Goal: Task Accomplishment & Management: Manage account settings

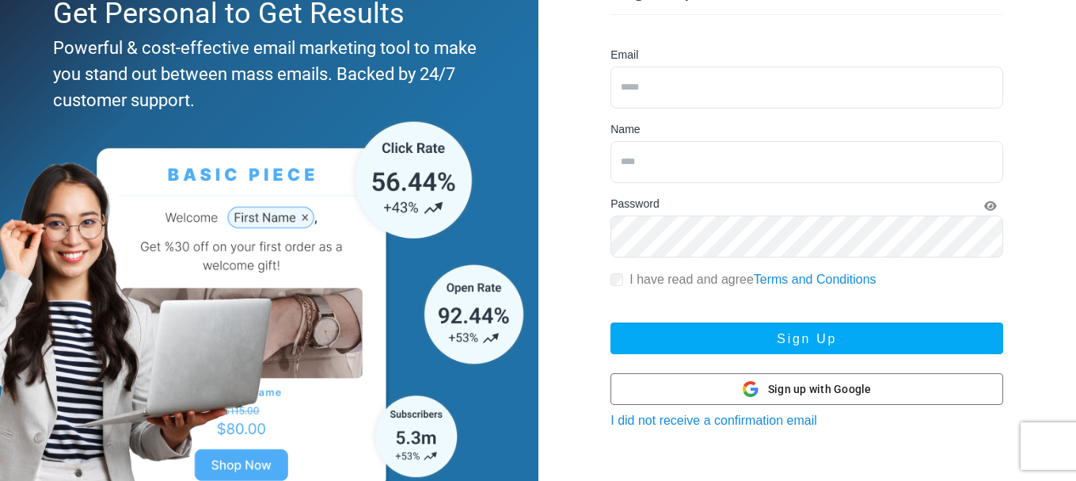
scroll to position [201, 0]
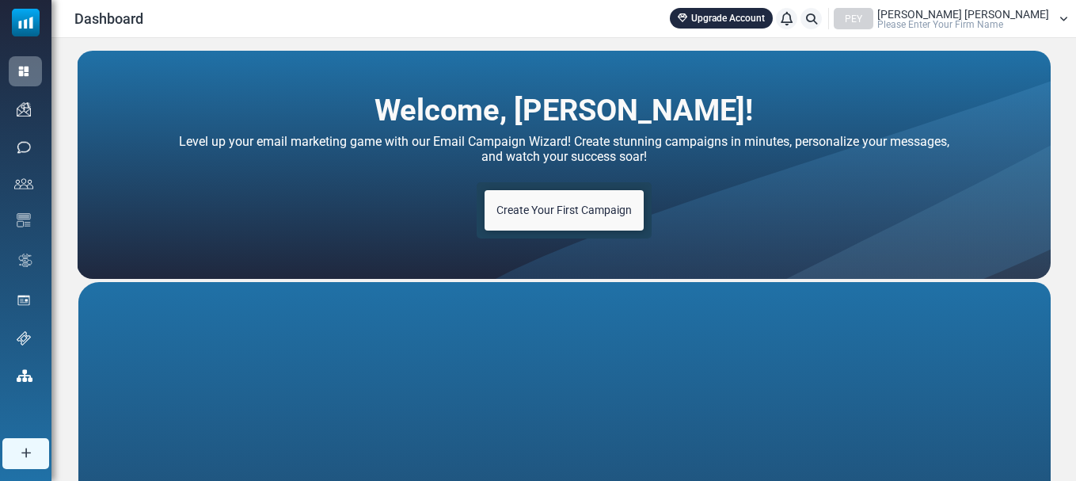
click at [1057, 18] on div "PEY Mehmet Emin Ergül Please Enter Your Firm Name" at bounding box center [951, 18] width 234 height 21
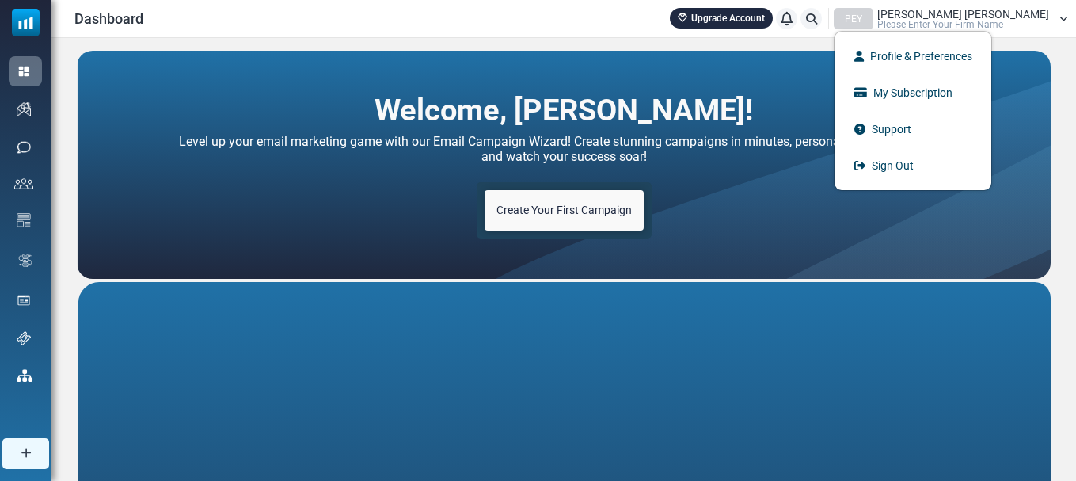
click at [1057, 18] on div "PEY Mehmet Emin Ergül Please Enter Your Firm Name" at bounding box center [951, 18] width 234 height 21
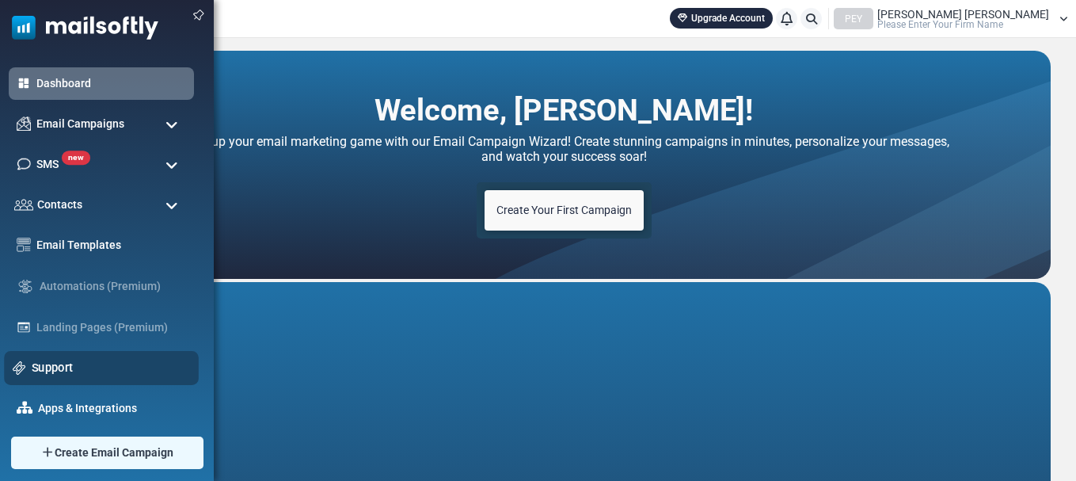
scroll to position [48, 0]
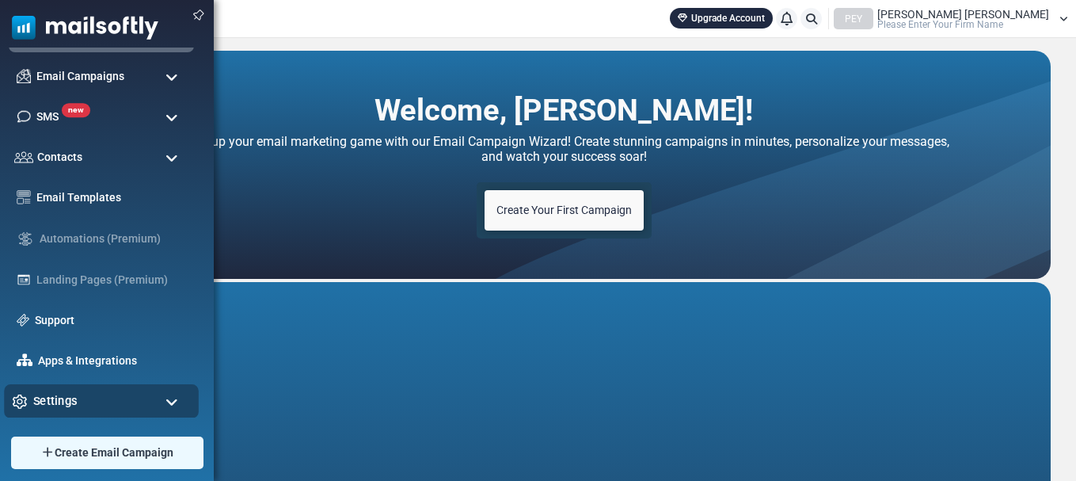
click at [78, 398] on div "Settings" at bounding box center [101, 401] width 195 height 34
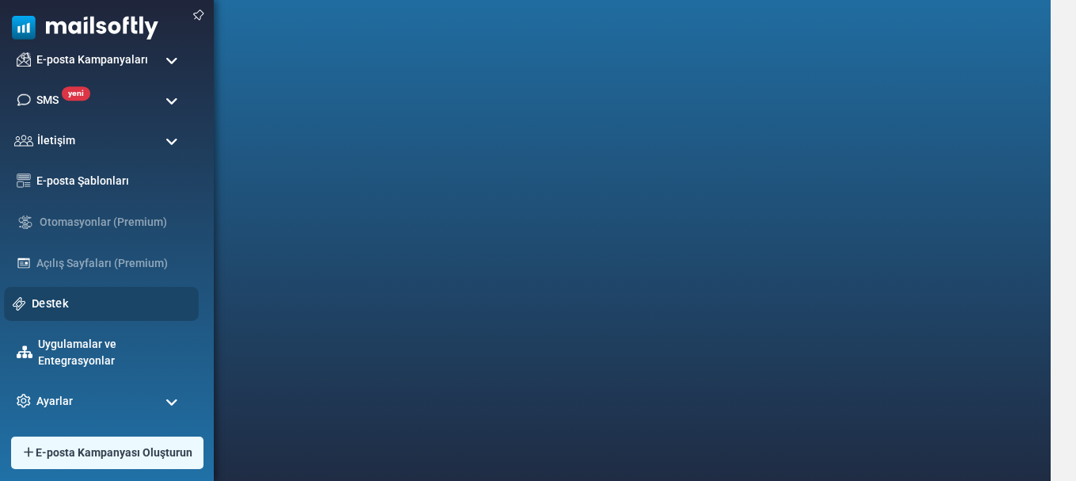
scroll to position [392, 0]
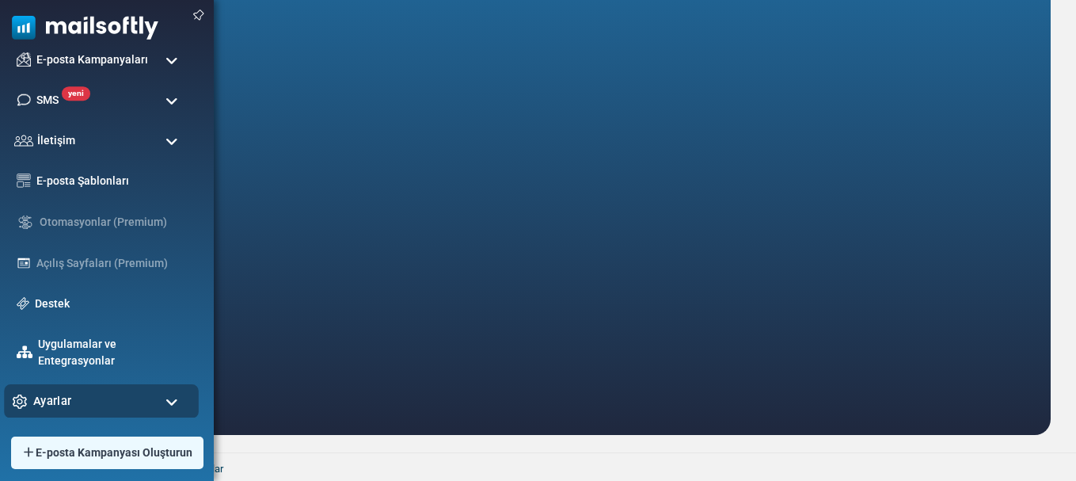
click at [86, 398] on div "Ayarlar" at bounding box center [101, 401] width 195 height 34
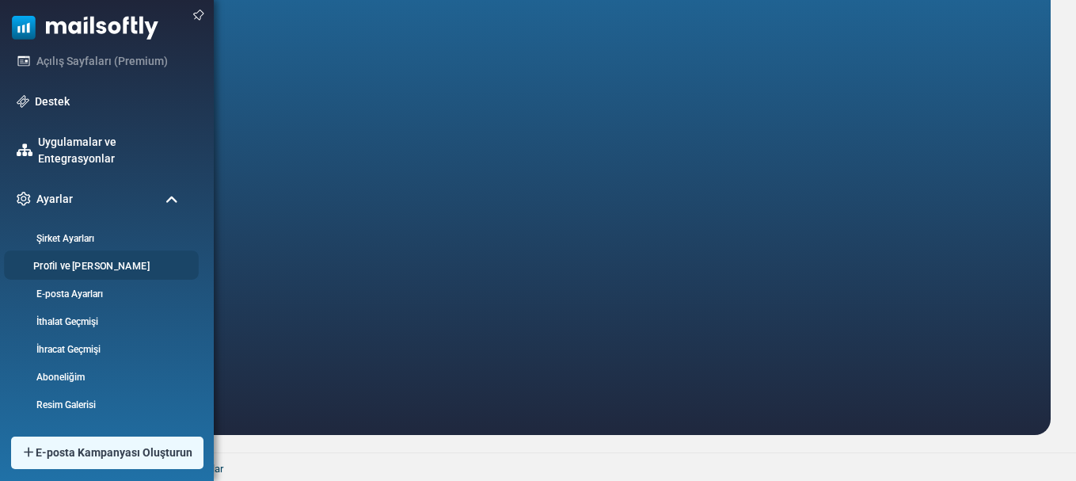
click at [90, 266] on font "Profil ve Tercihler" at bounding box center [91, 266] width 116 height 12
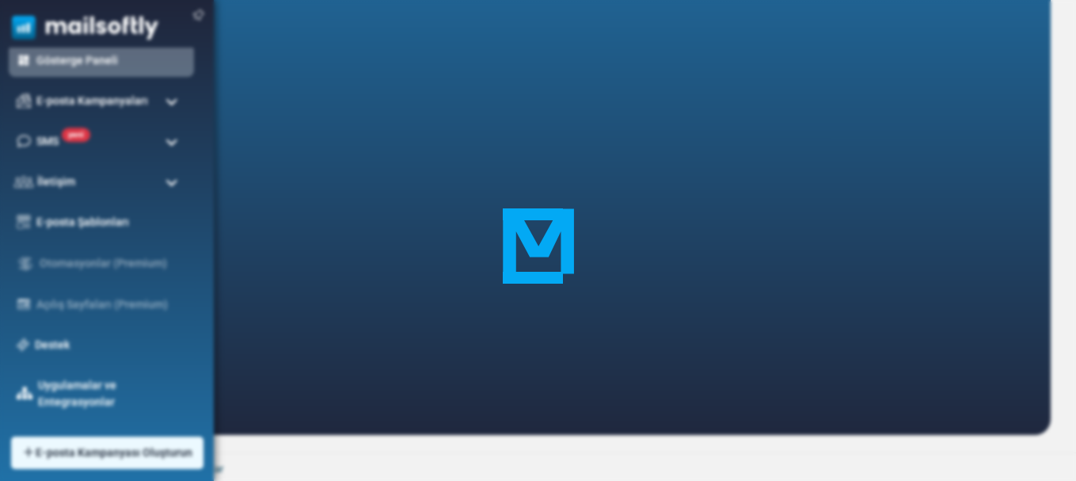
scroll to position [23, 0]
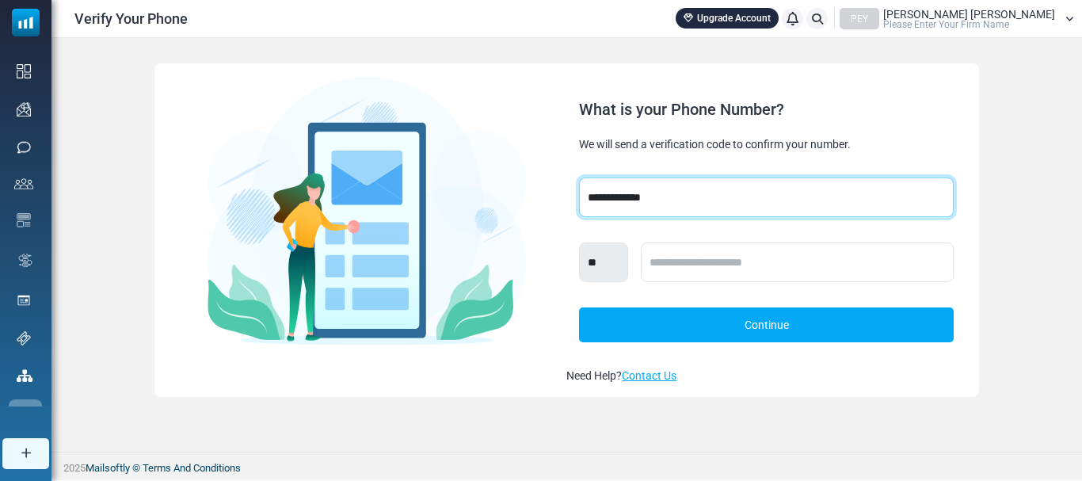
click at [673, 201] on select "**********" at bounding box center [766, 197] width 374 height 40
select select "***"
click at [579, 177] on select "**********" at bounding box center [766, 197] width 374 height 40
select select "***"
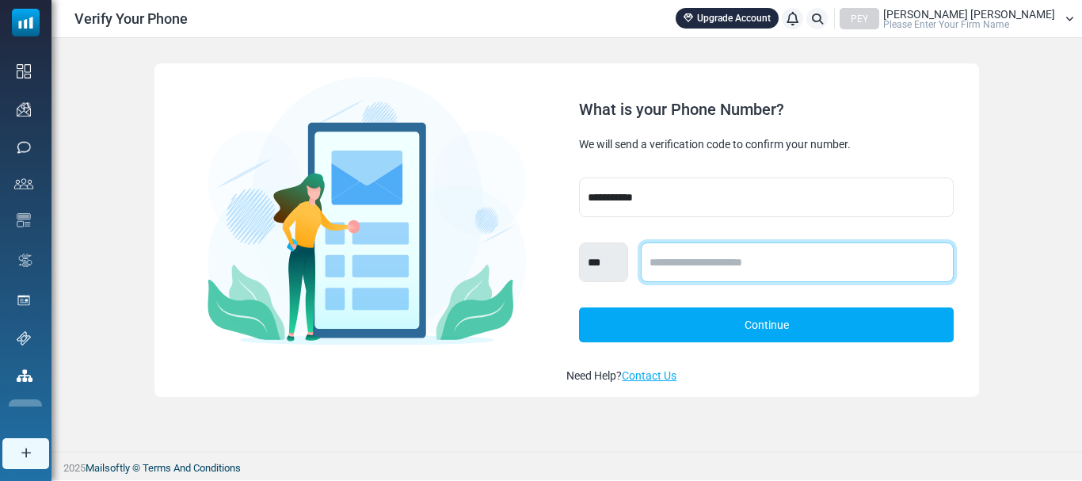
click at [687, 262] on input "text" at bounding box center [797, 262] width 312 height 40
type input "**********"
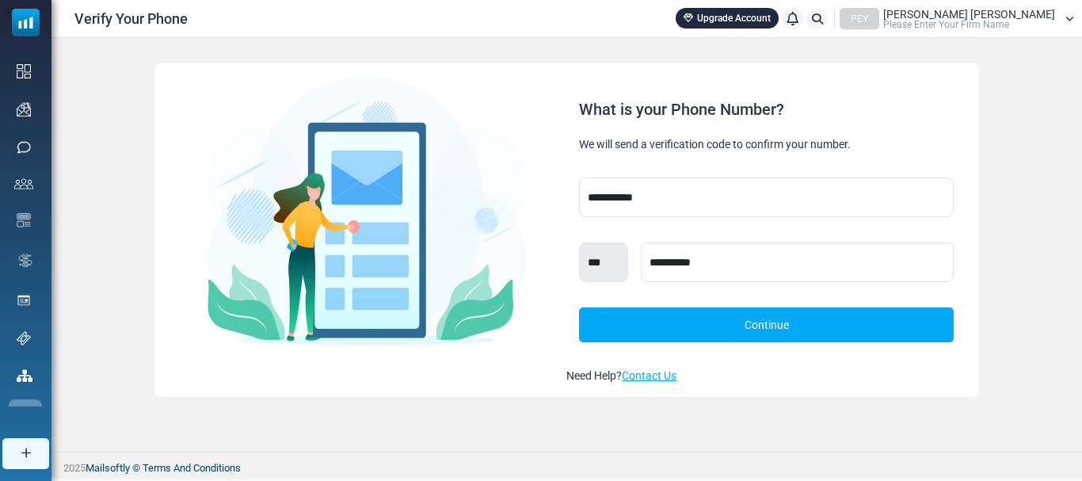
click at [767, 322] on link "Continue" at bounding box center [766, 324] width 374 height 35
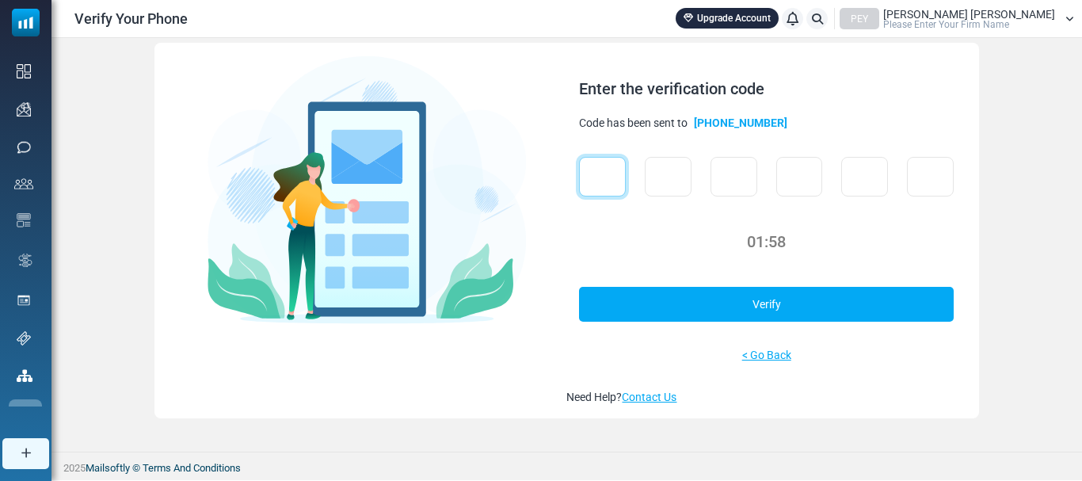
click at [601, 177] on input "text" at bounding box center [602, 177] width 47 height 40
type input "*"
drag, startPoint x: 745, startPoint y: 177, endPoint x: 586, endPoint y: 178, distance: 159.2
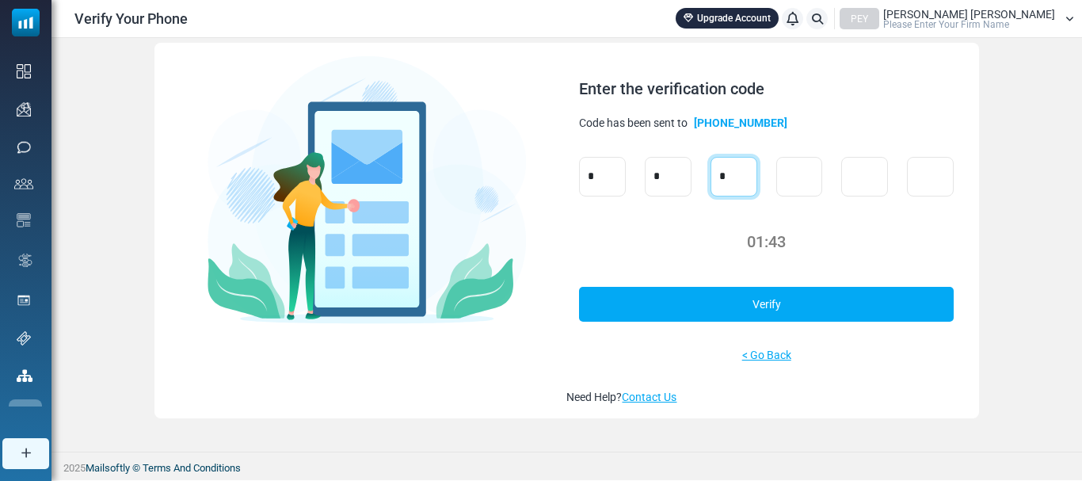
click at [586, 178] on div "* * *" at bounding box center [766, 177] width 374 height 40
click at [663, 181] on input "*" at bounding box center [668, 177] width 47 height 40
click at [606, 168] on input "*" at bounding box center [602, 177] width 47 height 40
click at [655, 174] on input "text" at bounding box center [668, 177] width 47 height 40
click at [610, 171] on input "text" at bounding box center [602, 177] width 47 height 40
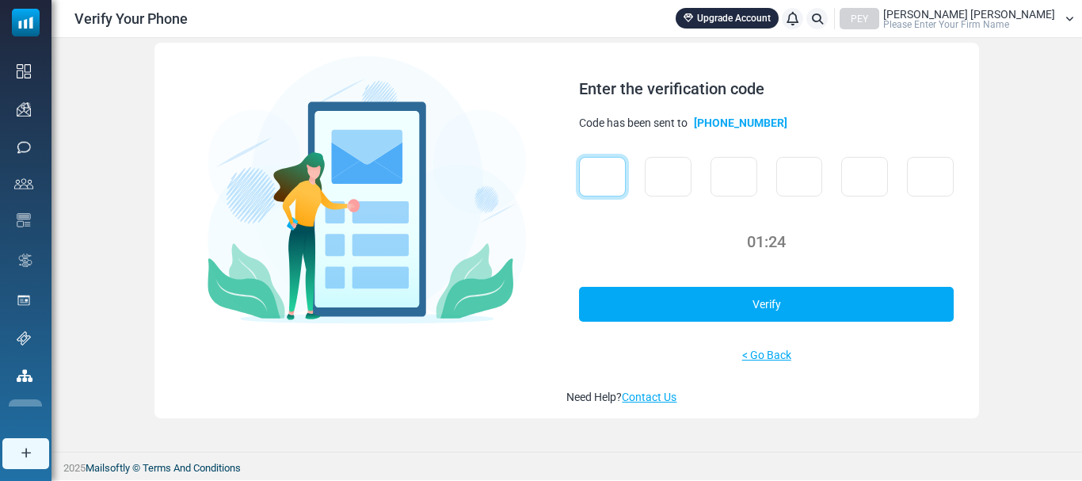
type input "*"
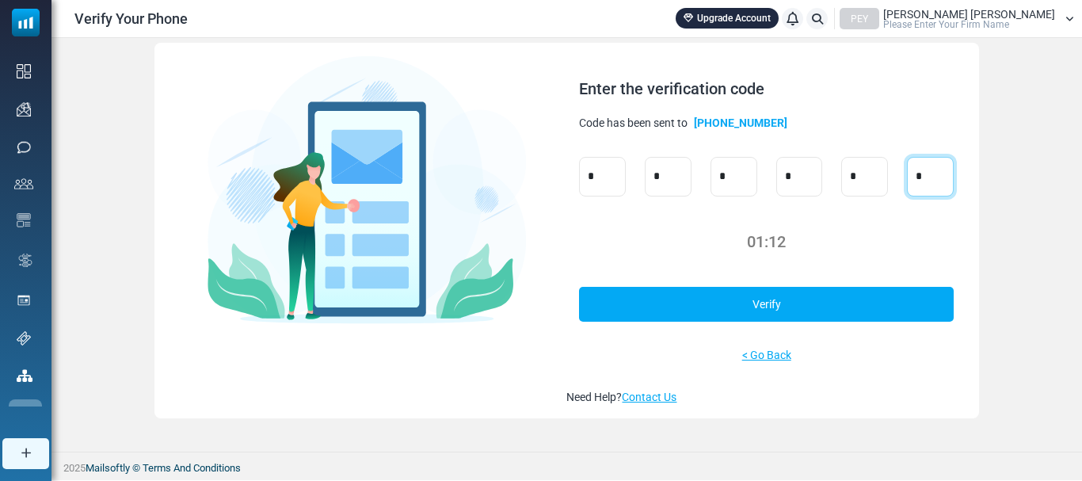
type input "*"
click at [772, 313] on link "Verify" at bounding box center [766, 304] width 374 height 35
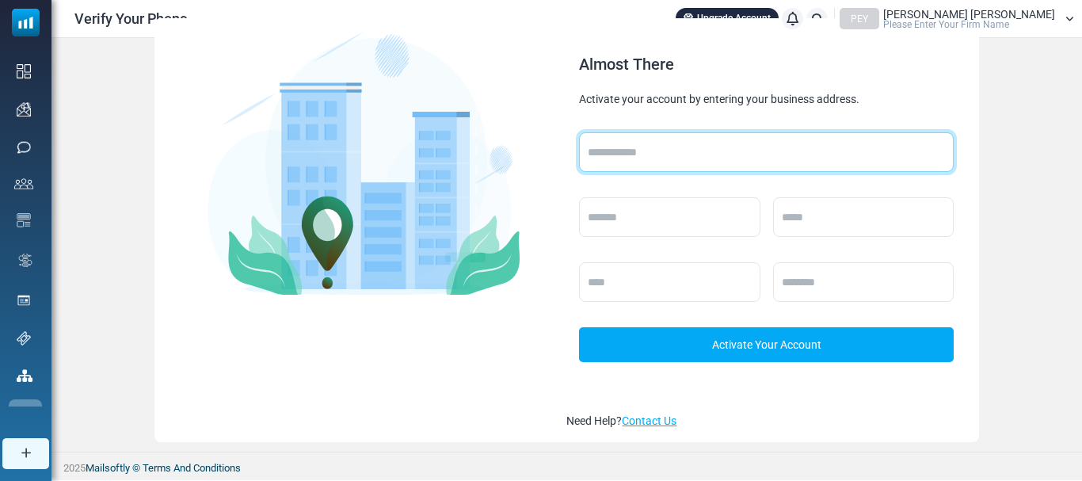
click at [619, 148] on input "text" at bounding box center [766, 152] width 374 height 40
type input "*"
type input "********"
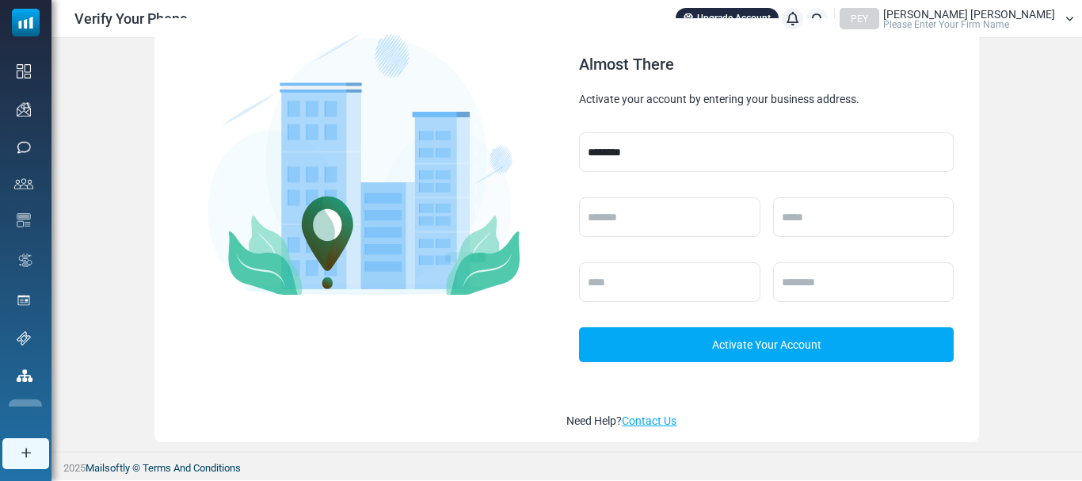
click at [753, 352] on link "Activate Your Account" at bounding box center [766, 344] width 374 height 35
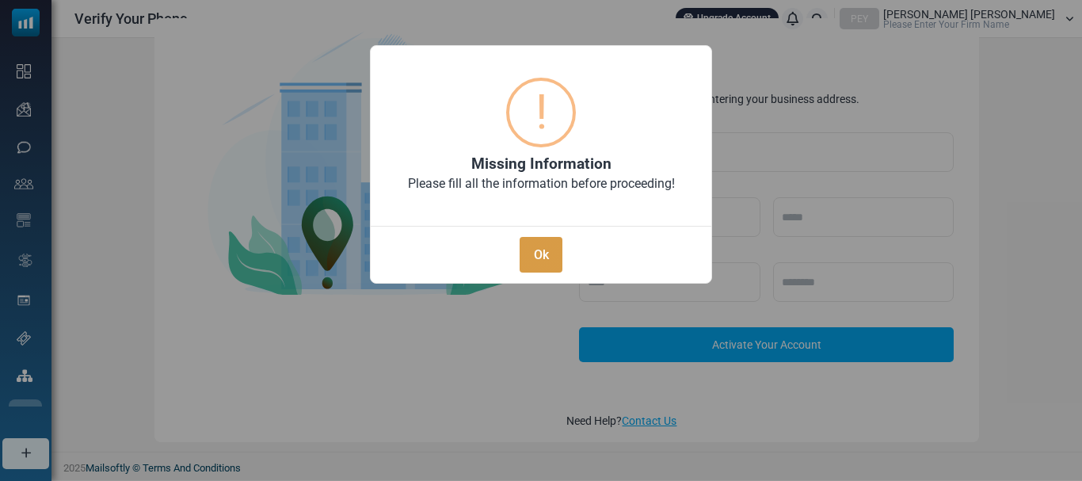
click at [549, 247] on button "Ok" at bounding box center [541, 255] width 43 height 36
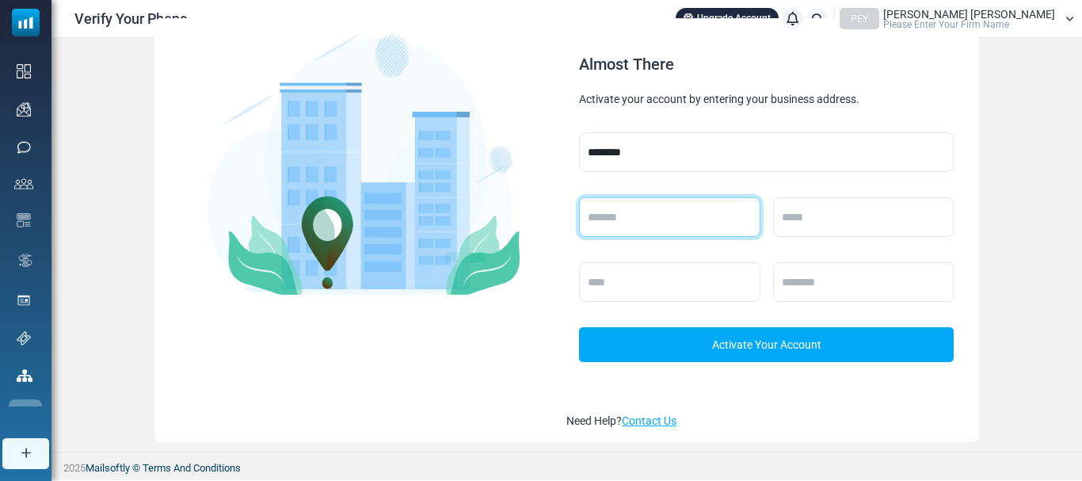
click at [652, 223] on input "text" at bounding box center [669, 217] width 181 height 40
type input "********"
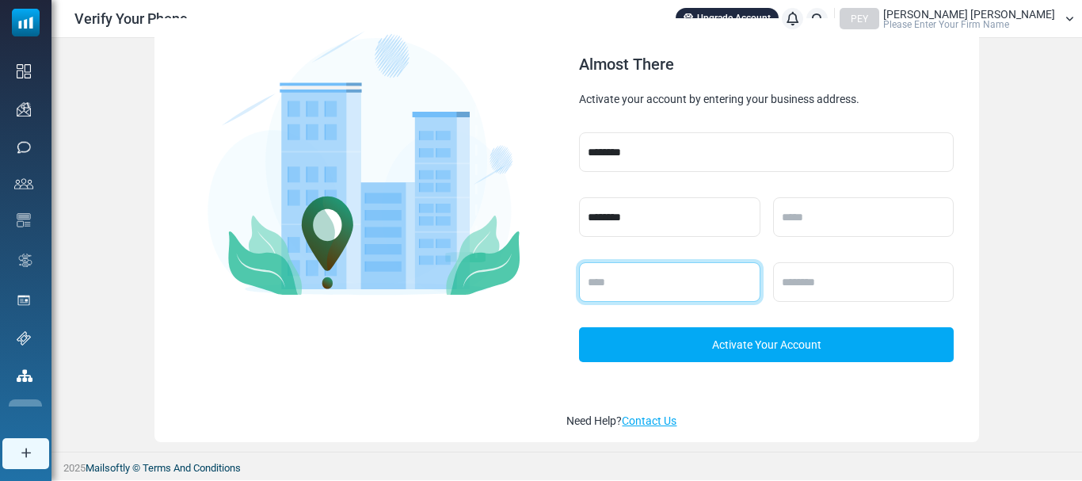
click at [684, 289] on input "text" at bounding box center [669, 282] width 181 height 40
type input "*******"
click at [758, 341] on link "Activate Your Account" at bounding box center [766, 344] width 374 height 35
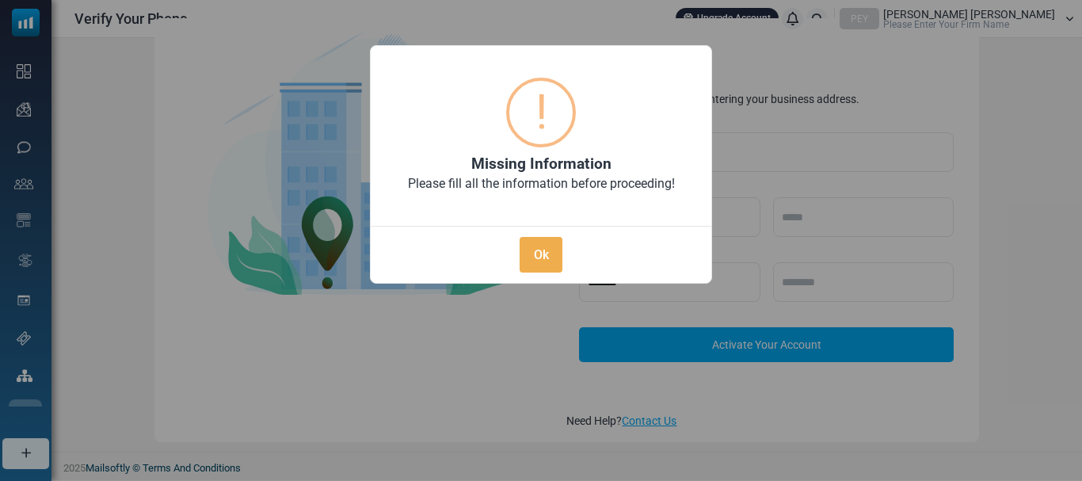
click at [558, 254] on button "Ok" at bounding box center [541, 255] width 43 height 36
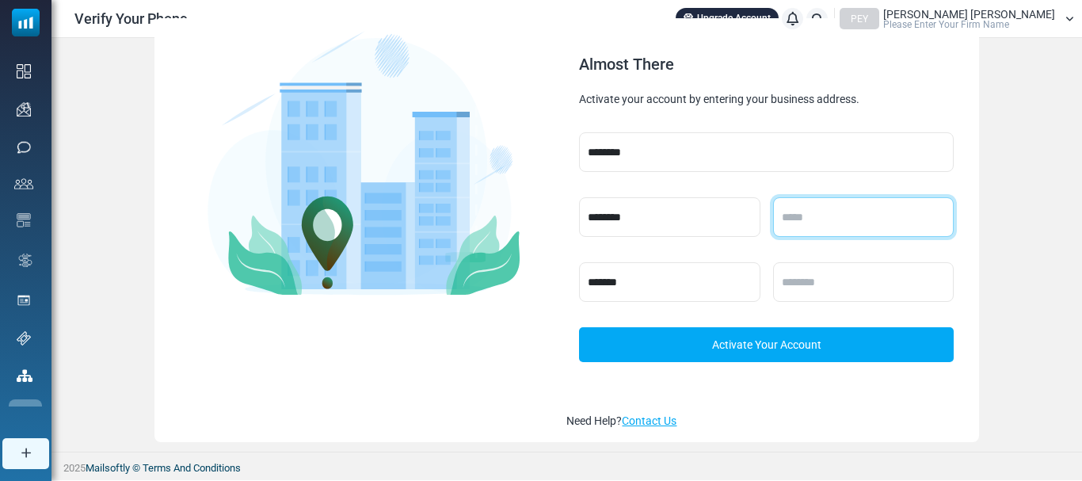
click at [817, 209] on input "text" at bounding box center [863, 217] width 181 height 40
type input "*******"
click at [795, 342] on link "Activate Your Account" at bounding box center [766, 344] width 374 height 35
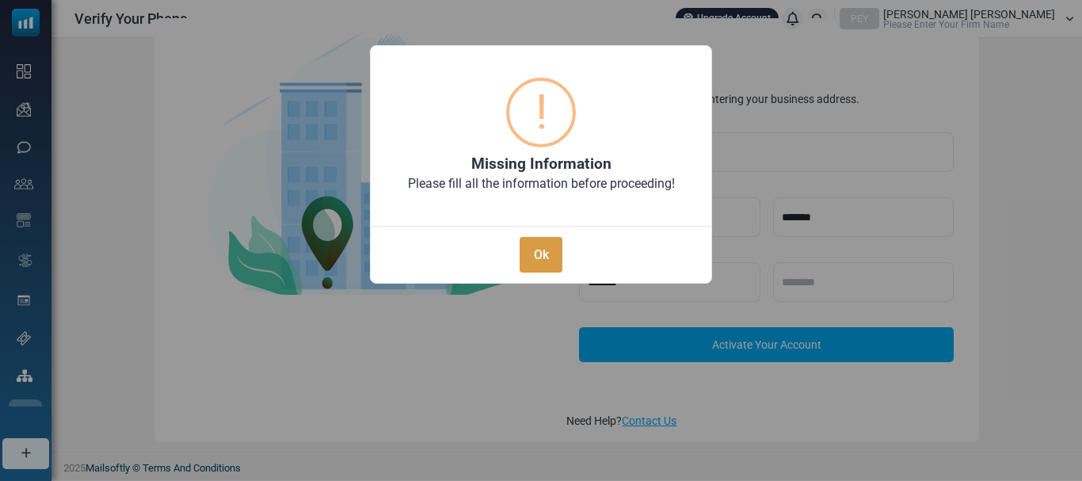
click at [554, 261] on button "Ok" at bounding box center [541, 255] width 43 height 36
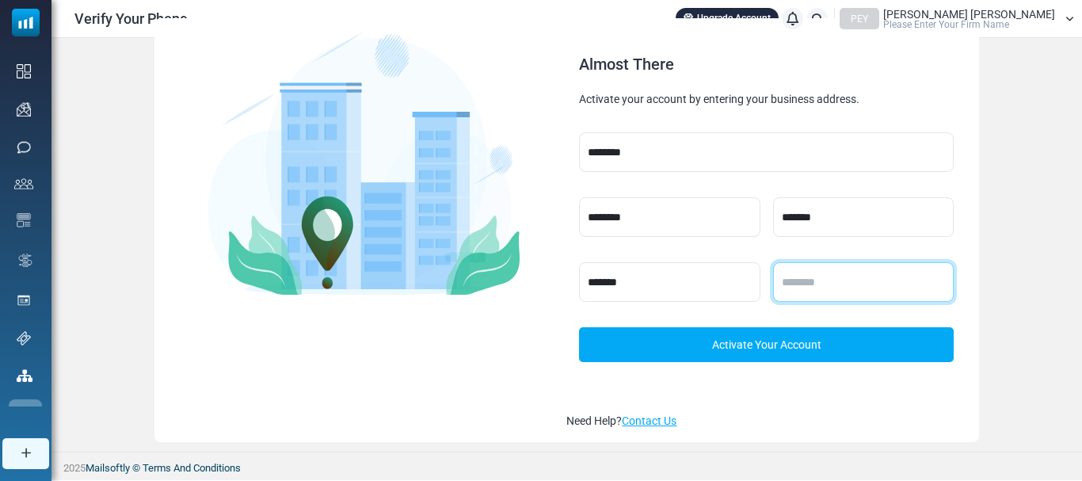
click at [811, 284] on input "text" at bounding box center [863, 282] width 181 height 40
type input "*****"
click at [758, 353] on link "Activate Your Account" at bounding box center [766, 344] width 374 height 35
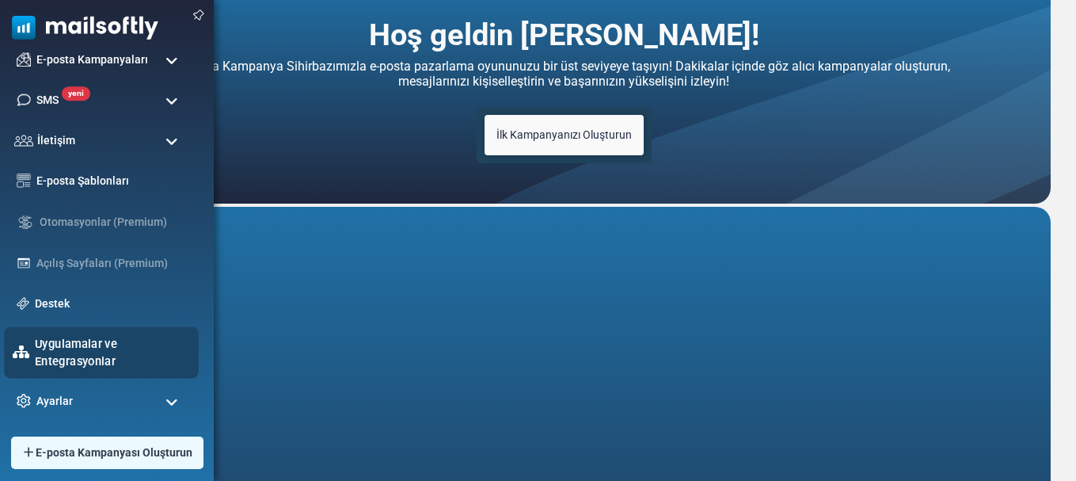
scroll to position [64, 0]
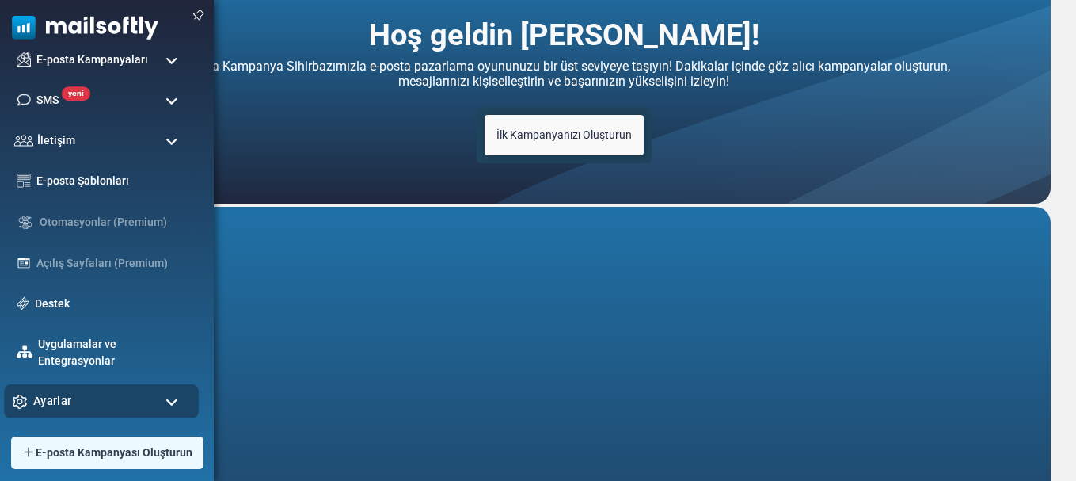
click at [97, 408] on div "Ayarlar" at bounding box center [101, 401] width 195 height 34
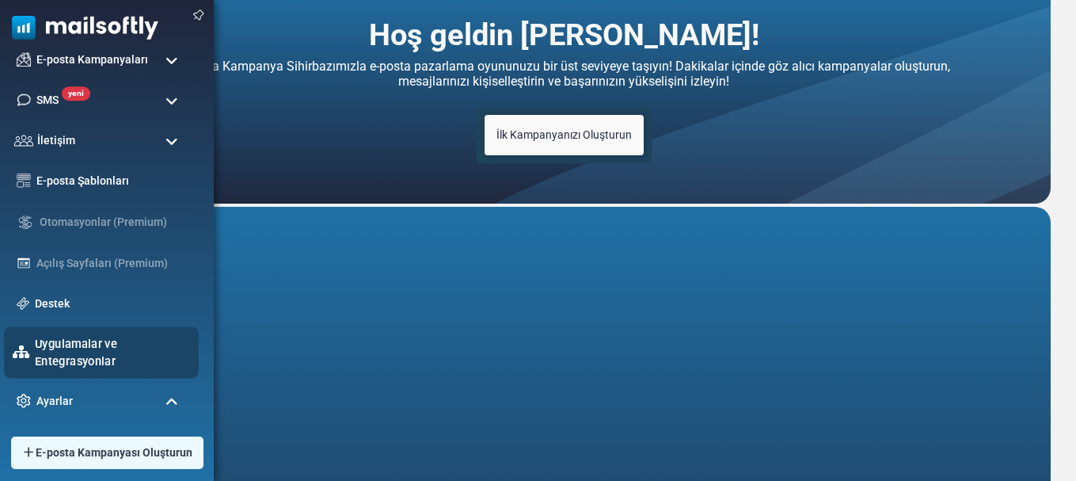
scroll to position [266, 0]
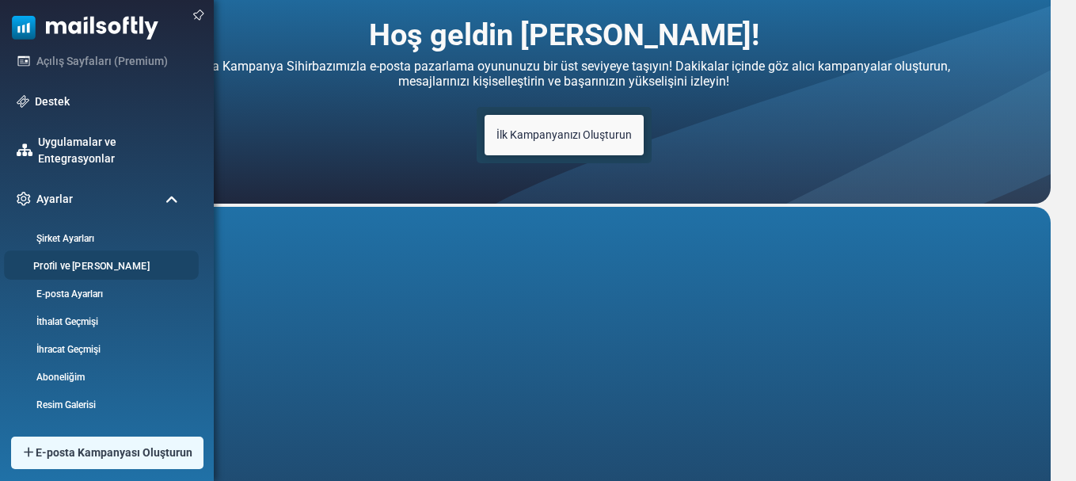
click at [99, 267] on font "Profil ve Tercihler" at bounding box center [91, 266] width 116 height 12
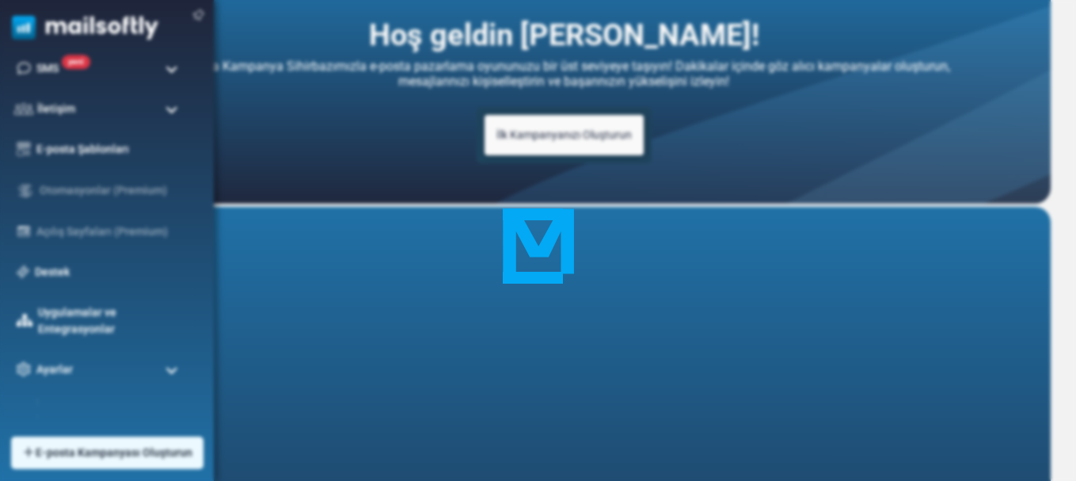
scroll to position [23, 0]
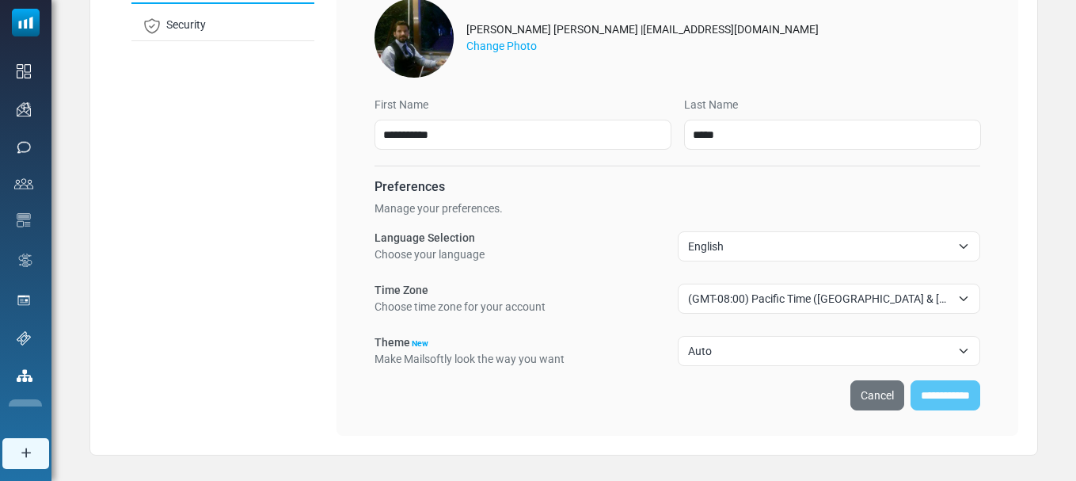
scroll to position [187, 0]
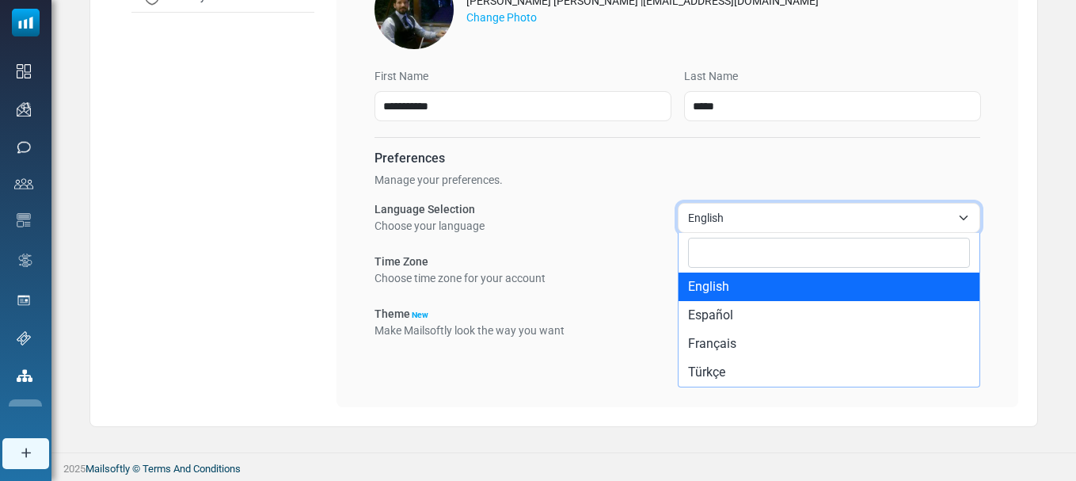
click at [756, 224] on span "English" at bounding box center [820, 217] width 264 height 19
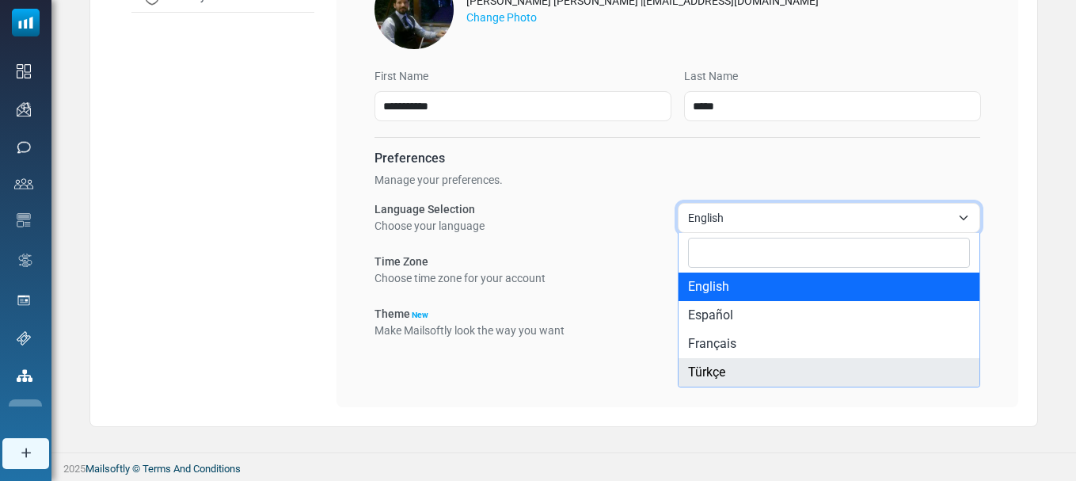
select select "**"
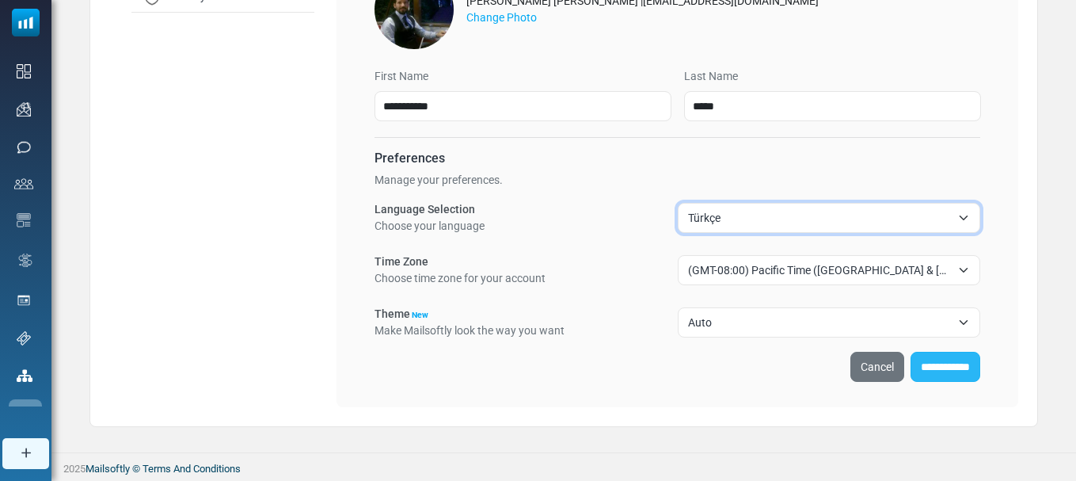
click at [948, 368] on input "**********" at bounding box center [946, 367] width 70 height 30
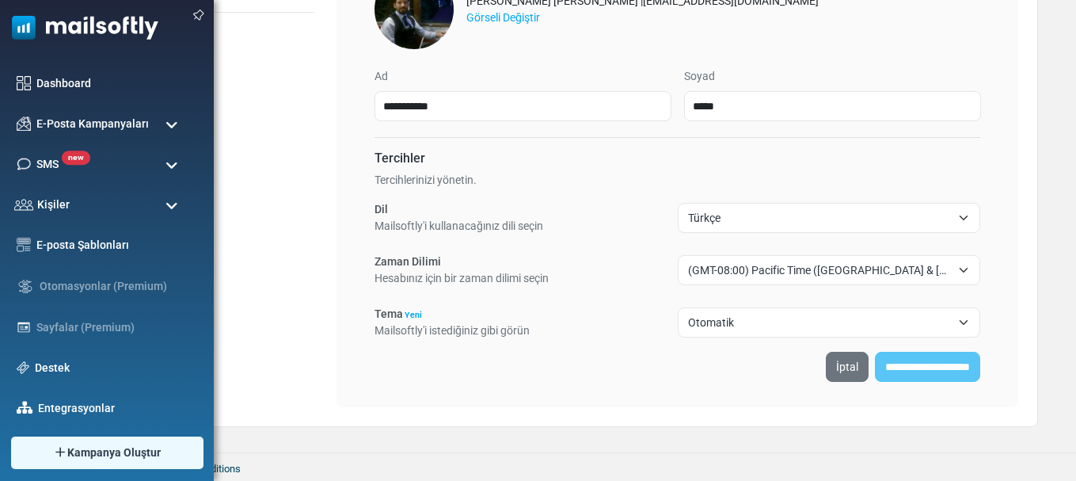
click at [169, 206] on span at bounding box center [172, 206] width 13 height 14
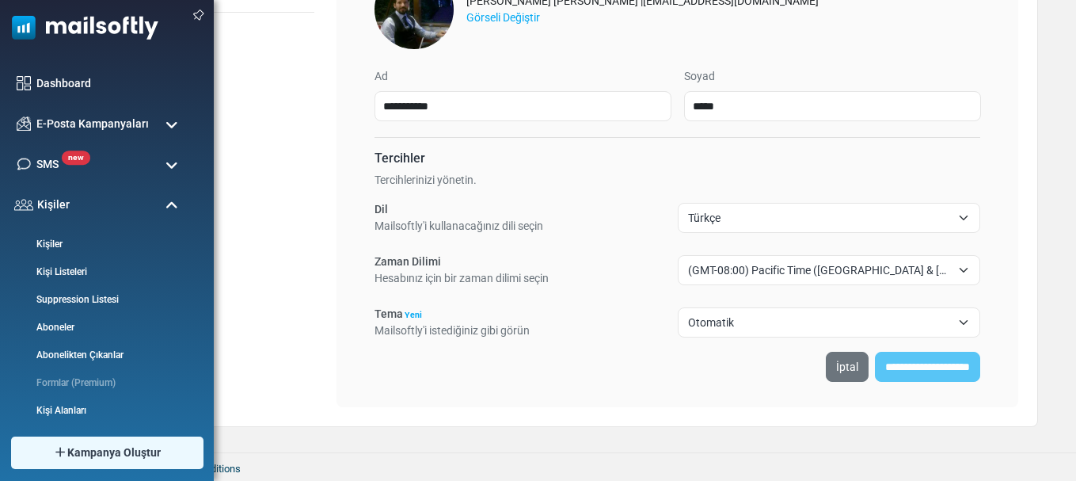
click at [169, 206] on span at bounding box center [172, 206] width 13 height 14
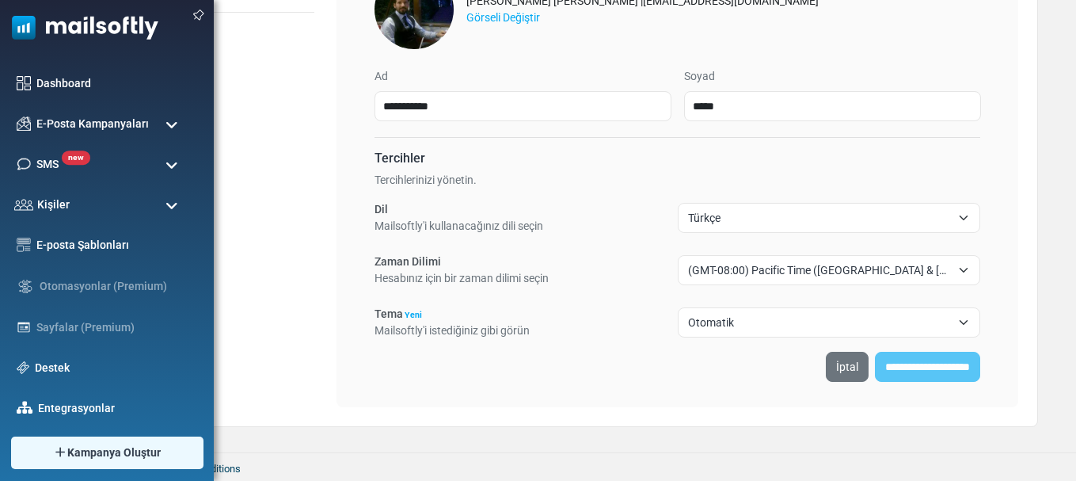
click at [173, 124] on span at bounding box center [172, 125] width 13 height 14
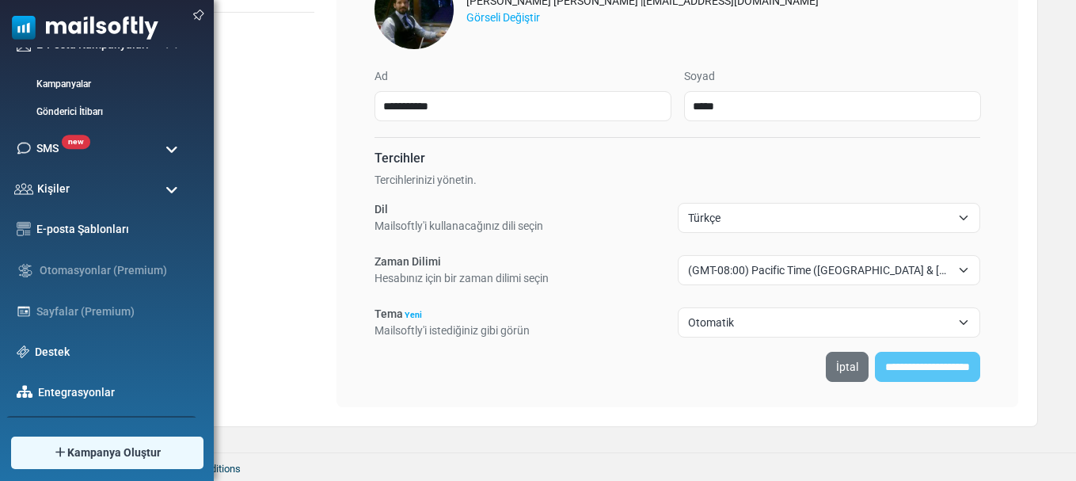
scroll to position [238, 0]
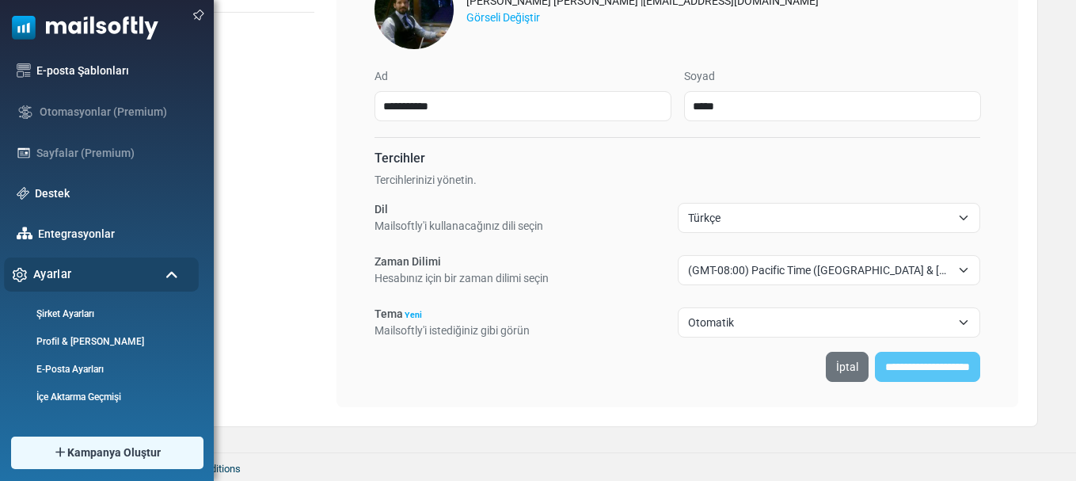
click at [162, 286] on div "Ayarlar" at bounding box center [101, 274] width 195 height 34
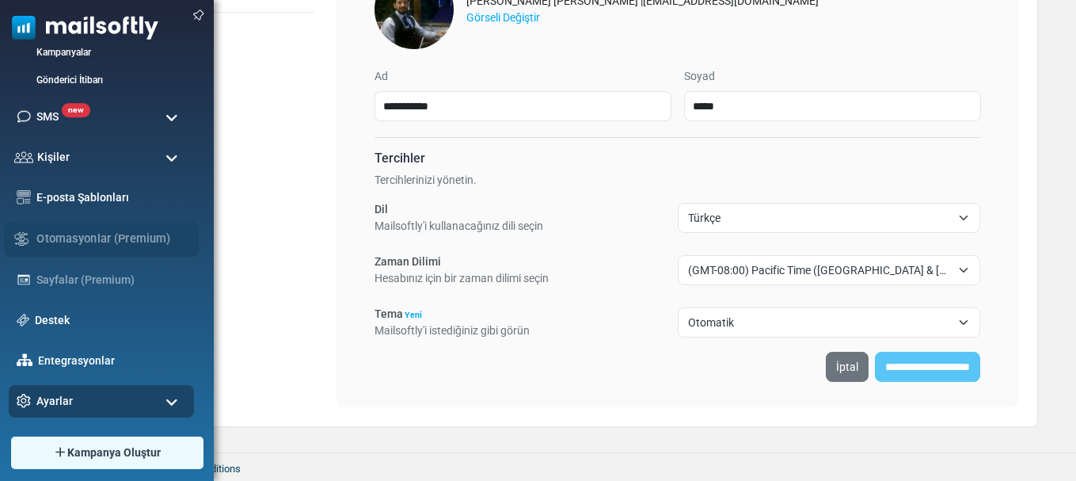
scroll to position [111, 0]
click at [106, 203] on link "E-posta Şablonları" at bounding box center [111, 196] width 157 height 17
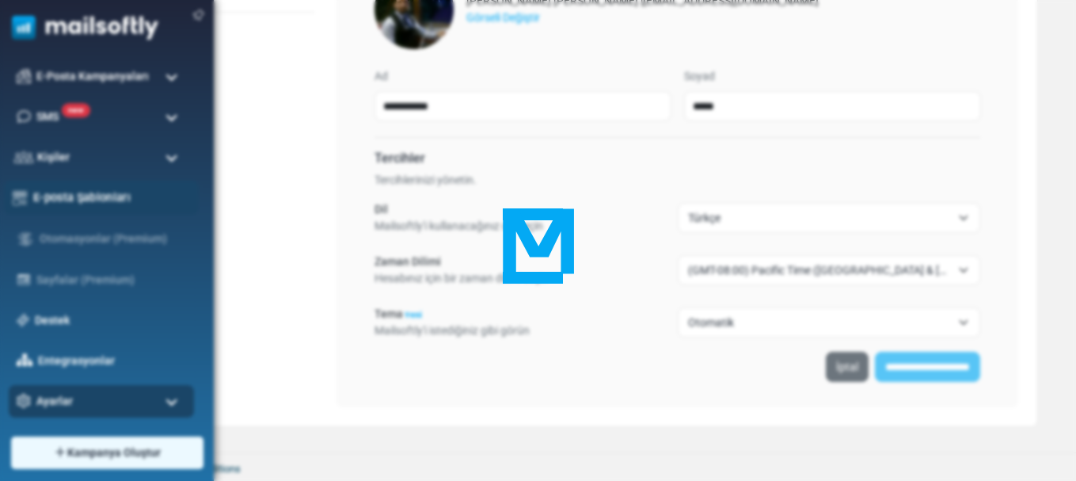
scroll to position [23, 0]
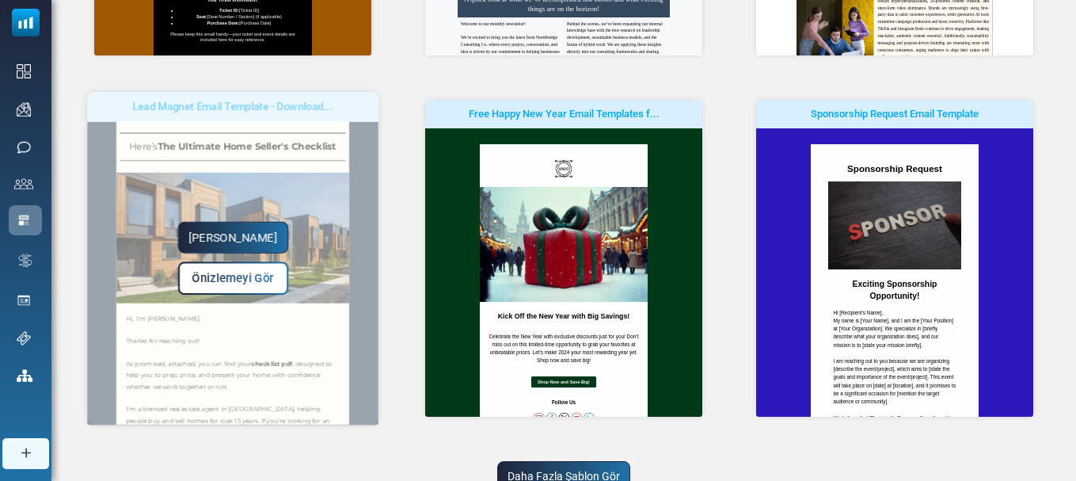
scroll to position [546, 0]
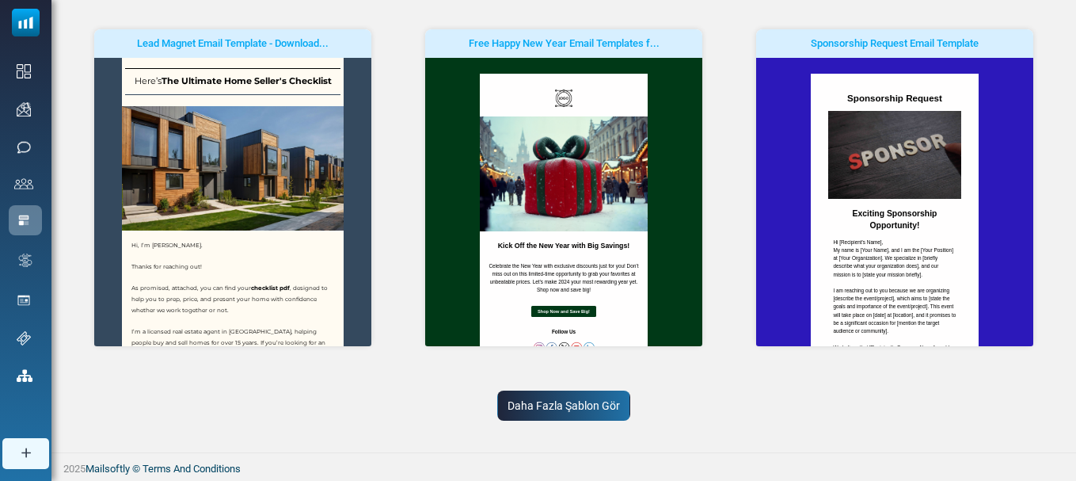
click at [558, 401] on link "Daha Fazla Şablon Gör" at bounding box center [563, 405] width 133 height 30
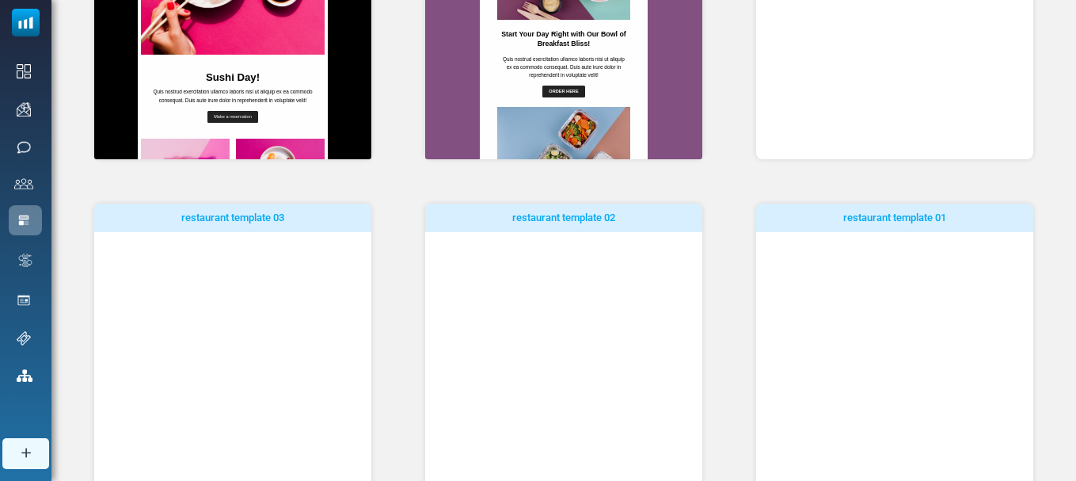
scroll to position [1274, 0]
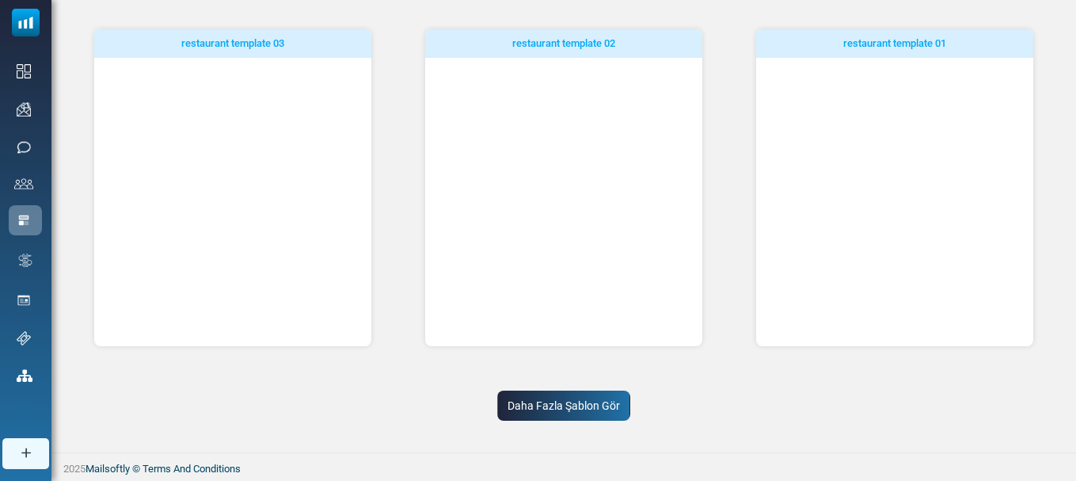
click at [573, 398] on link "Daha Fazla Şablon Gör" at bounding box center [563, 405] width 133 height 30
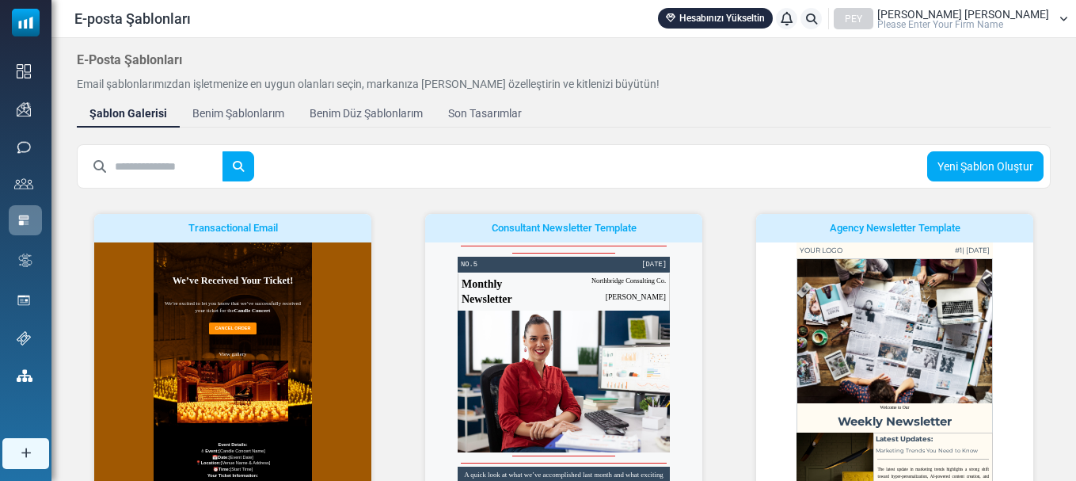
scroll to position [0, 0]
click at [181, 169] on input "text" at bounding box center [169, 166] width 109 height 30
type input "***"
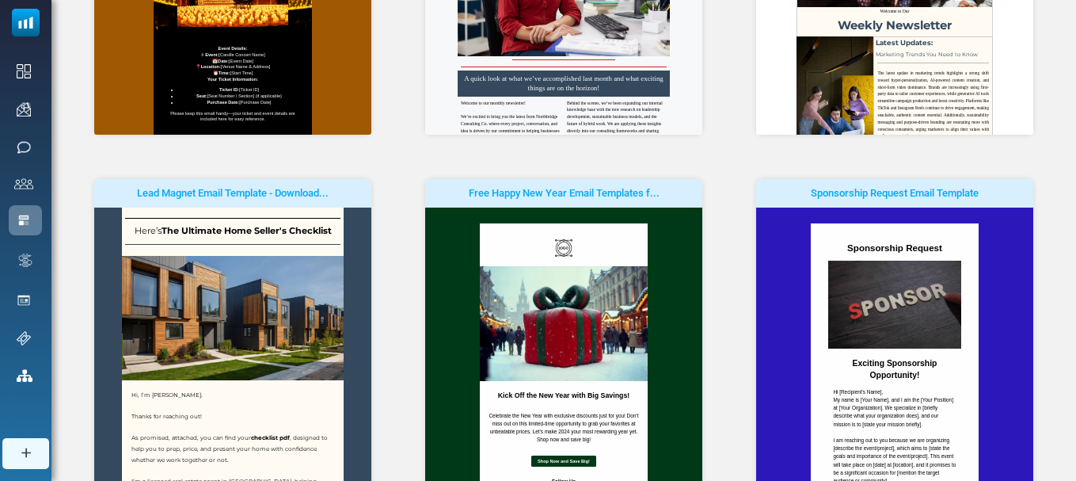
scroll to position [546, 0]
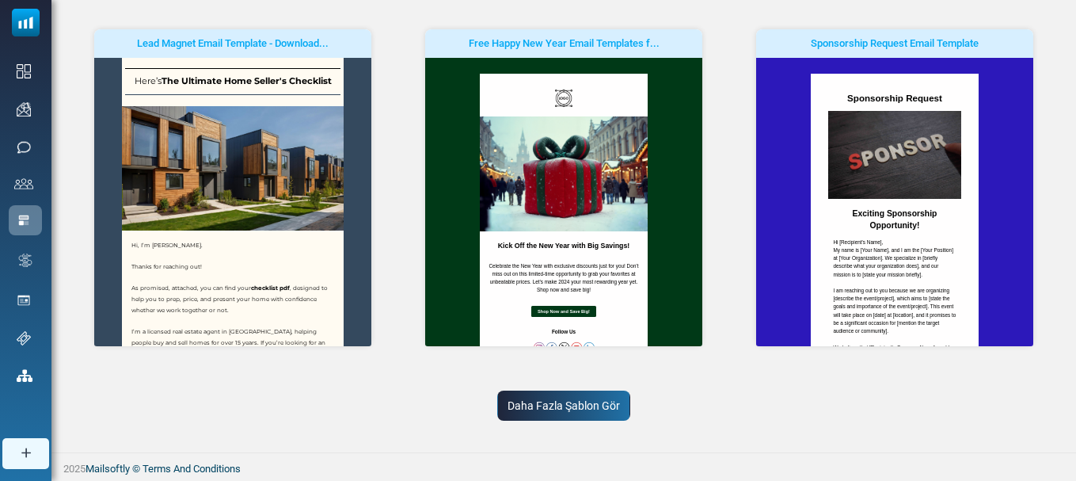
click at [531, 399] on link "Daha Fazla Şablon Gör" at bounding box center [563, 405] width 133 height 30
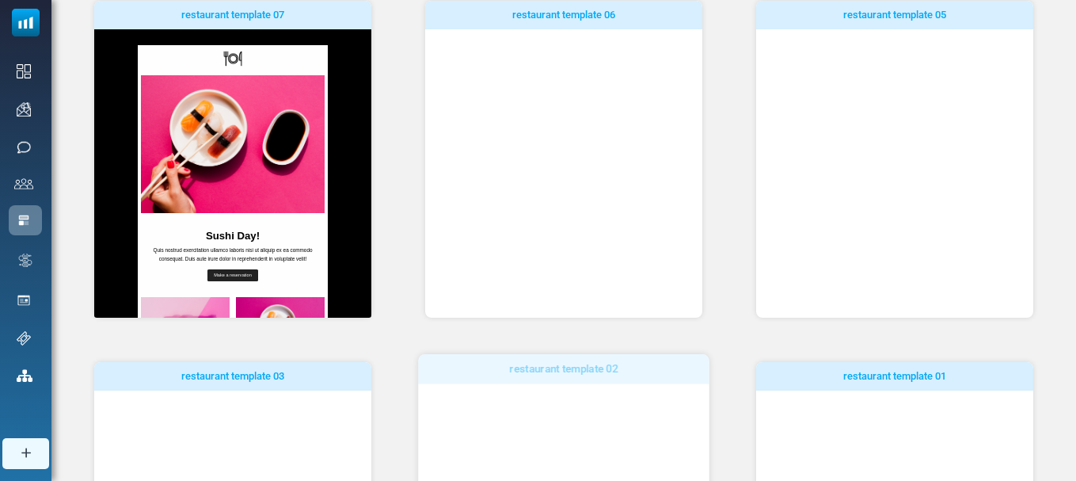
scroll to position [0, 0]
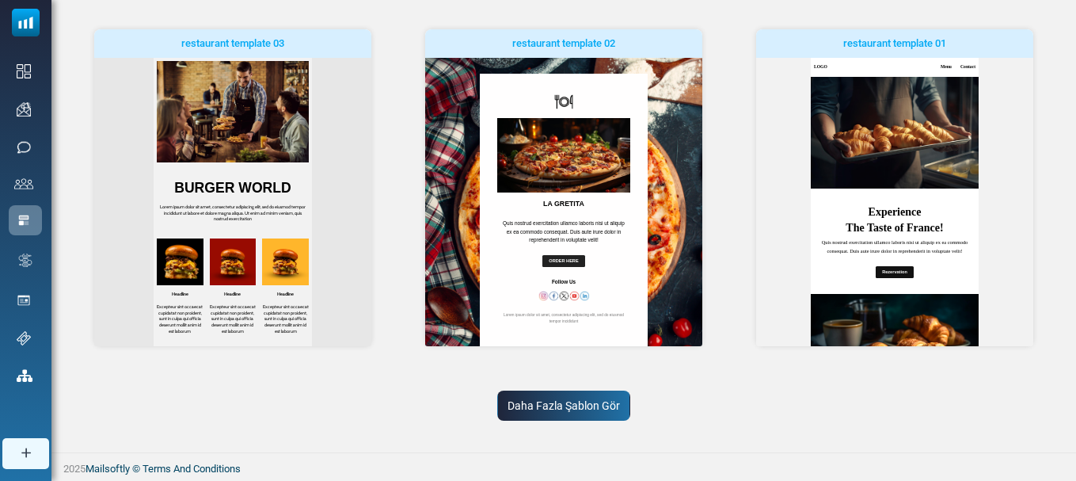
click at [576, 402] on link "Daha Fazla Şablon Gör" at bounding box center [563, 405] width 133 height 30
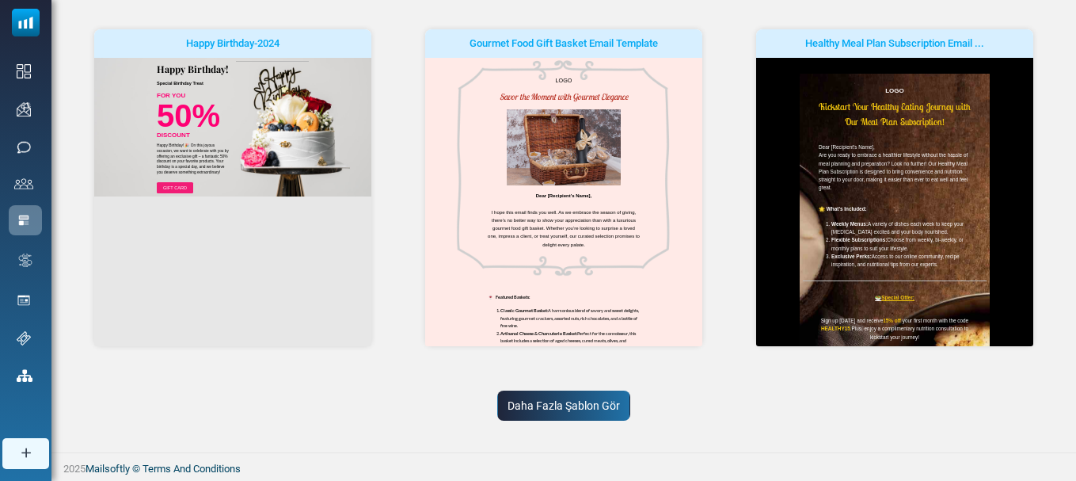
click at [534, 406] on link "Daha Fazla Şablon Gör" at bounding box center [563, 405] width 133 height 30
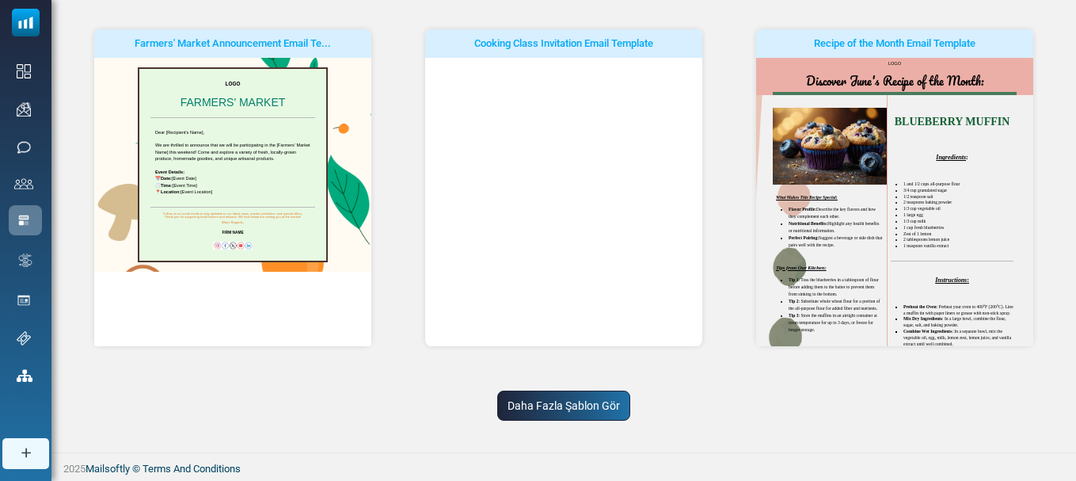
click at [578, 406] on link "Daha Fazla Şablon Gör" at bounding box center [563, 405] width 133 height 30
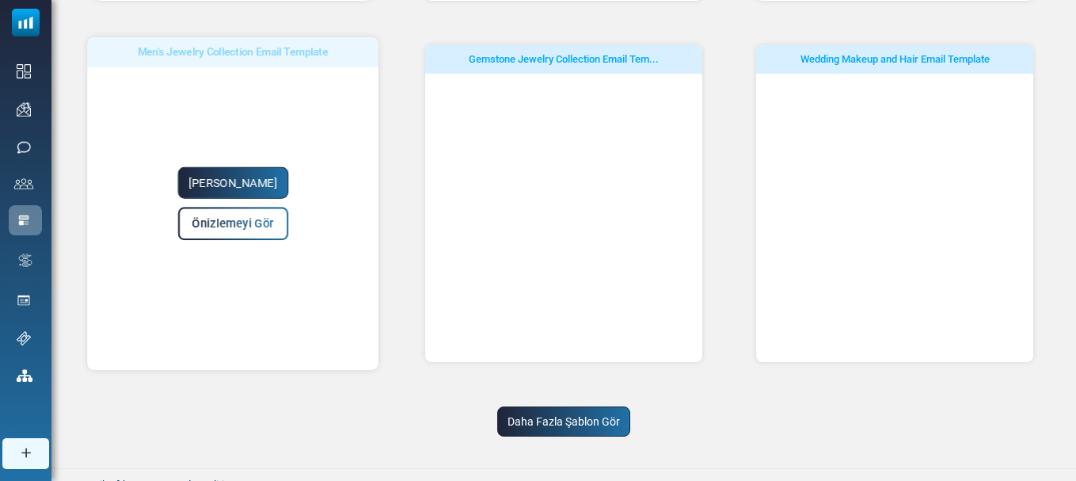
scroll to position [3460, 0]
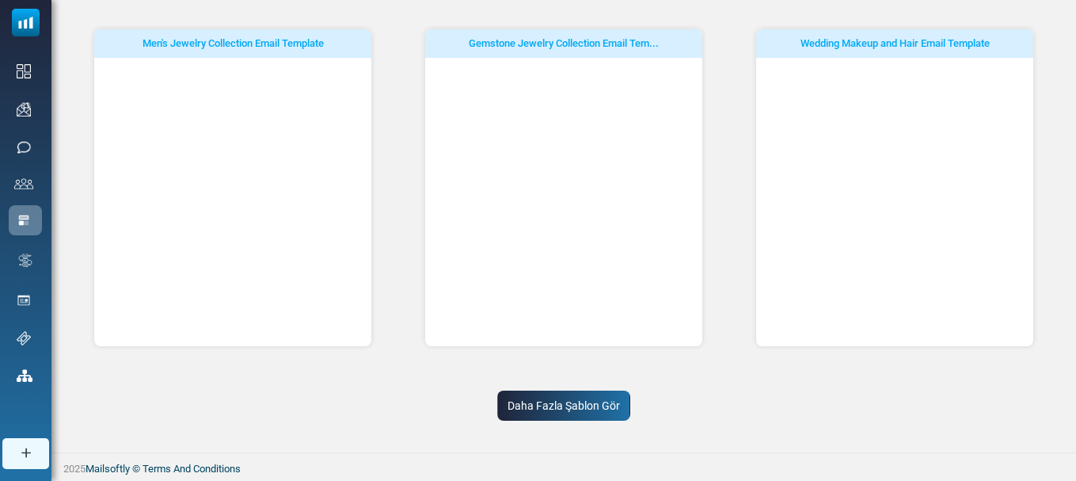
click at [527, 414] on link "Daha Fazla Şablon Gör" at bounding box center [563, 405] width 133 height 30
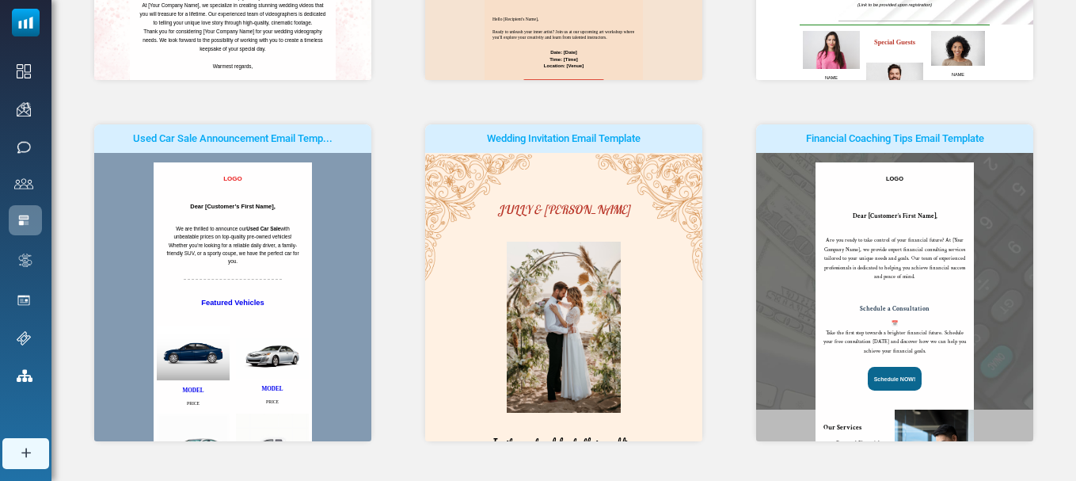
scroll to position [4189, 0]
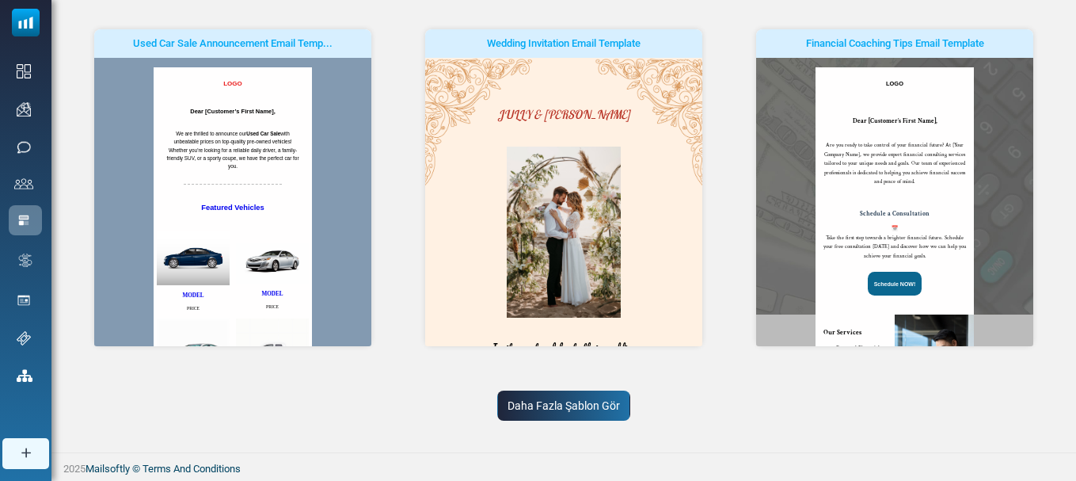
click at [585, 408] on link "Daha Fazla Şablon Gör" at bounding box center [563, 405] width 133 height 30
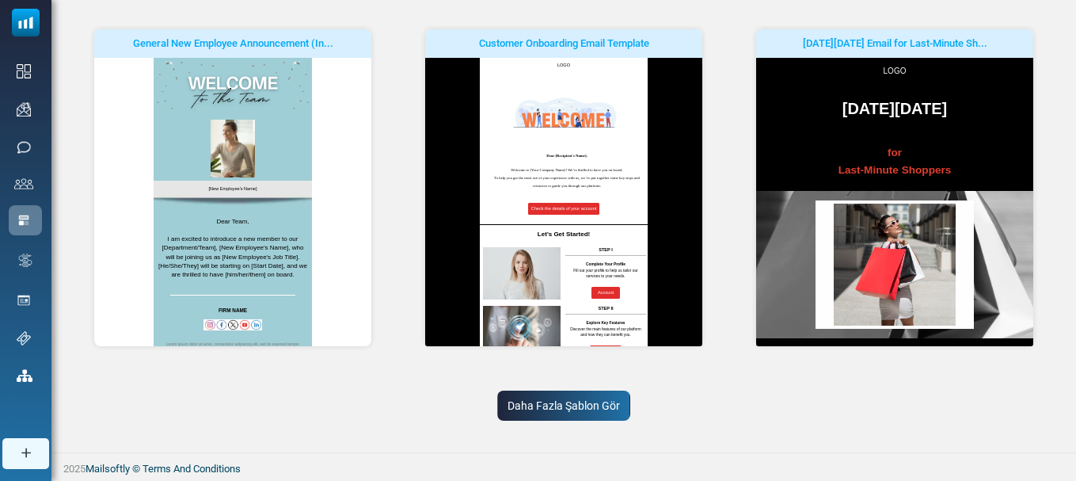
scroll to position [0, 0]
click at [581, 407] on link "Daha Fazla Şablon Gör" at bounding box center [563, 405] width 133 height 30
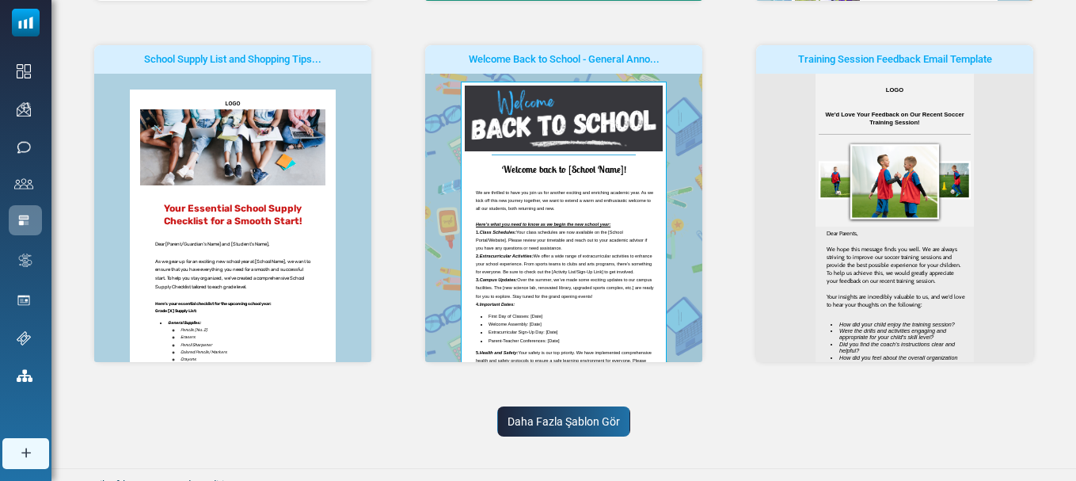
click at [569, 423] on link "Daha Fazla Şablon Gör" at bounding box center [563, 421] width 133 height 30
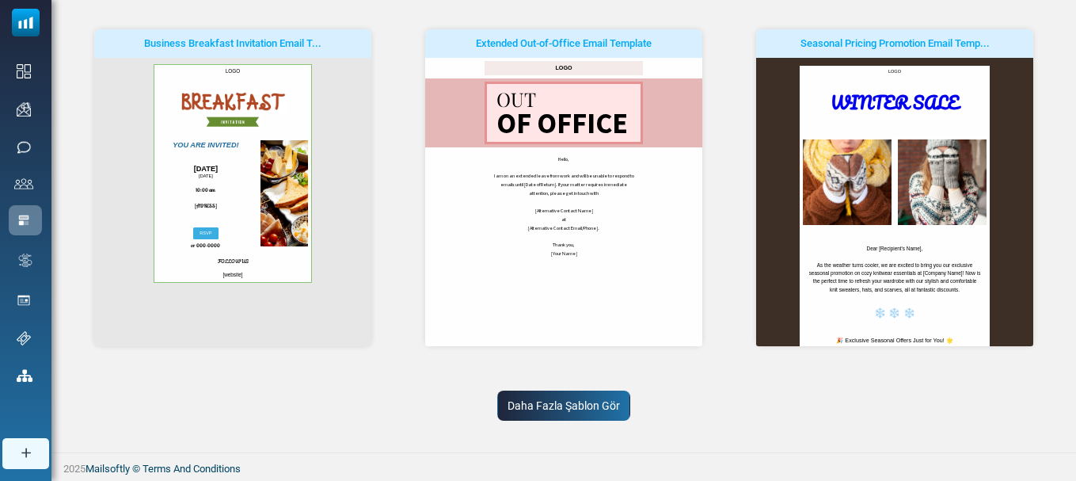
click at [609, 398] on link "Daha Fazla Şablon Gör" at bounding box center [563, 405] width 133 height 30
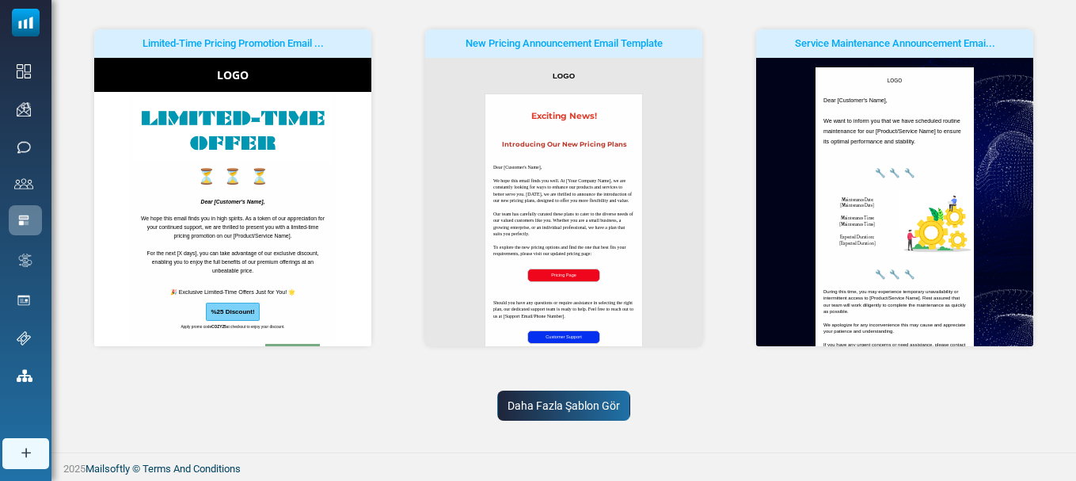
click at [615, 416] on link "Daha Fazla Şablon Gör" at bounding box center [563, 405] width 133 height 30
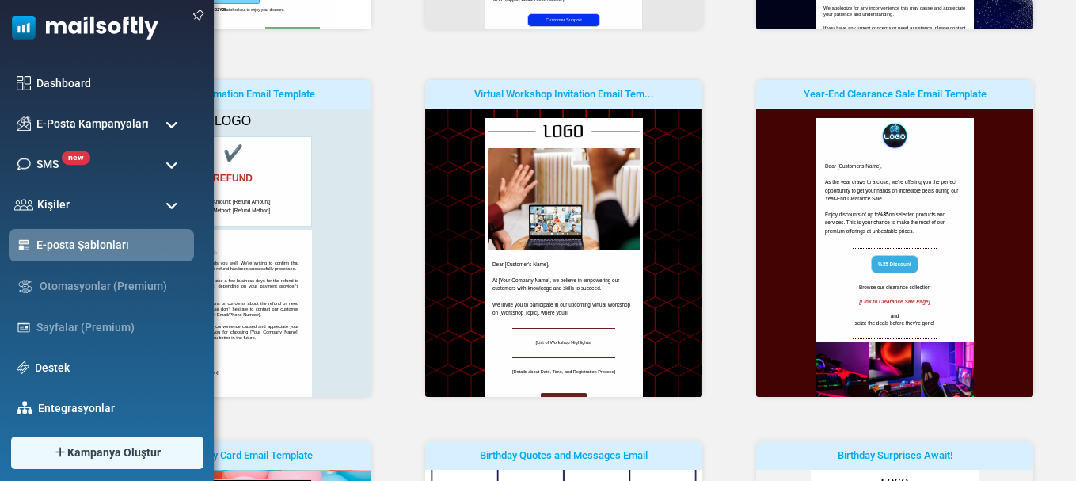
click at [167, 208] on span at bounding box center [172, 206] width 13 height 14
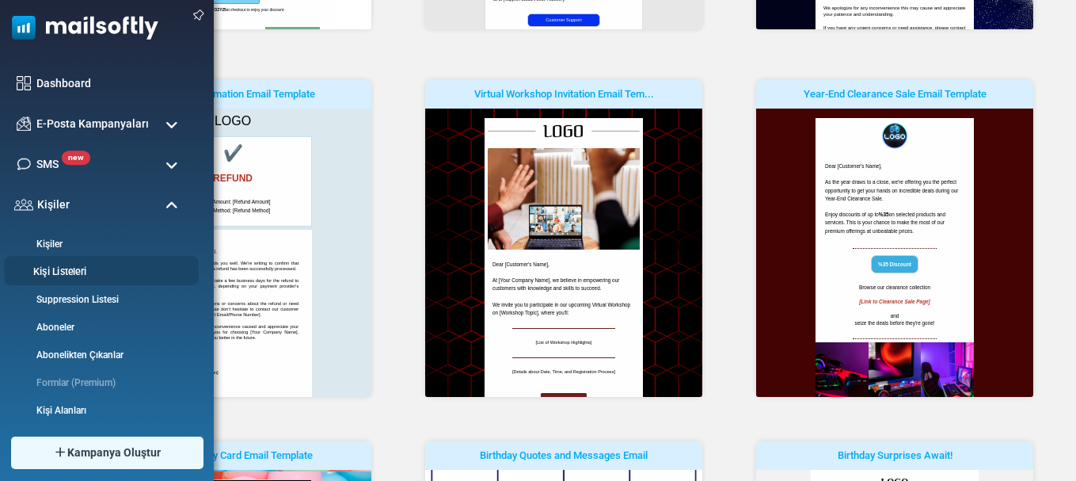
click at [73, 276] on link "Kişi Listeleri" at bounding box center [99, 272] width 190 height 15
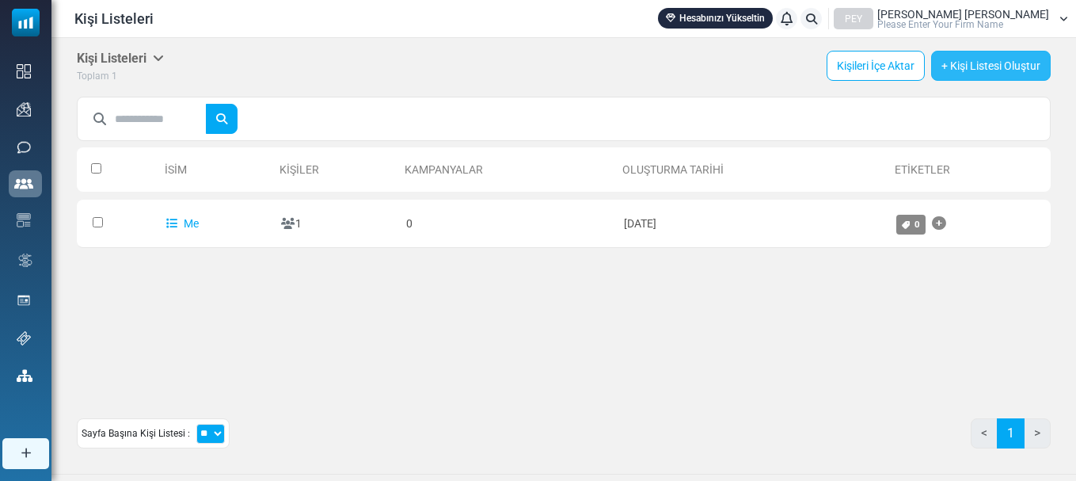
click at [977, 70] on link "+ Kişi Listesi Oluştur" at bounding box center [991, 66] width 120 height 30
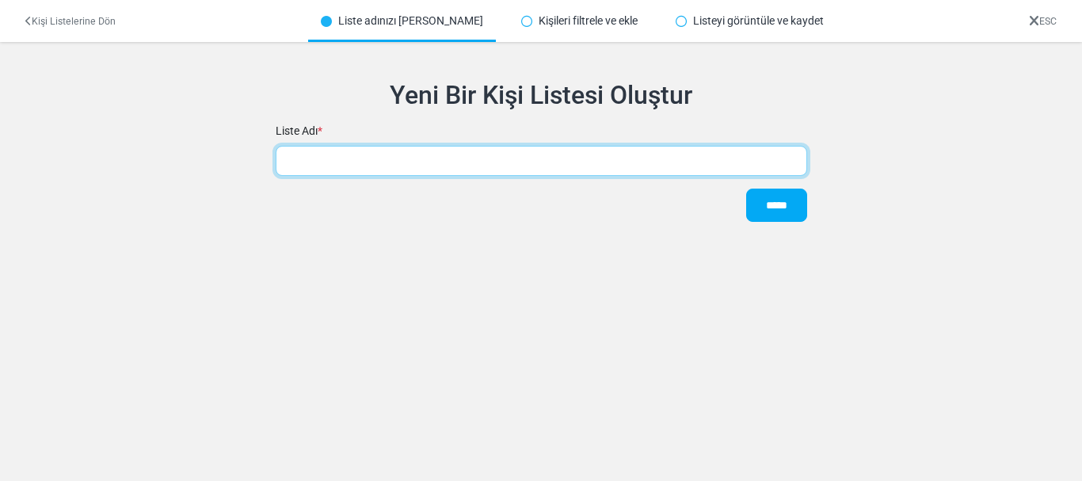
click at [396, 162] on input "text" at bounding box center [541, 161] width 531 height 30
type input "******"
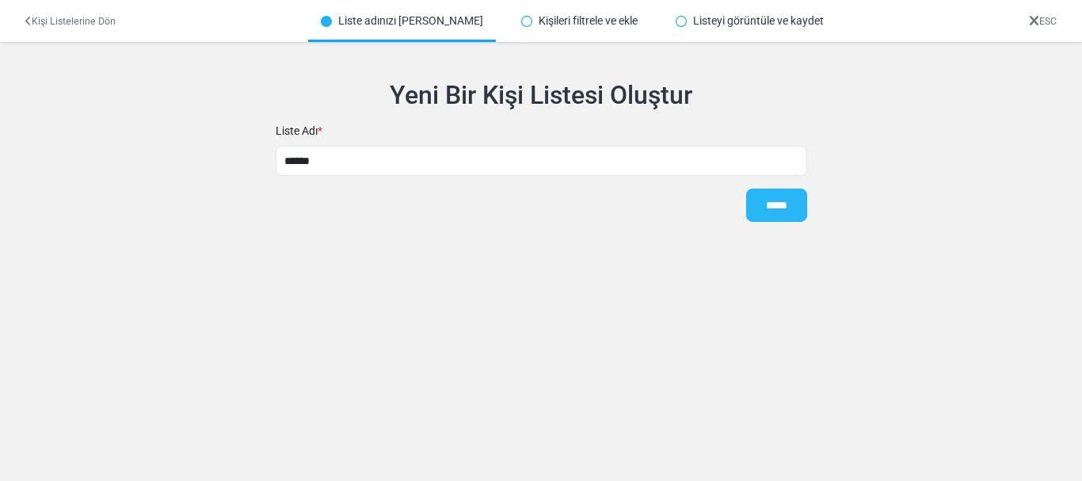
click at [769, 208] on input "*****" at bounding box center [776, 204] width 61 height 33
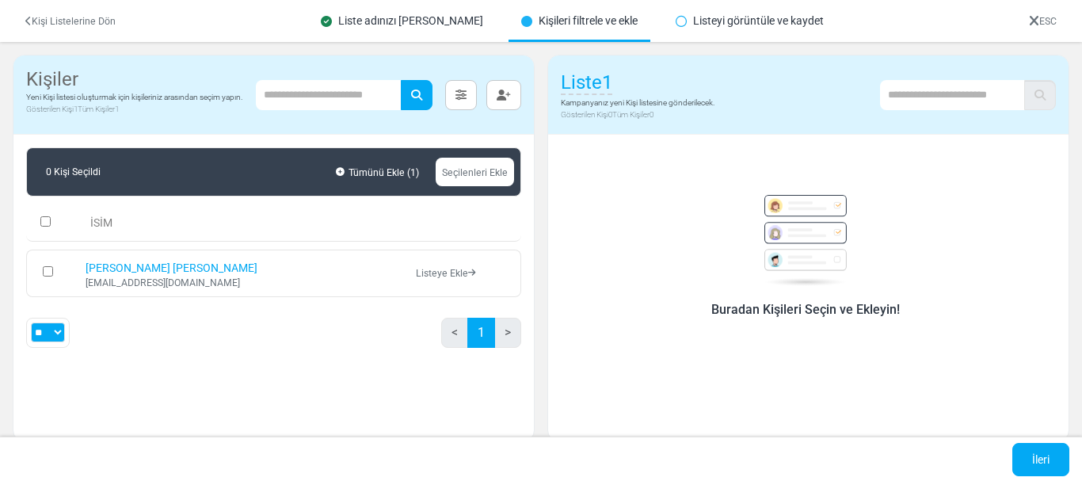
click at [791, 238] on img at bounding box center [805, 240] width 101 height 91
click at [1049, 457] on link "İleri" at bounding box center [1040, 459] width 57 height 33
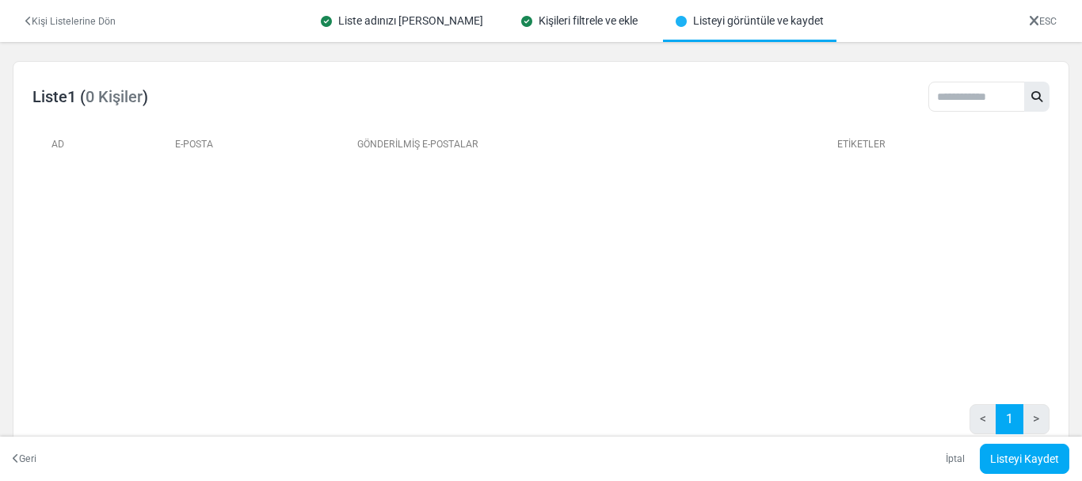
click at [289, 141] on th "E-Posta" at bounding box center [260, 143] width 182 height 36
click at [266, 146] on th "E-Posta" at bounding box center [260, 143] width 182 height 36
click at [950, 458] on link "İptal" at bounding box center [955, 458] width 44 height 11
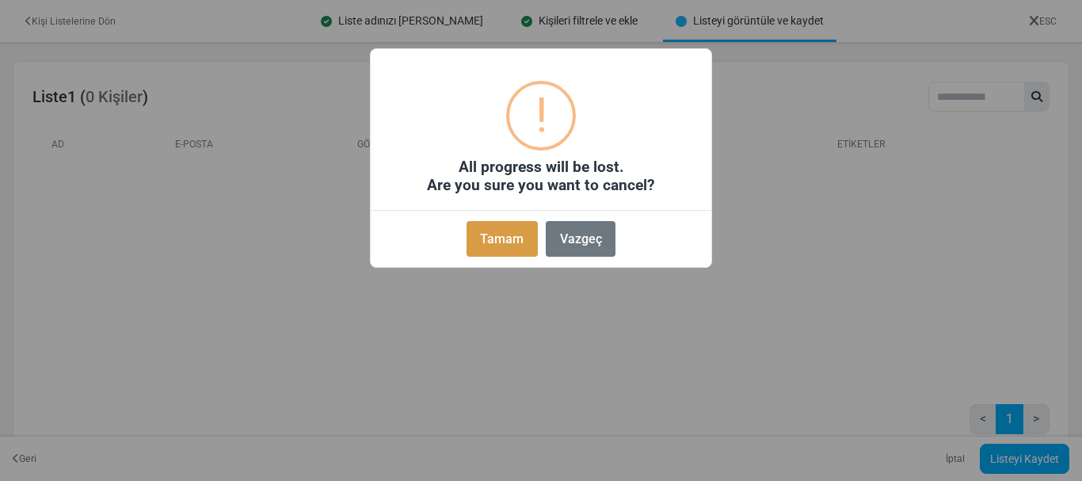
click at [497, 233] on button "Tamam" at bounding box center [501, 239] width 71 height 36
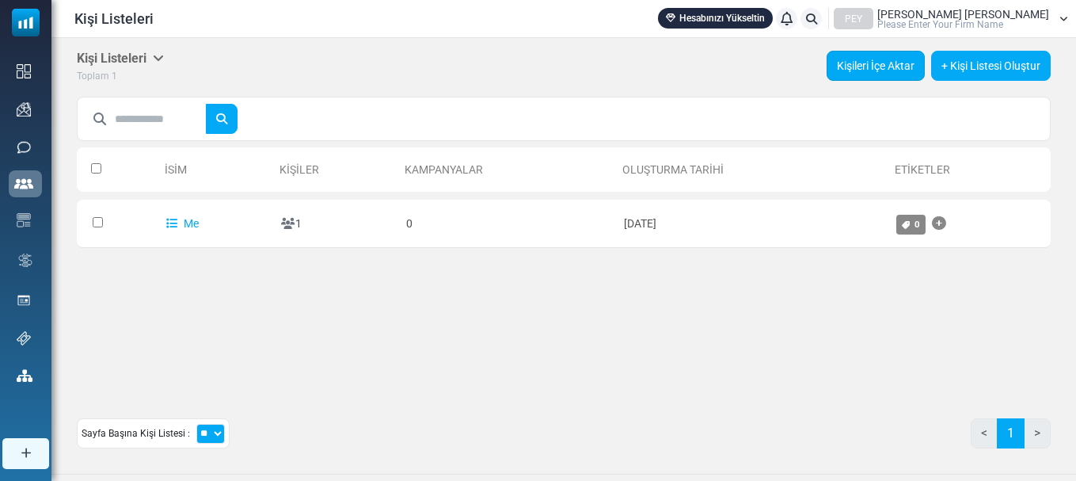
click at [890, 67] on link "Kişileri İçe Aktar" at bounding box center [876, 66] width 98 height 30
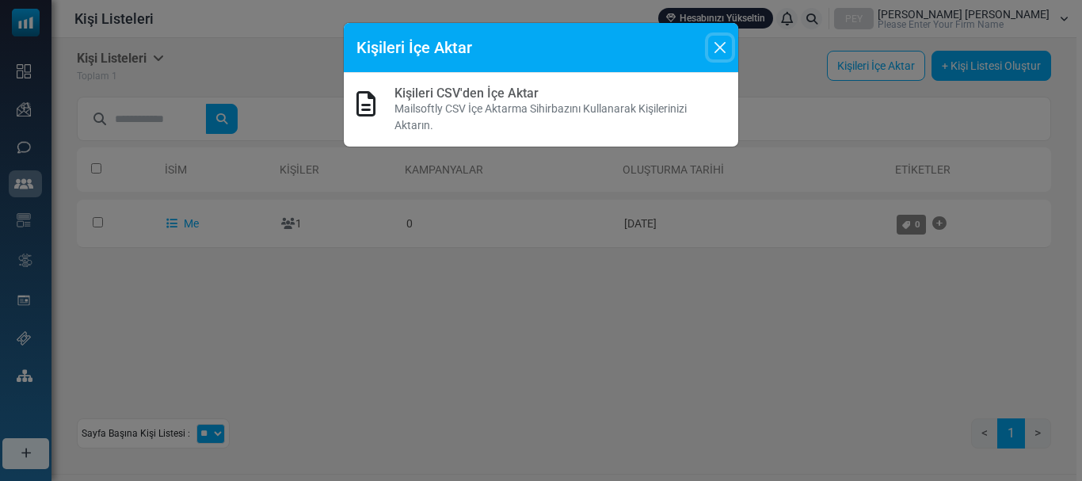
click at [719, 51] on button "Close" at bounding box center [720, 48] width 24 height 24
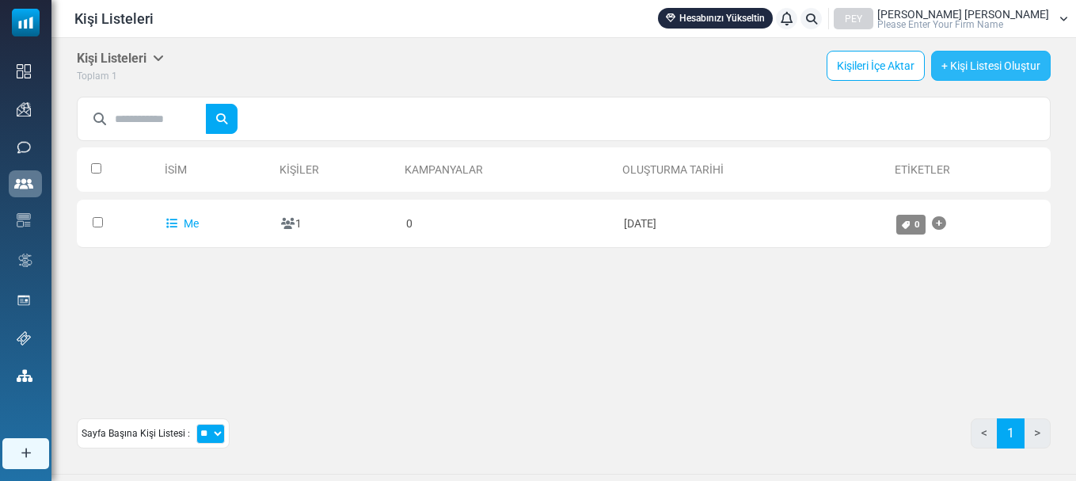
click at [971, 70] on link "+ Kişi Listesi Oluştur" at bounding box center [991, 66] width 120 height 30
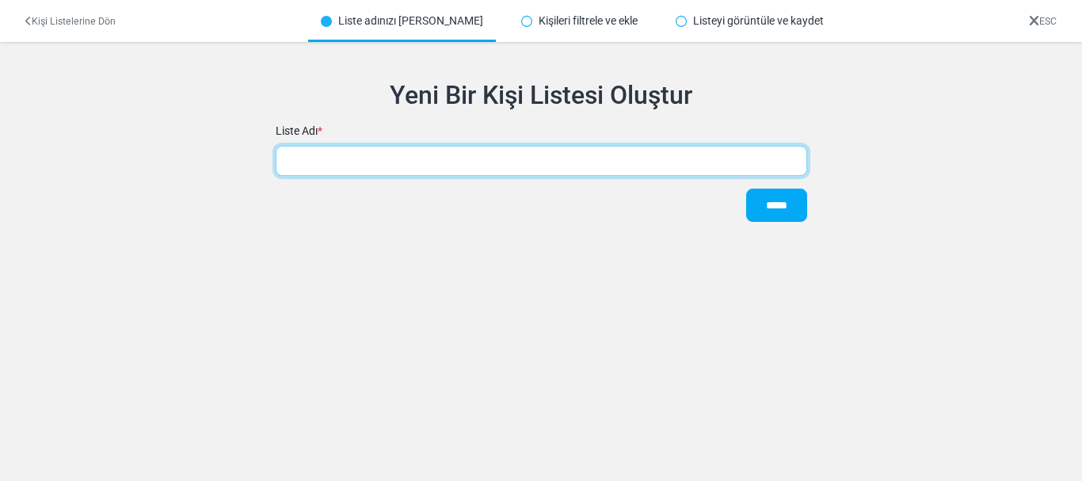
click at [395, 158] on input "text" at bounding box center [541, 161] width 531 height 30
type input "******"
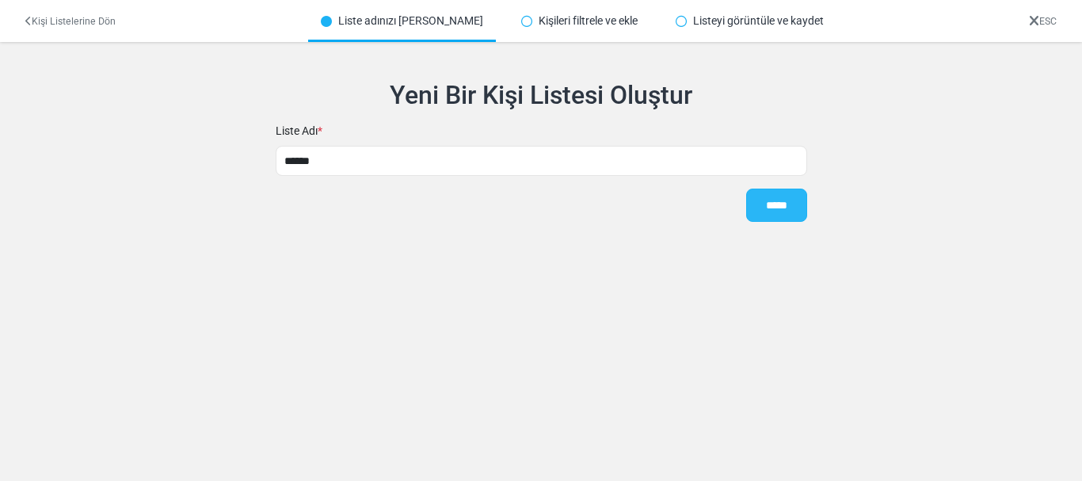
click at [778, 208] on input "*****" at bounding box center [776, 204] width 61 height 33
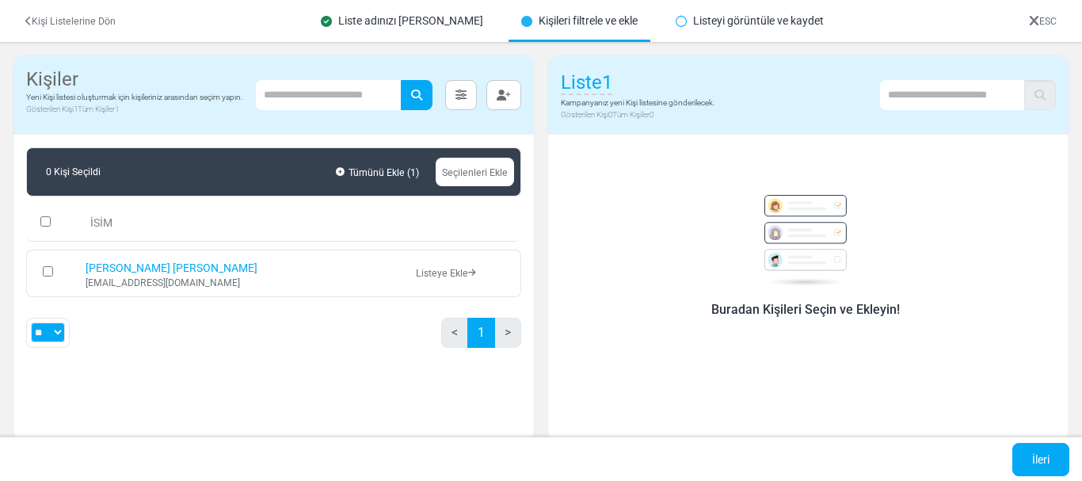
click at [450, 272] on link "Listeye Ekle" at bounding box center [445, 273] width 59 height 11
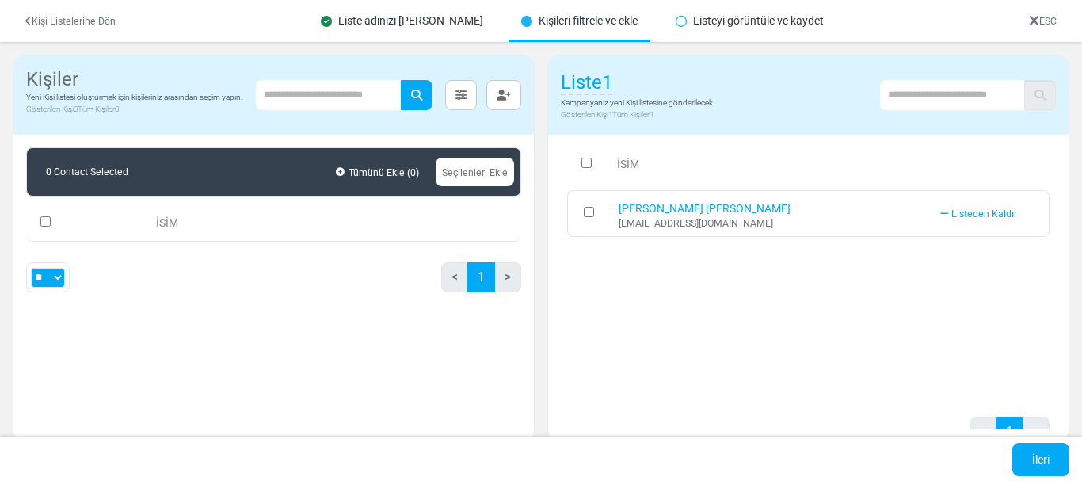
click at [978, 215] on span "Listeden Kaldır" at bounding box center [984, 213] width 66 height 11
click at [505, 91] on icon "button" at bounding box center [504, 94] width 14 height 11
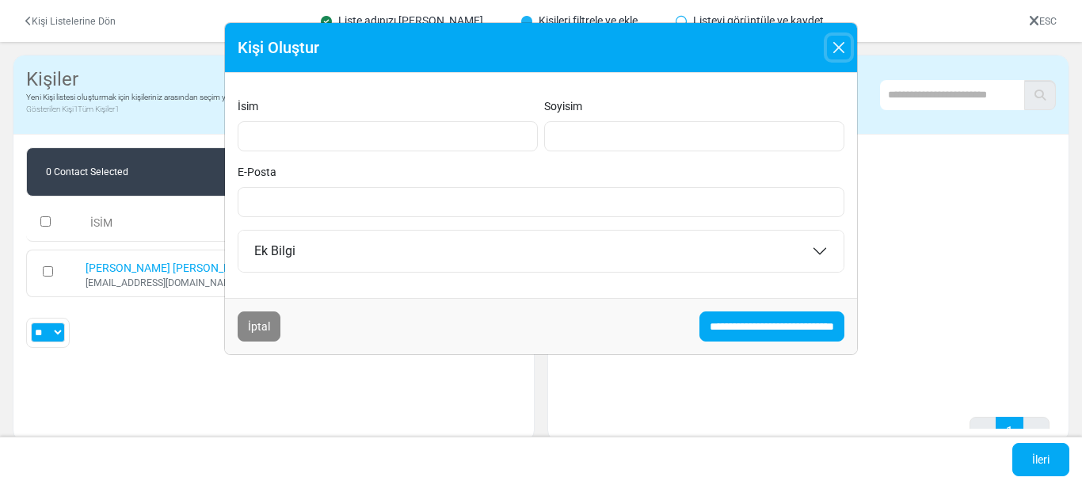
click at [839, 48] on button "Close" at bounding box center [839, 48] width 24 height 24
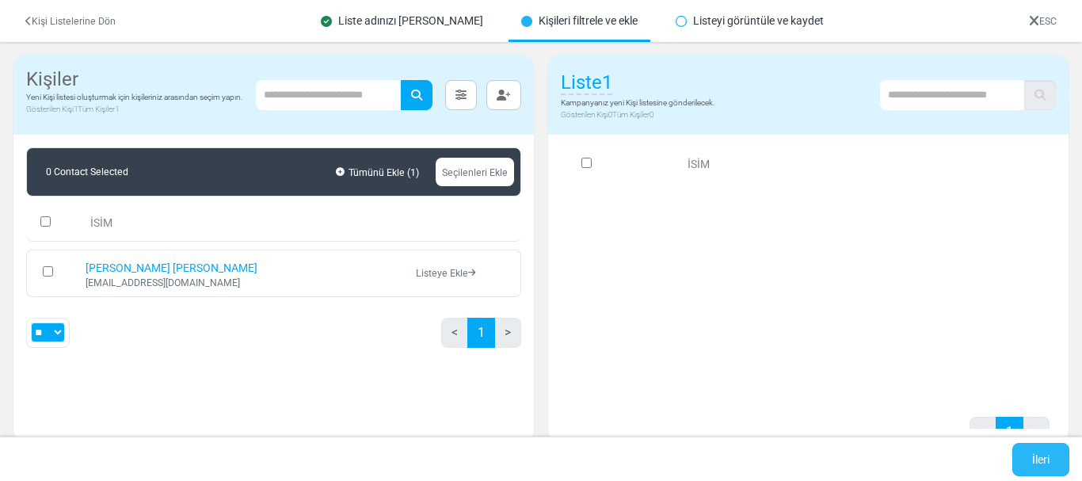
click at [1053, 456] on link "İleri" at bounding box center [1040, 459] width 57 height 33
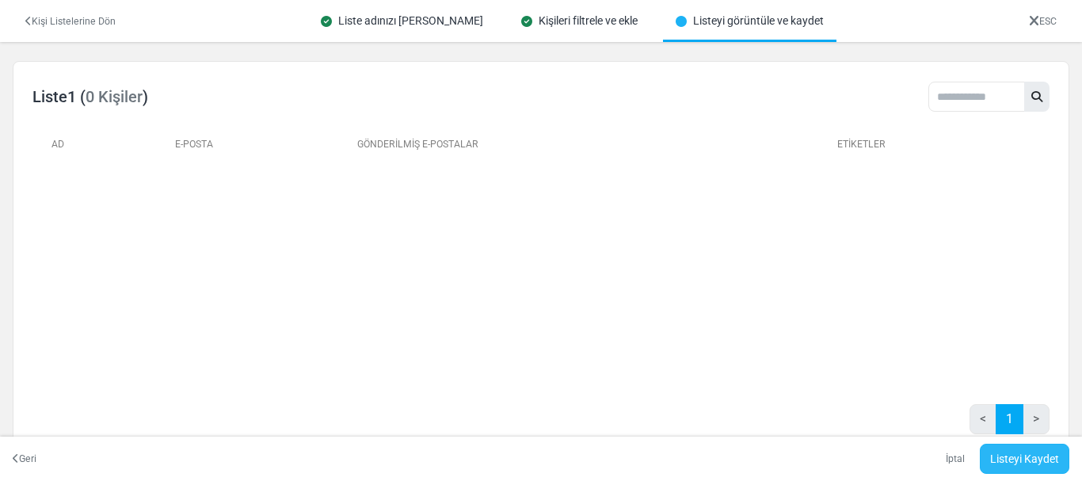
click at [1023, 455] on link "Listeyi Kaydet" at bounding box center [1024, 459] width 89 height 30
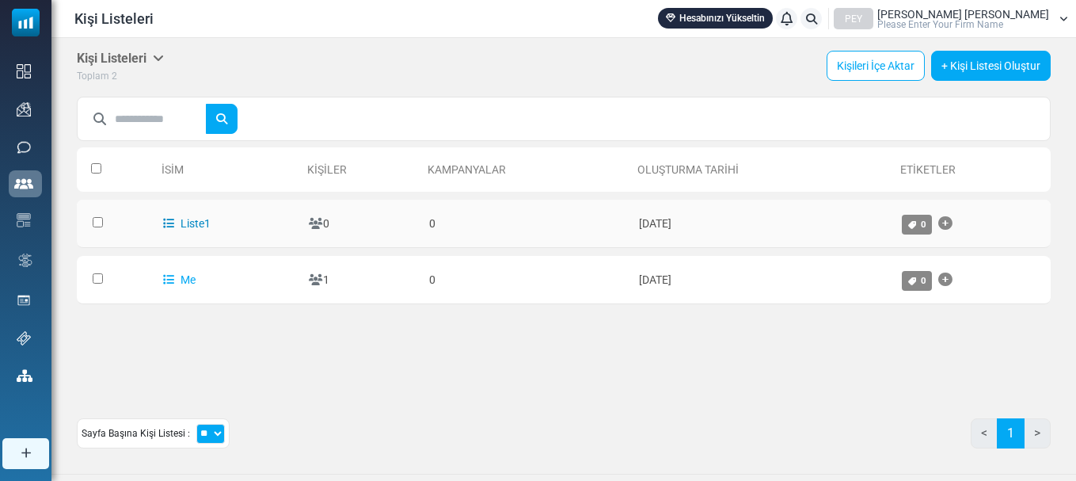
click at [185, 224] on link "Liste1" at bounding box center [187, 223] width 48 height 13
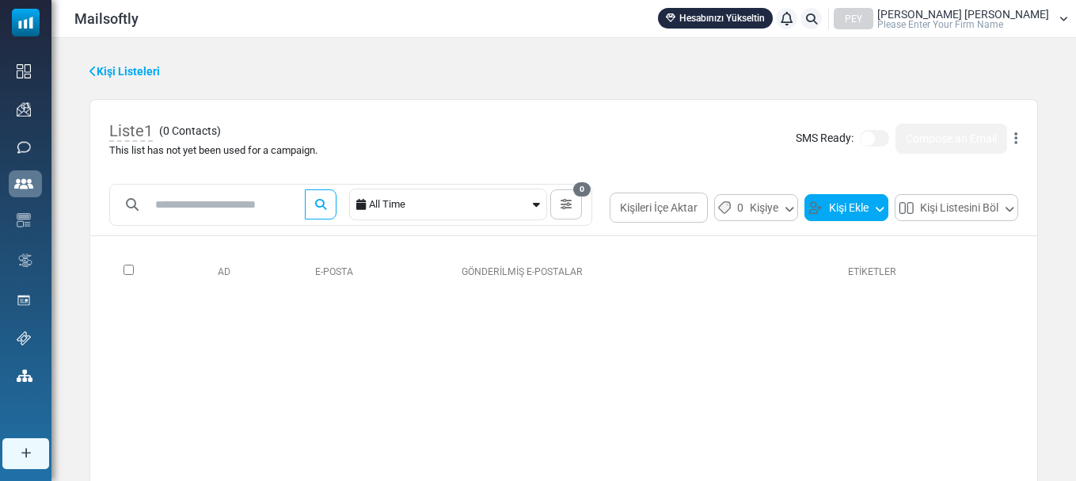
click at [862, 211] on button "Kişi Ekle" at bounding box center [847, 207] width 84 height 27
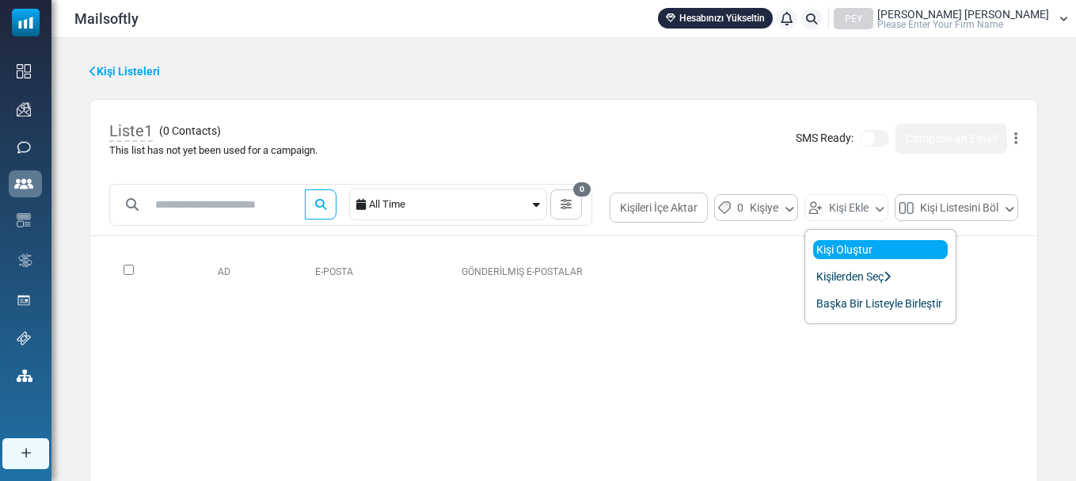
click at [856, 247] on link "Kişi Oluştur" at bounding box center [880, 249] width 135 height 19
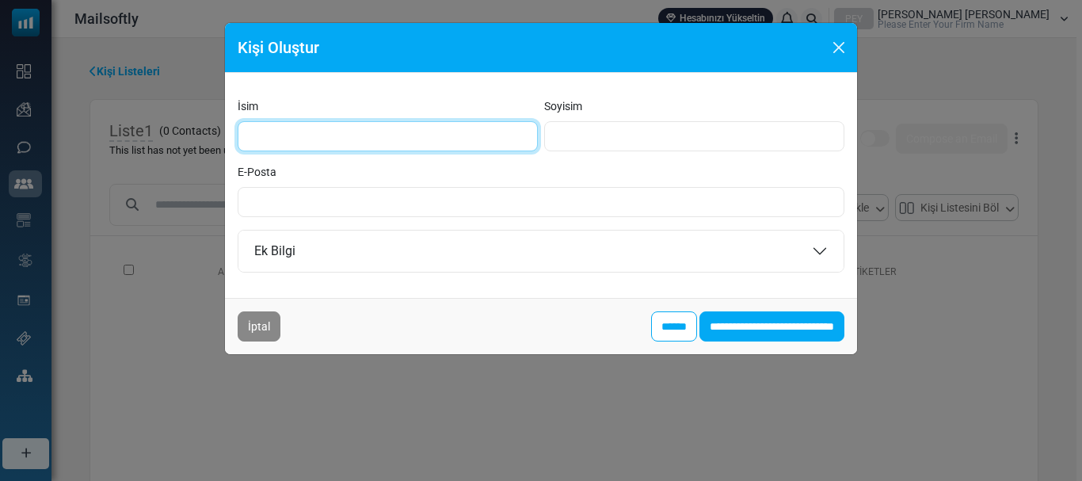
click at [285, 132] on input "İsim" at bounding box center [388, 136] width 300 height 30
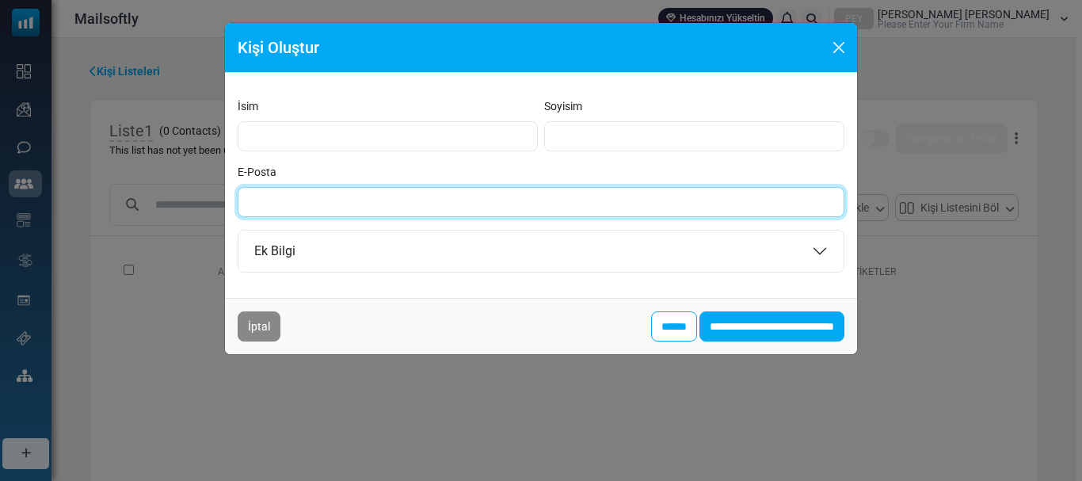
click at [324, 198] on input "E-Posta" at bounding box center [541, 202] width 607 height 30
click at [305, 197] on input "E-Posta" at bounding box center [541, 202] width 607 height 30
paste input "**********"
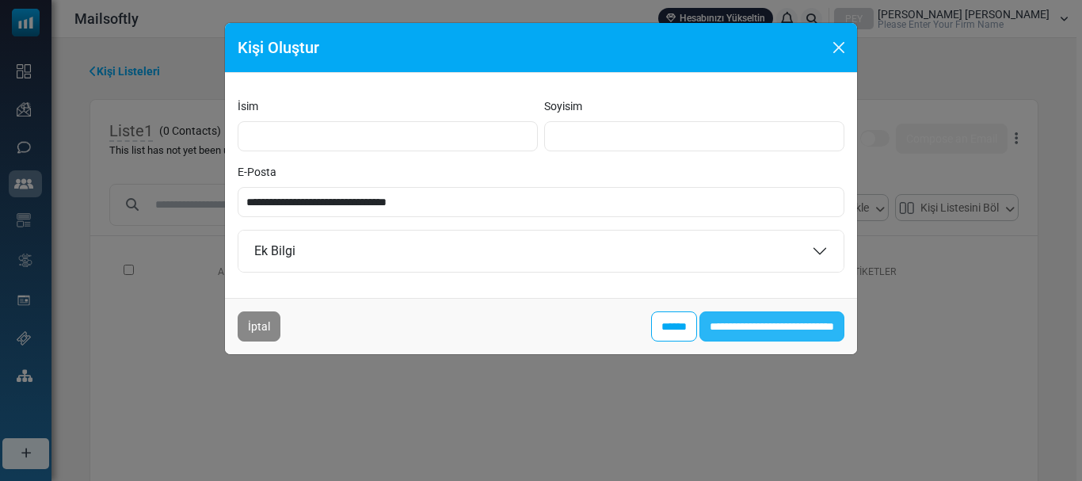
click at [760, 324] on input "**********" at bounding box center [771, 326] width 145 height 30
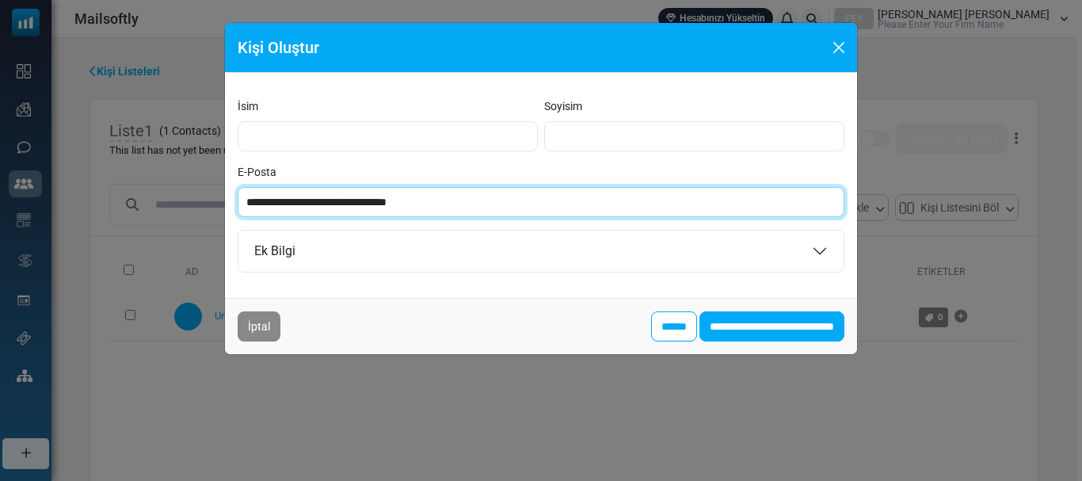
paste input "email"
type input "**********"
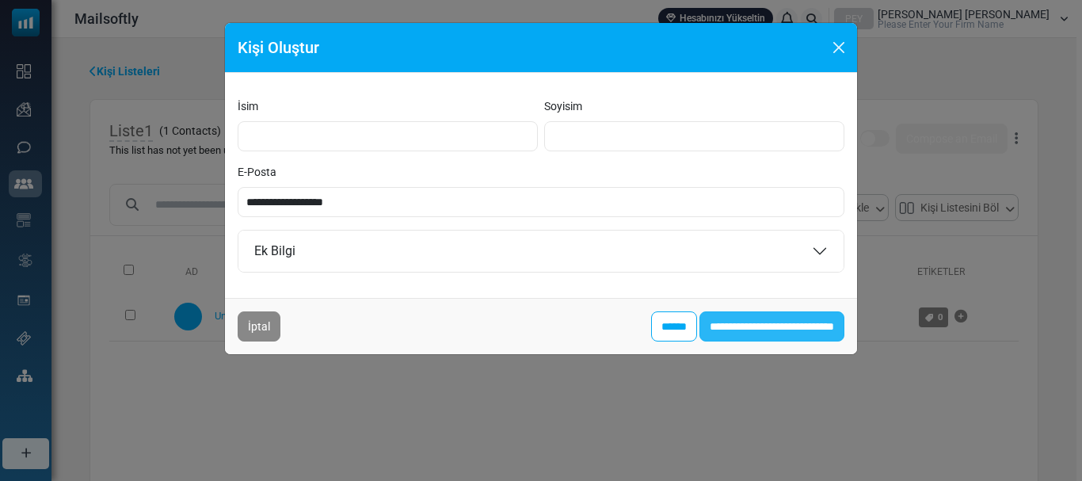
click at [752, 335] on input "**********" at bounding box center [771, 326] width 145 height 30
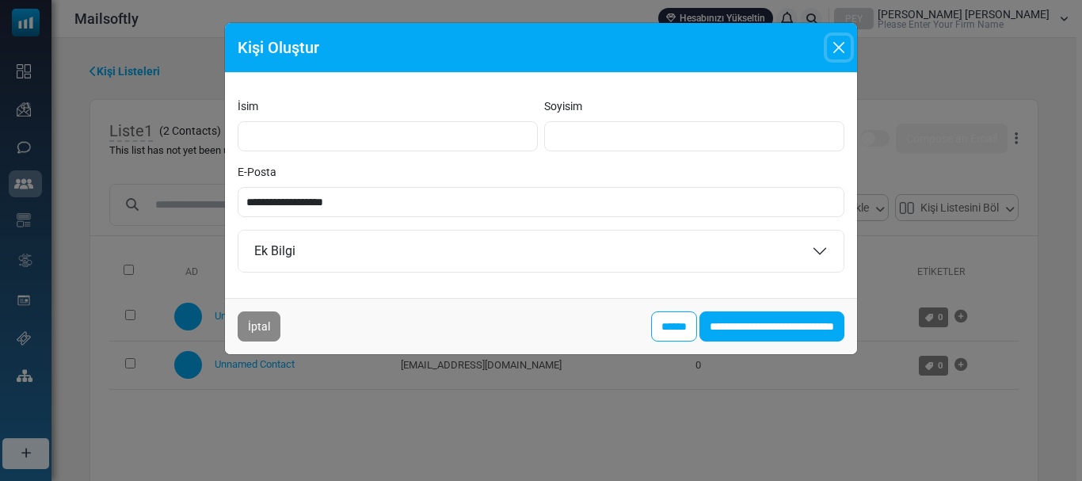
click at [834, 48] on button "Close" at bounding box center [839, 48] width 24 height 24
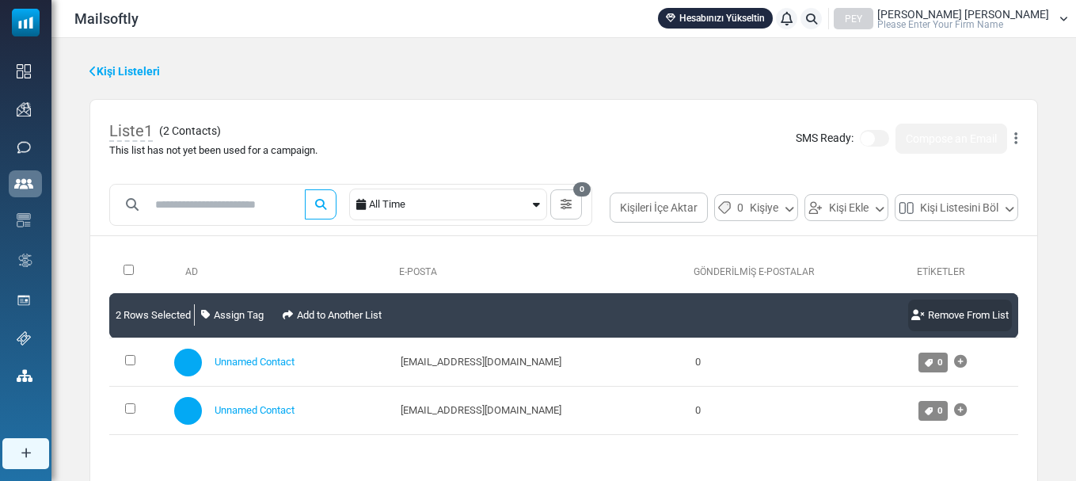
click at [935, 318] on link "Remove From List" at bounding box center [960, 315] width 104 height 32
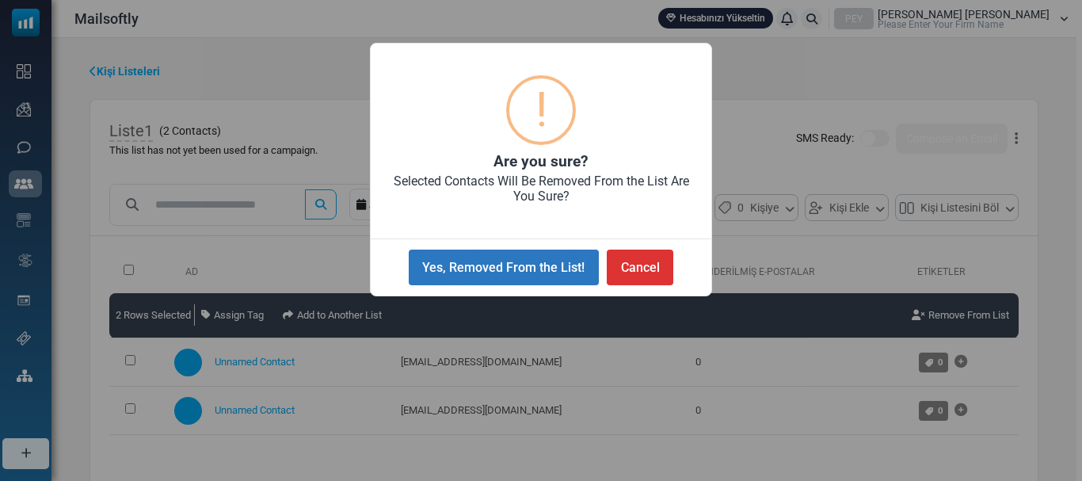
click at [577, 256] on button "Yes, Removed From the List!" at bounding box center [504, 267] width 190 height 36
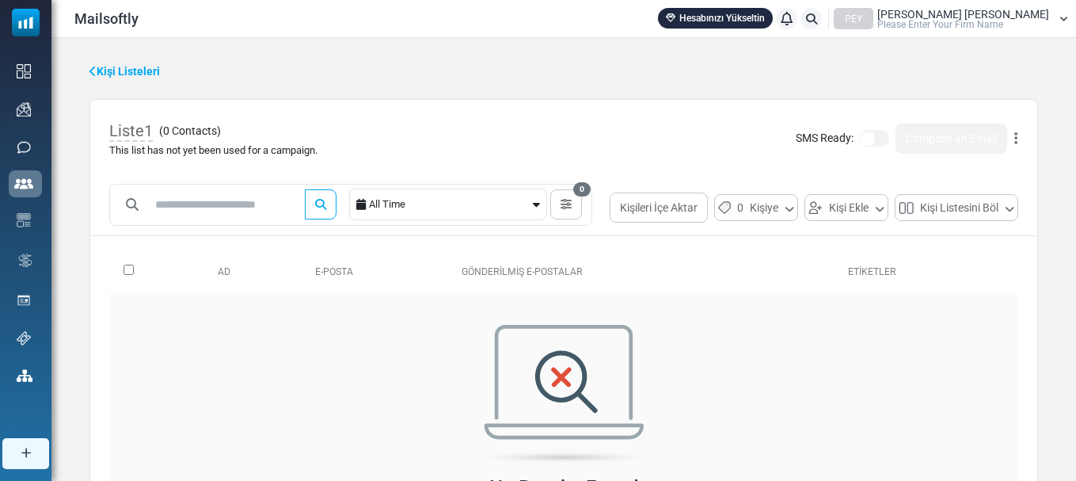
click at [672, 303] on td "No Results Found Aradığınız şeyi bulmak için aramanızı değiştirmeyi deneyin." at bounding box center [563, 431] width 909 height 276
click at [676, 204] on button "Kişileri İçe Aktar" at bounding box center [659, 207] width 98 height 30
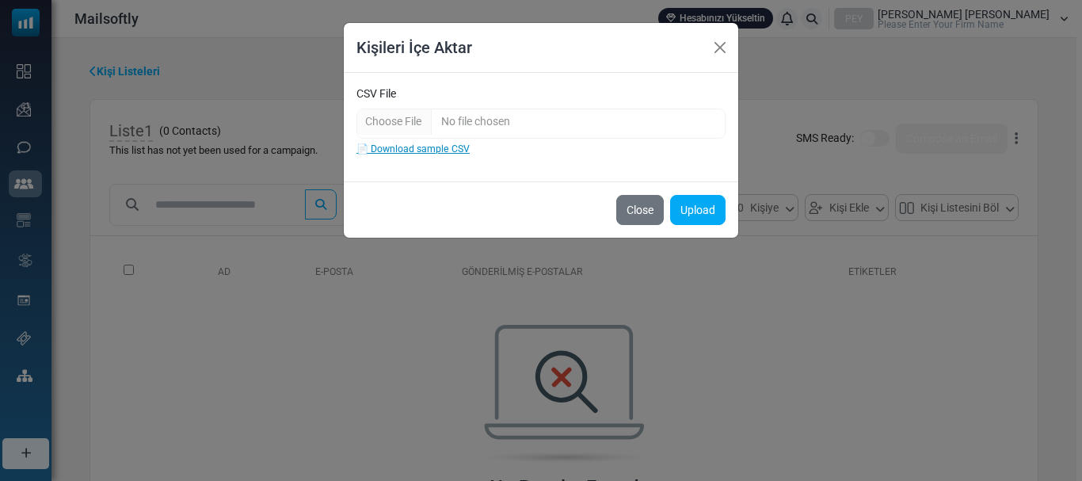
click at [406, 148] on link "📄 Download sample CSV" at bounding box center [412, 148] width 113 height 11
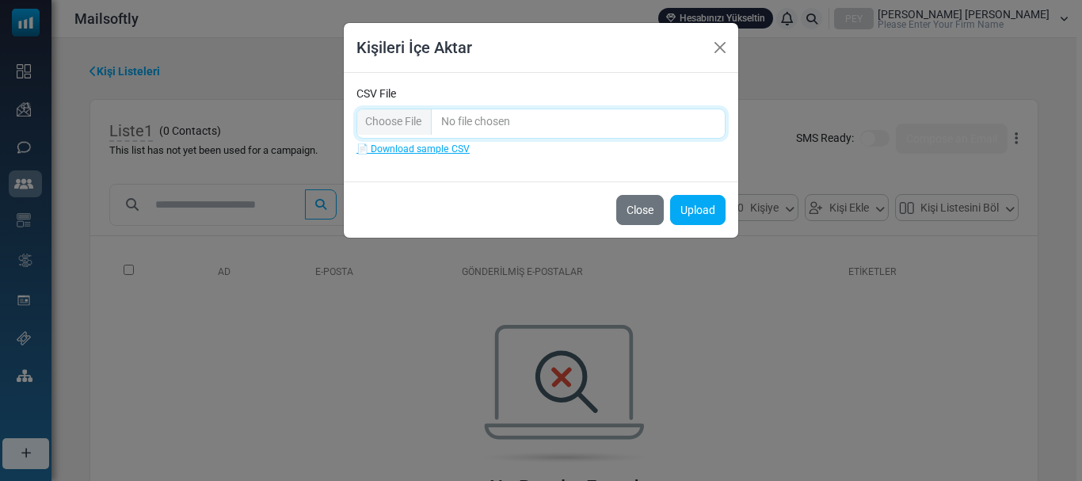
click at [396, 123] on input "CSV File" at bounding box center [540, 124] width 369 height 30
click at [388, 126] on input "CSV File" at bounding box center [540, 124] width 369 height 30
type input "**********"
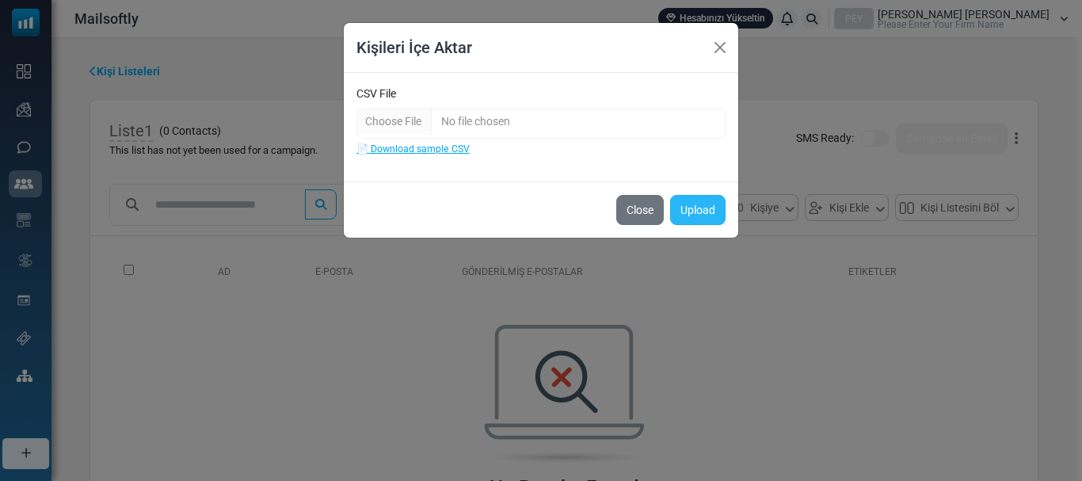
click at [696, 213] on button "Upload" at bounding box center [697, 210] width 55 height 30
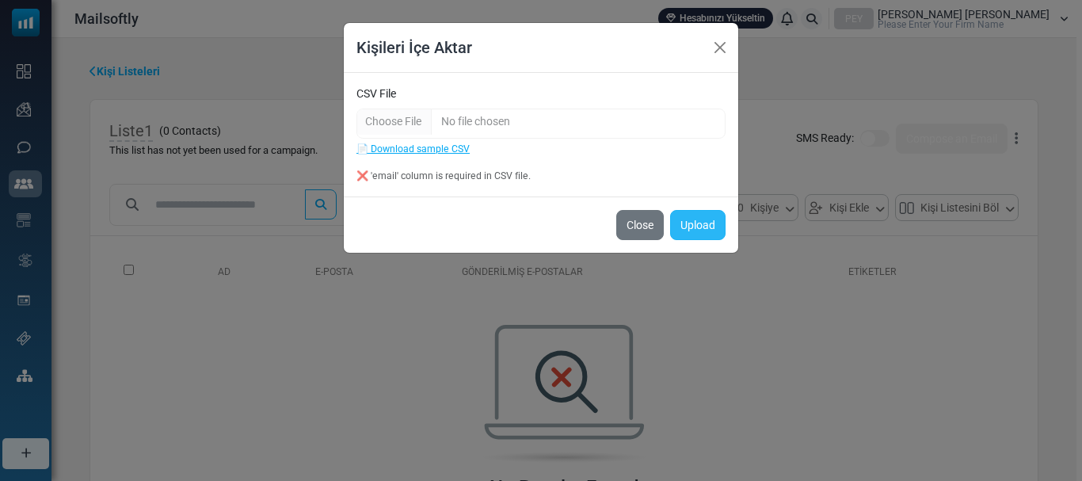
click at [699, 222] on button "Upload" at bounding box center [697, 225] width 55 height 30
click at [692, 223] on button "Upload" at bounding box center [697, 225] width 55 height 30
click at [638, 217] on button "Close" at bounding box center [640, 225] width 48 height 30
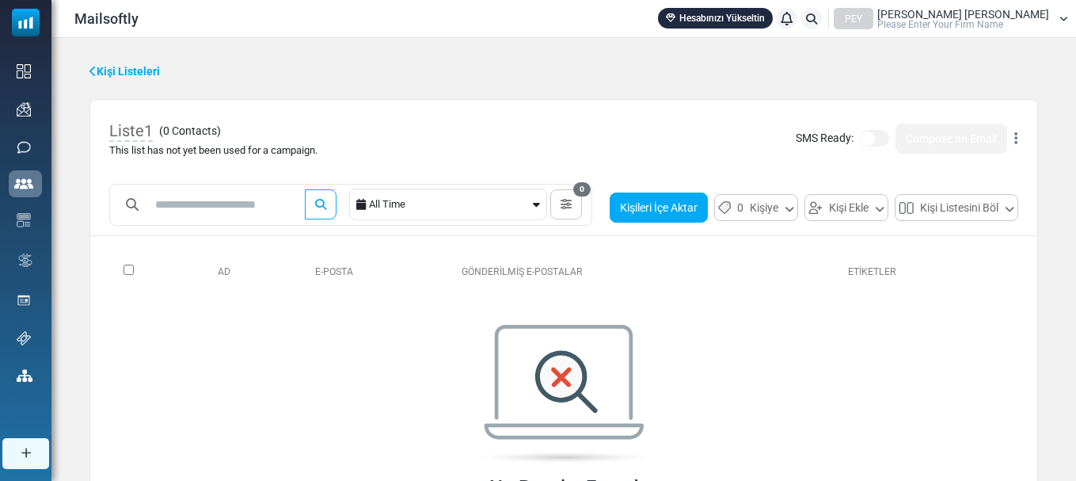
click at [675, 207] on button "Kişileri İçe Aktar" at bounding box center [659, 207] width 98 height 30
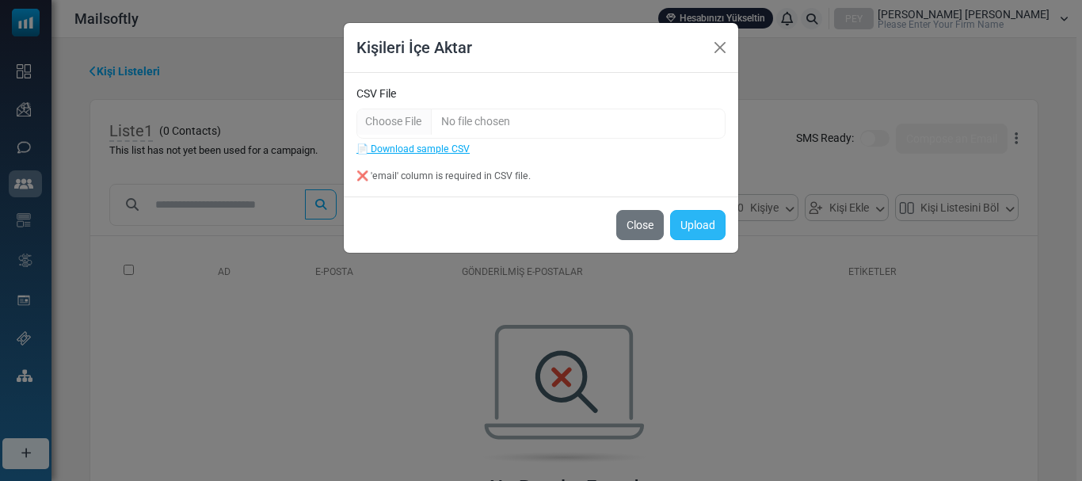
click at [710, 218] on button "Upload" at bounding box center [697, 225] width 55 height 30
click at [705, 224] on button "Upload" at bounding box center [697, 225] width 55 height 30
click at [704, 224] on button "Upload" at bounding box center [697, 225] width 55 height 30
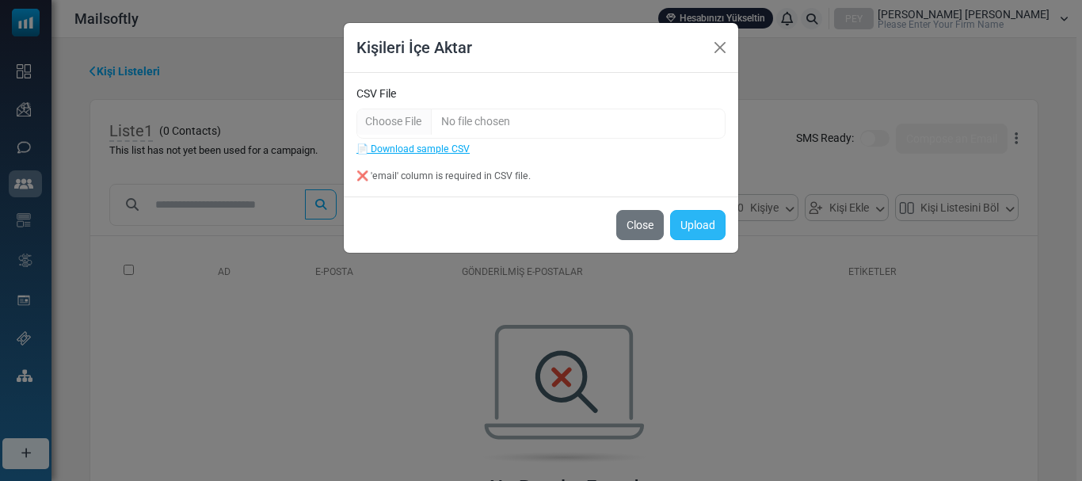
click at [704, 224] on button "Upload" at bounding box center [697, 225] width 55 height 30
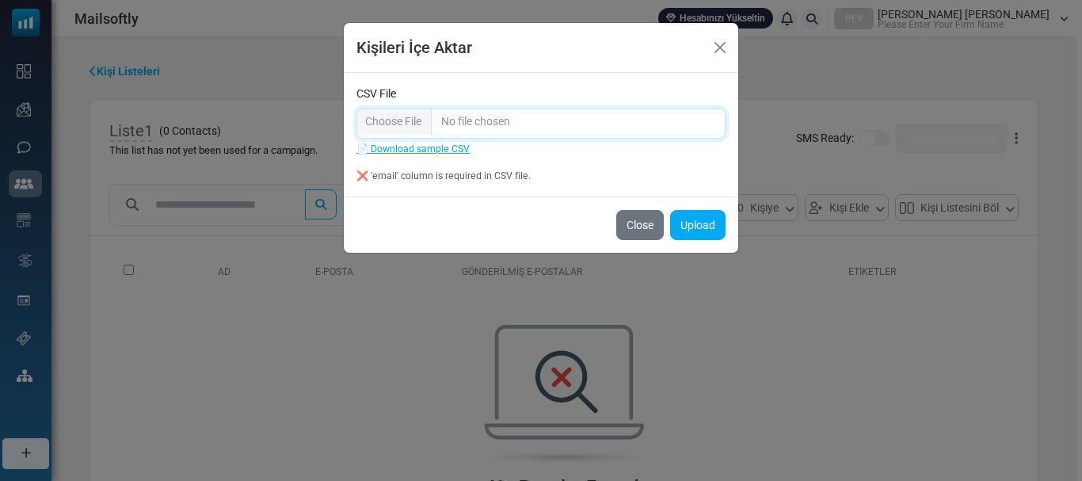
click at [410, 131] on input "CSV File" at bounding box center [540, 124] width 369 height 30
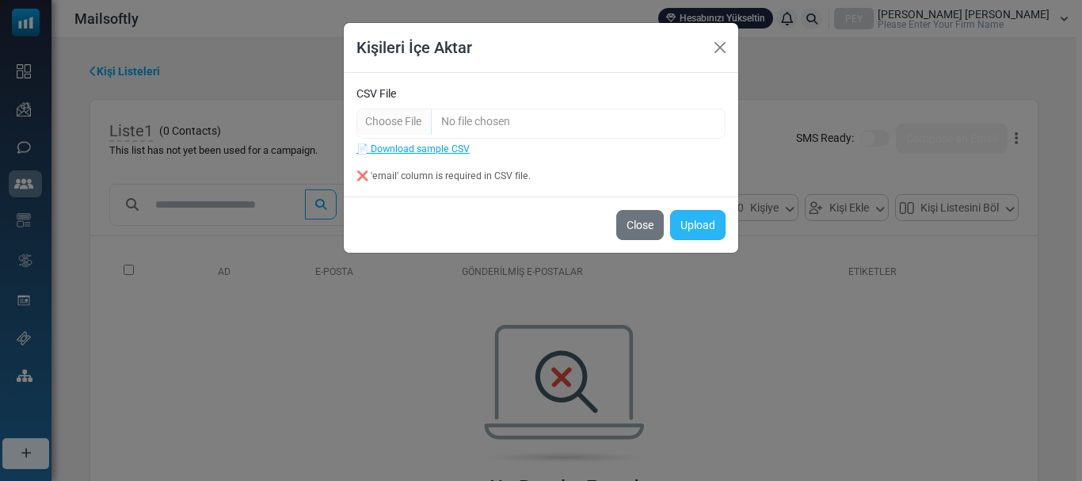
click at [699, 226] on button "Upload" at bounding box center [697, 225] width 55 height 30
click at [718, 46] on button "Close" at bounding box center [720, 48] width 24 height 24
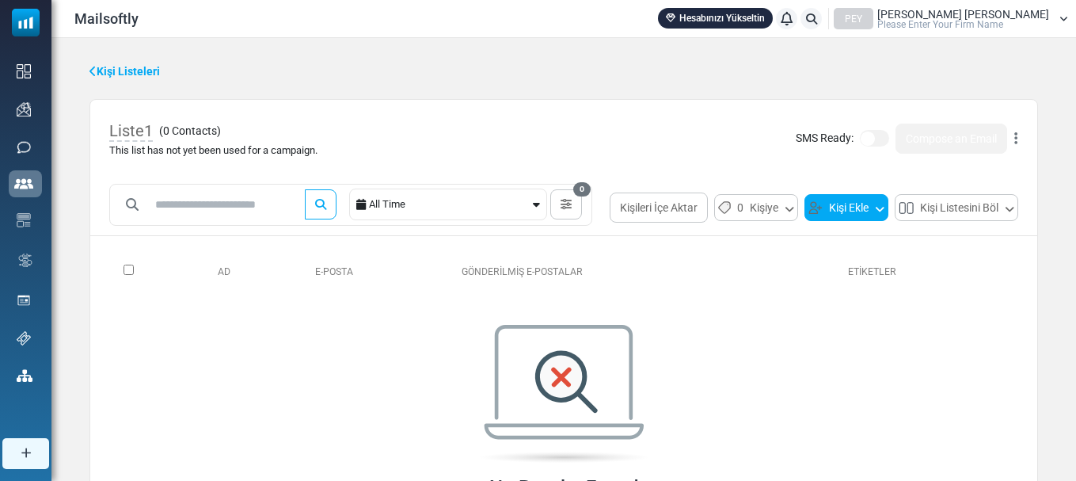
click at [862, 212] on button "Kişi Ekle" at bounding box center [847, 207] width 84 height 27
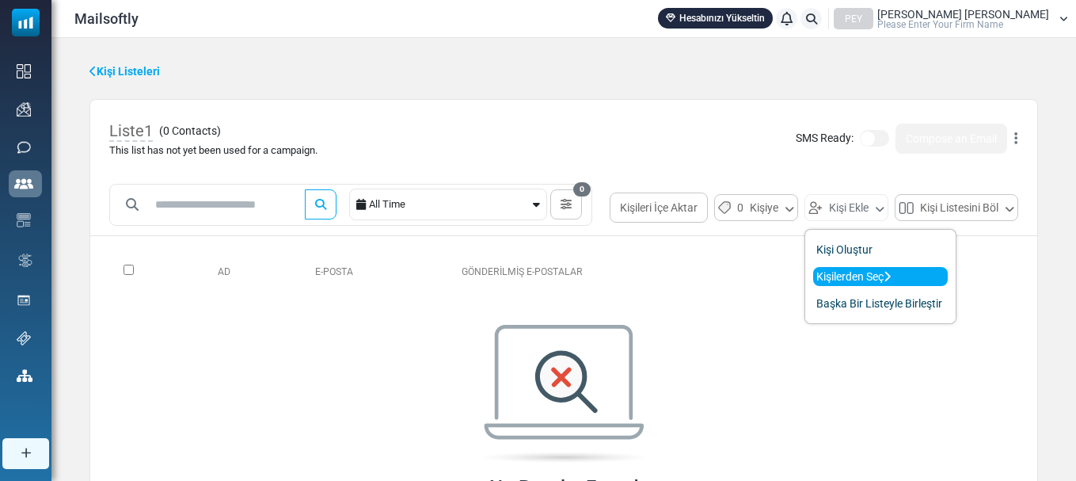
click at [889, 276] on icon at bounding box center [887, 276] width 7 height 11
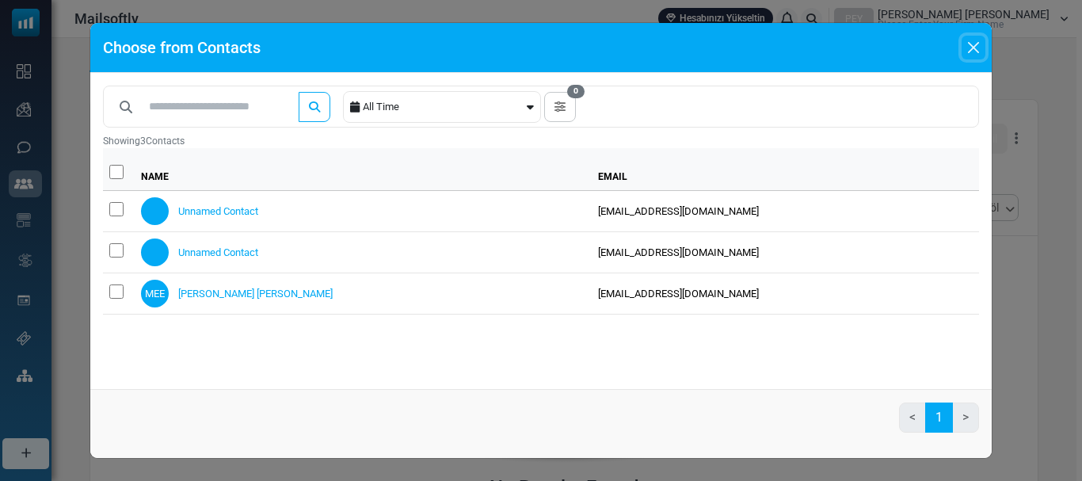
click at [973, 51] on button "Close" at bounding box center [974, 48] width 24 height 24
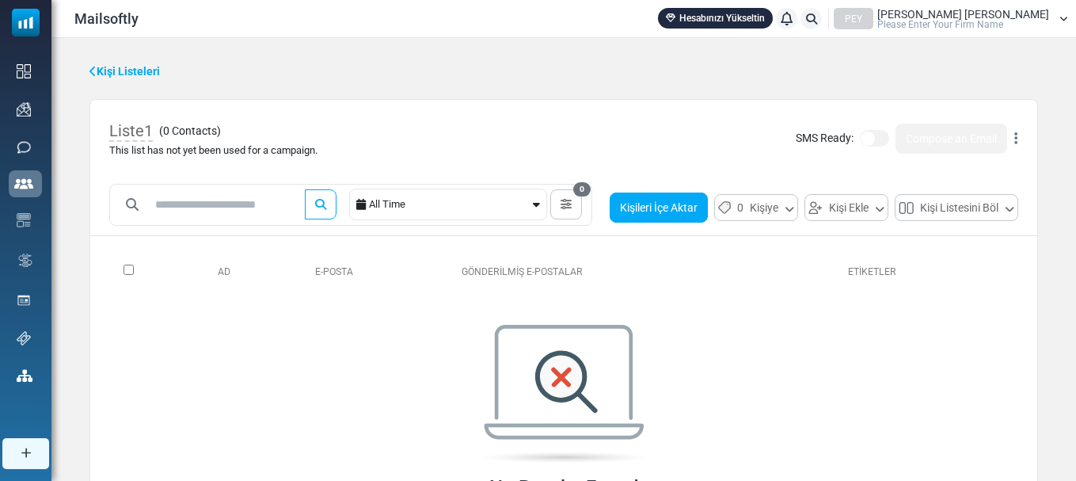
click at [695, 215] on button "Kişileri İçe Aktar" at bounding box center [659, 207] width 98 height 30
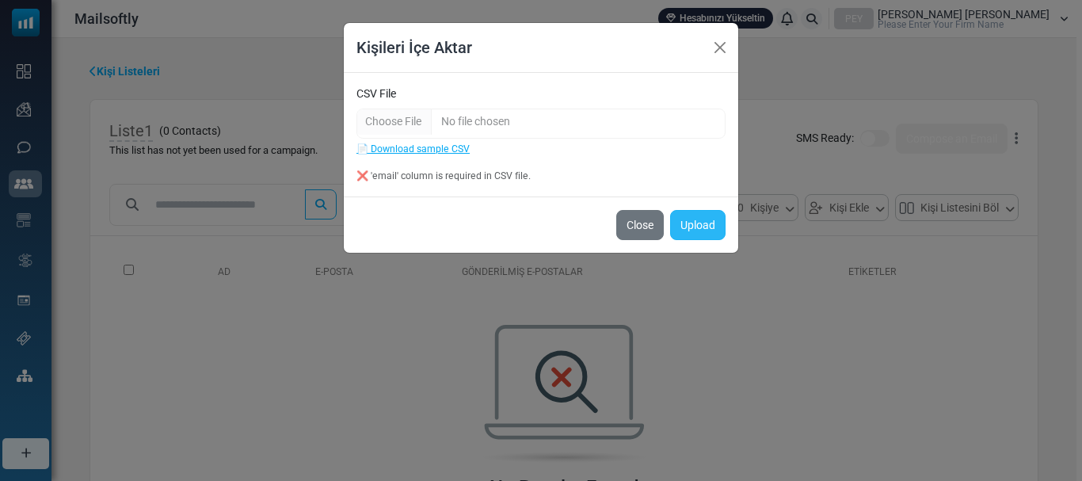
click at [705, 228] on button "Upload" at bounding box center [697, 225] width 55 height 30
drag, startPoint x: 369, startPoint y: 173, endPoint x: 532, endPoint y: 165, distance: 163.4
click at [532, 165] on form "CSV File 📄 Download sample CSV ❌ 'email' column is required in CSV file." at bounding box center [540, 135] width 369 height 98
click at [522, 147] on div at bounding box center [522, 147] width 0 height 0
click at [604, 176] on div "❌ 'email' column is required in CSV file." at bounding box center [540, 176] width 369 height 14
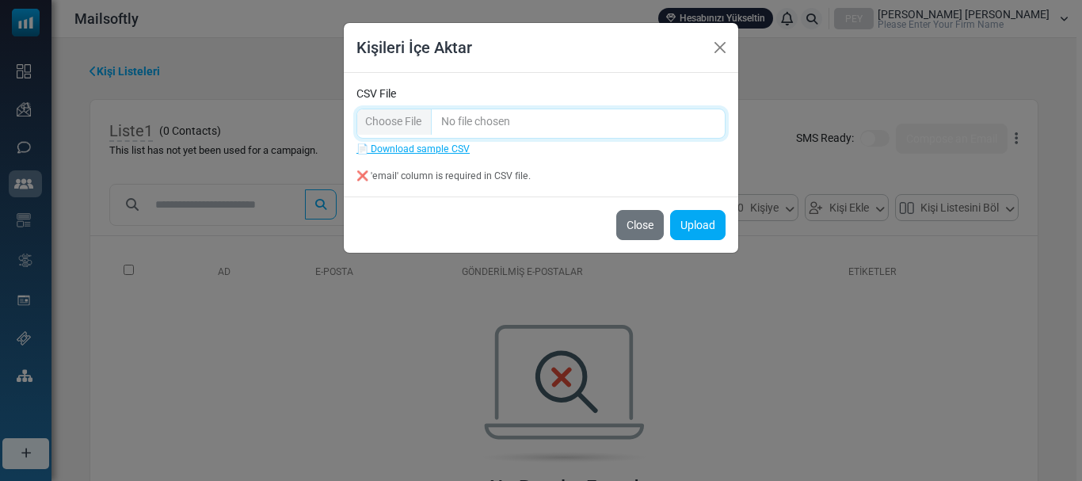
click at [389, 123] on input "CSV File" at bounding box center [540, 124] width 369 height 30
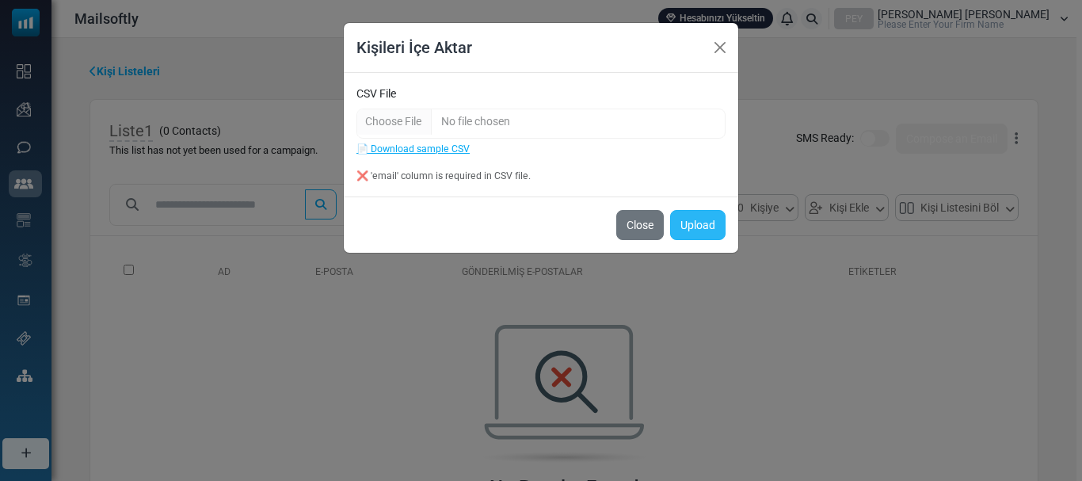
click at [697, 227] on button "Upload" at bounding box center [697, 225] width 55 height 30
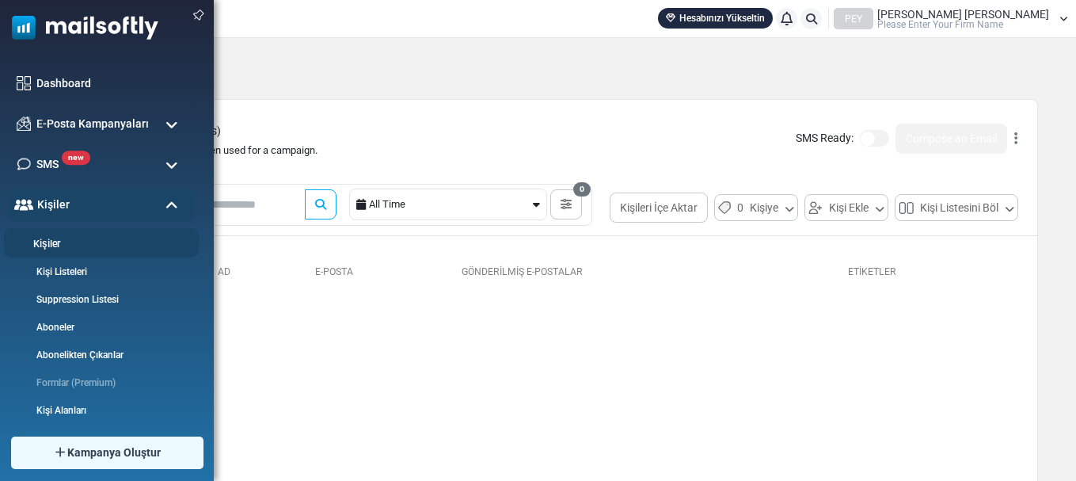
click at [70, 243] on link "Kişiler" at bounding box center [99, 244] width 190 height 15
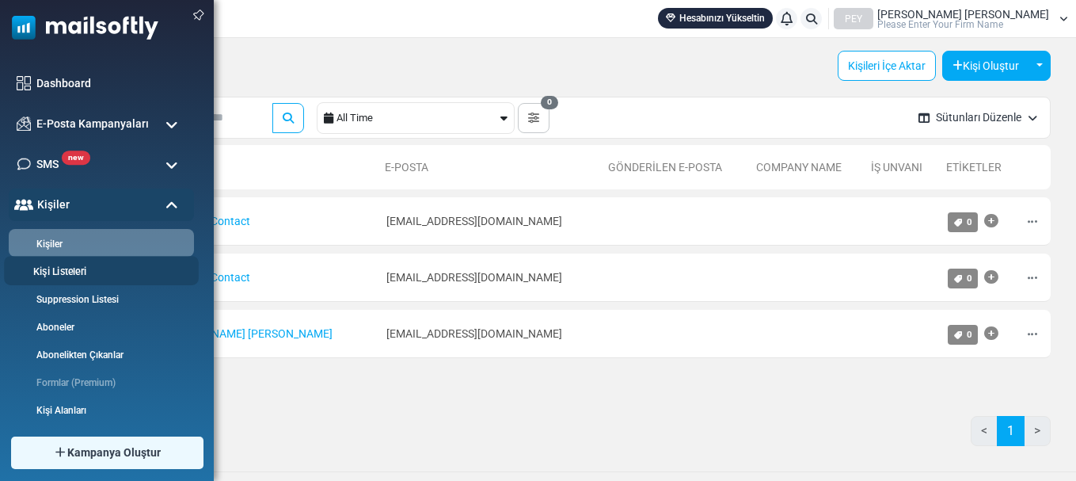
click at [87, 271] on link "Kişi Listeleri" at bounding box center [99, 272] width 190 height 15
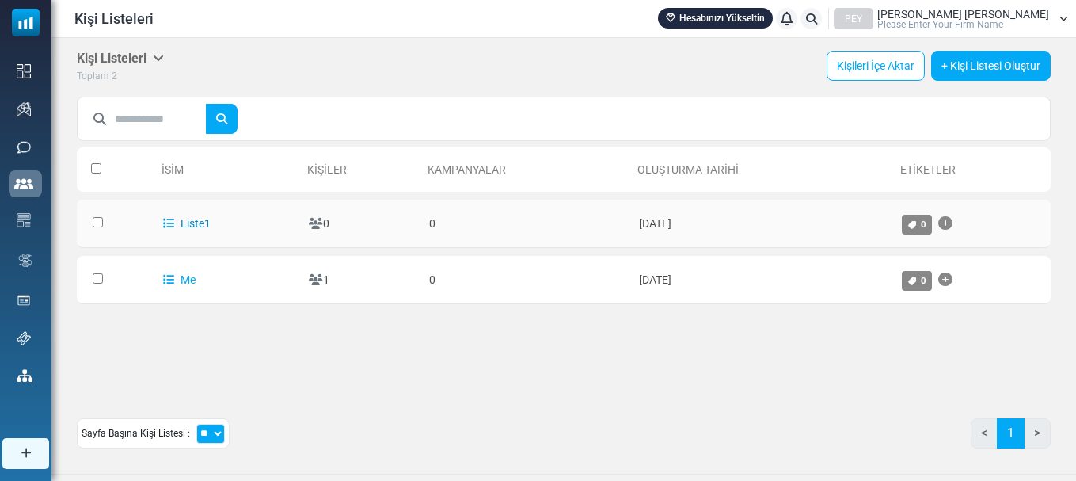
click at [196, 223] on link "Liste1" at bounding box center [187, 223] width 48 height 13
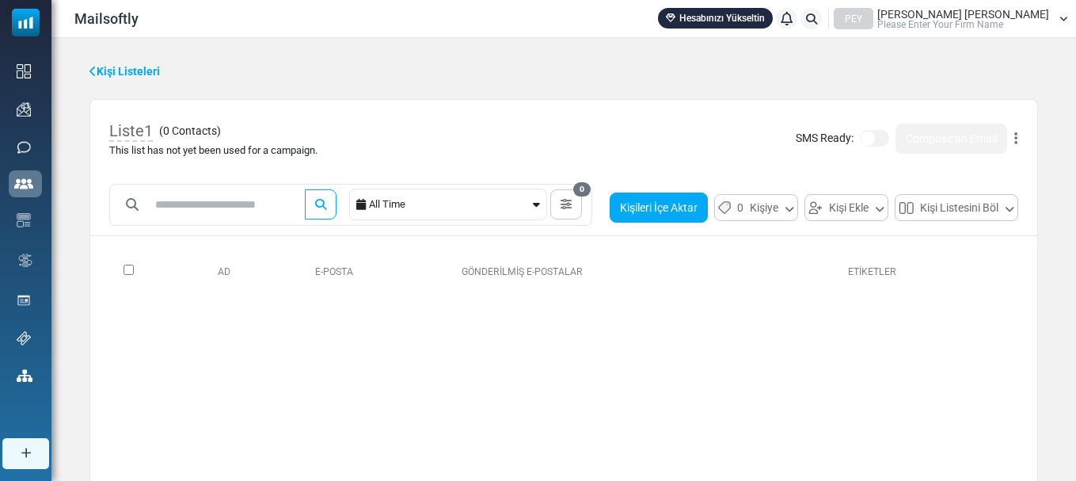
click at [682, 208] on button "Kişileri İçe Aktar" at bounding box center [659, 207] width 98 height 30
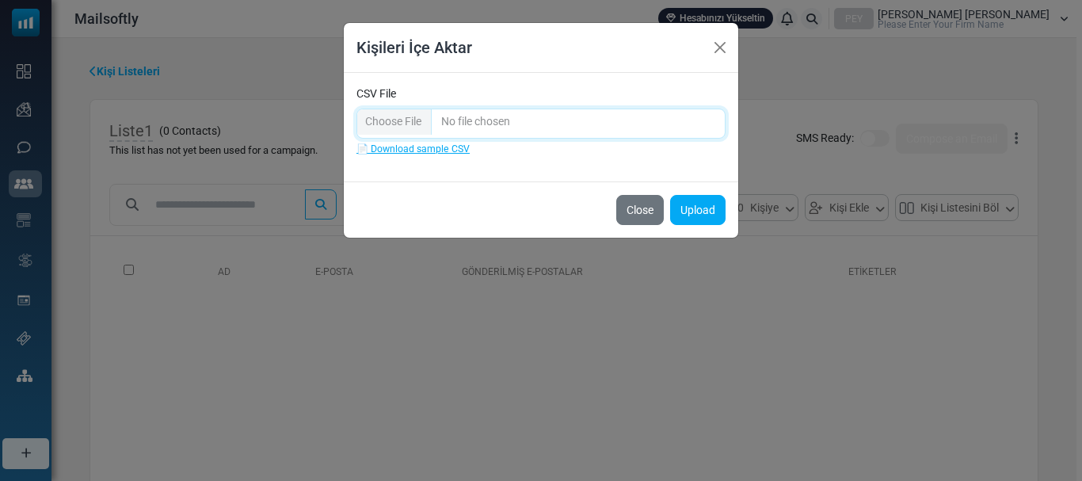
click at [415, 117] on input "CSV File" at bounding box center [540, 124] width 369 height 30
type input "**********"
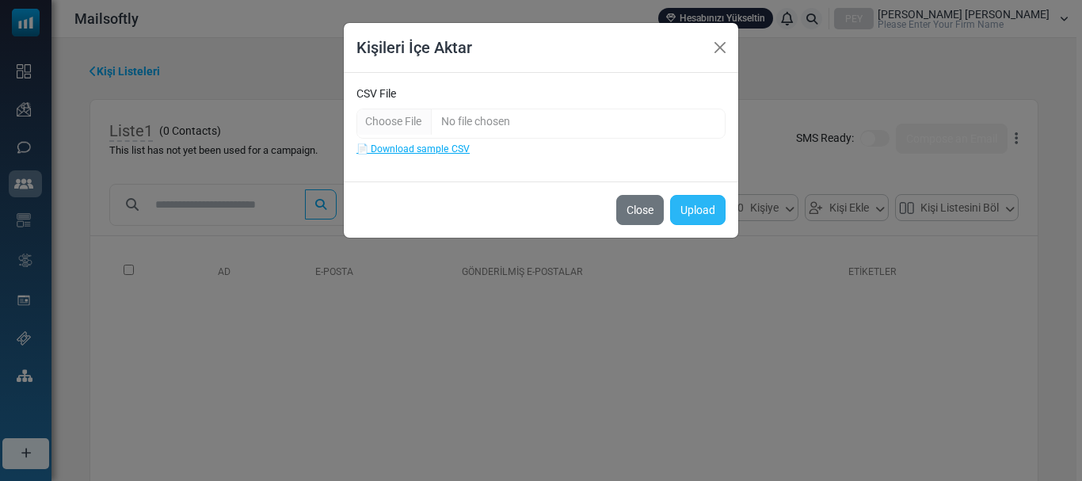
click at [709, 208] on button "Upload" at bounding box center [697, 210] width 55 height 30
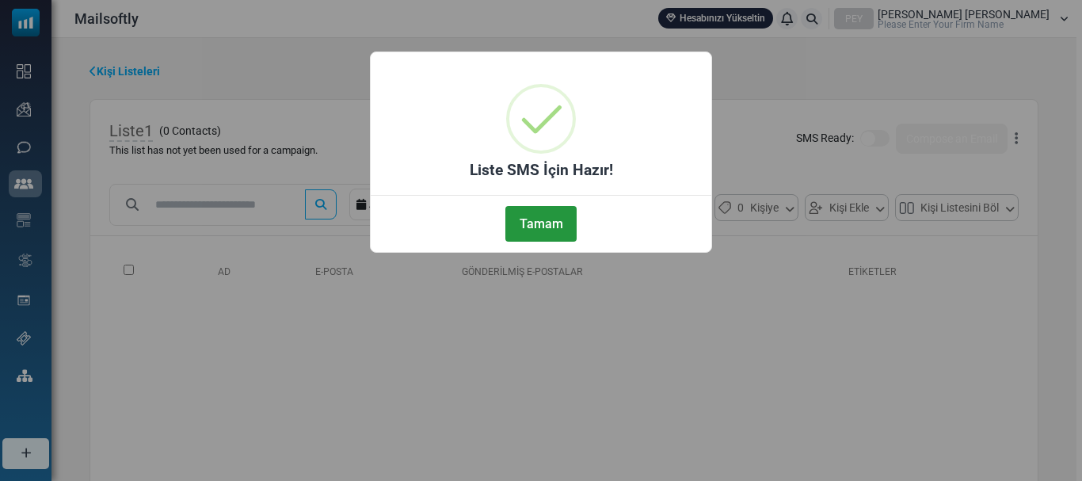
click at [550, 226] on button "Tamam" at bounding box center [540, 224] width 71 height 36
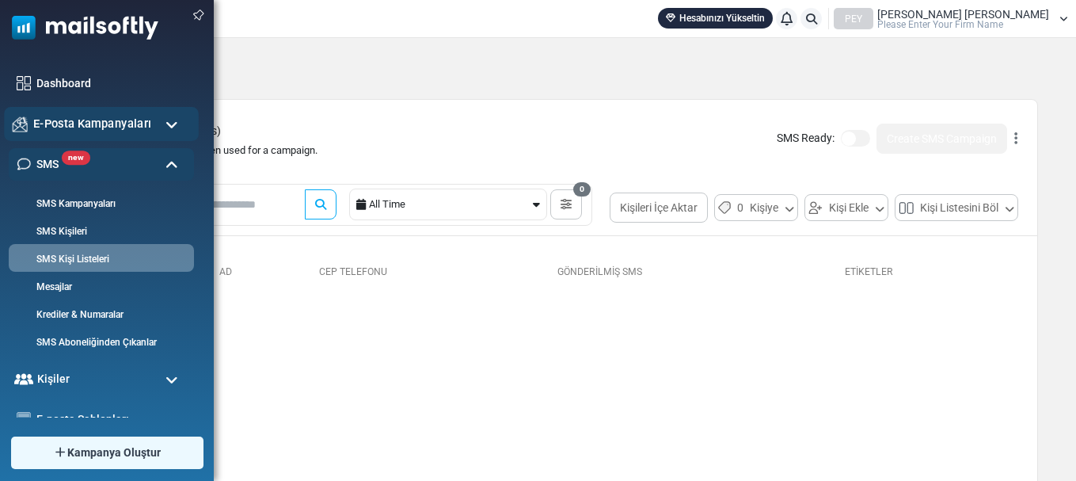
click at [166, 132] on div "E-Posta Kampanyaları" at bounding box center [101, 124] width 195 height 34
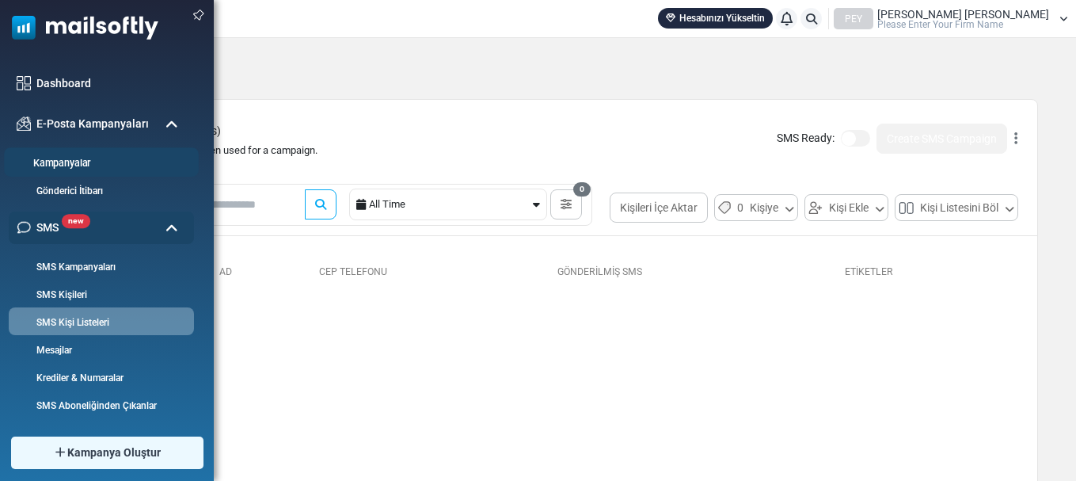
click at [92, 163] on link "Kampanyalar" at bounding box center [99, 163] width 190 height 15
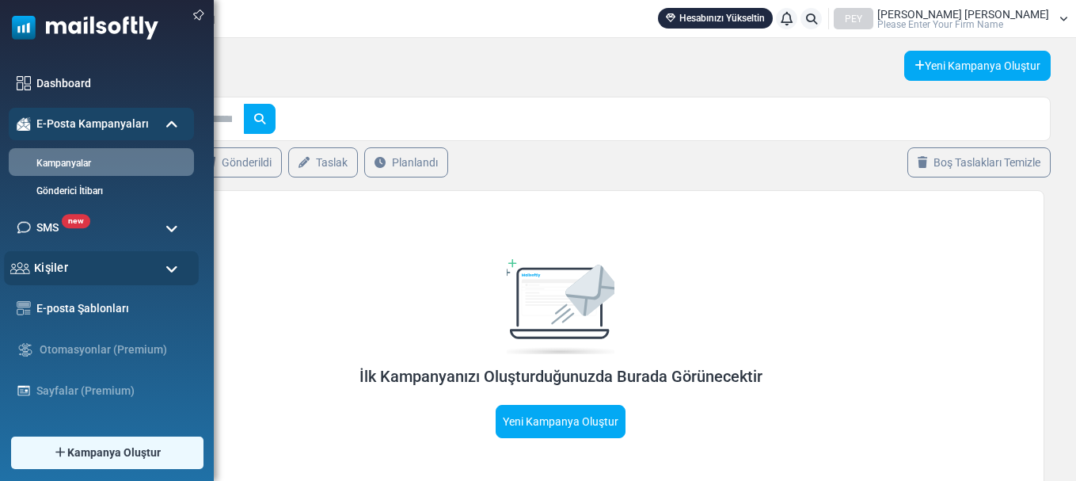
click at [150, 268] on div "Kişiler" at bounding box center [101, 268] width 195 height 34
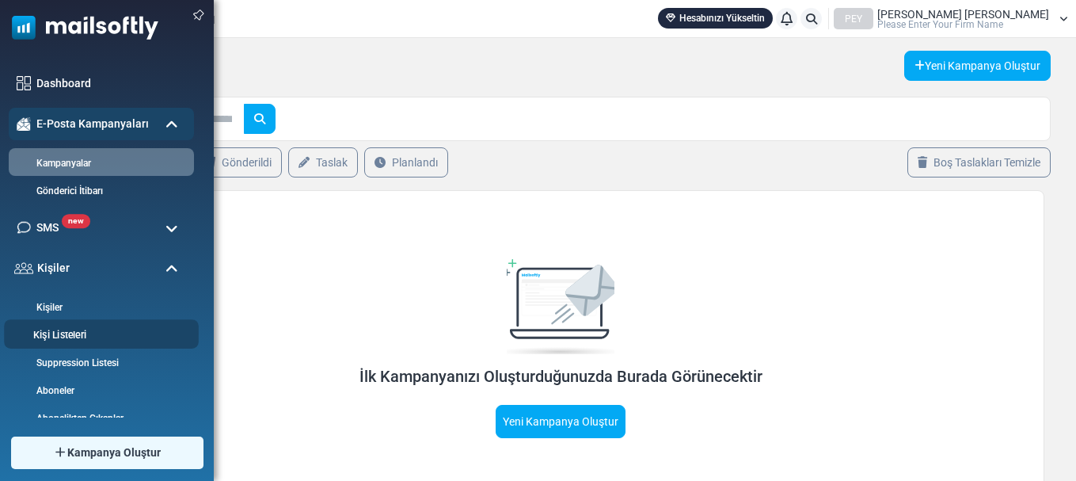
click at [69, 334] on link "Kişi Listeleri" at bounding box center [99, 335] width 190 height 15
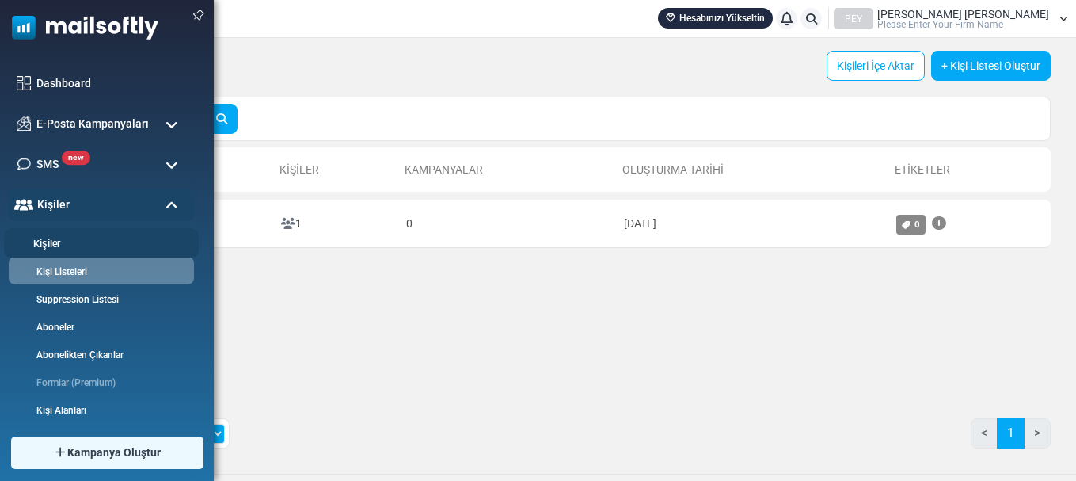
click at [63, 238] on link "Kişiler" at bounding box center [99, 244] width 190 height 15
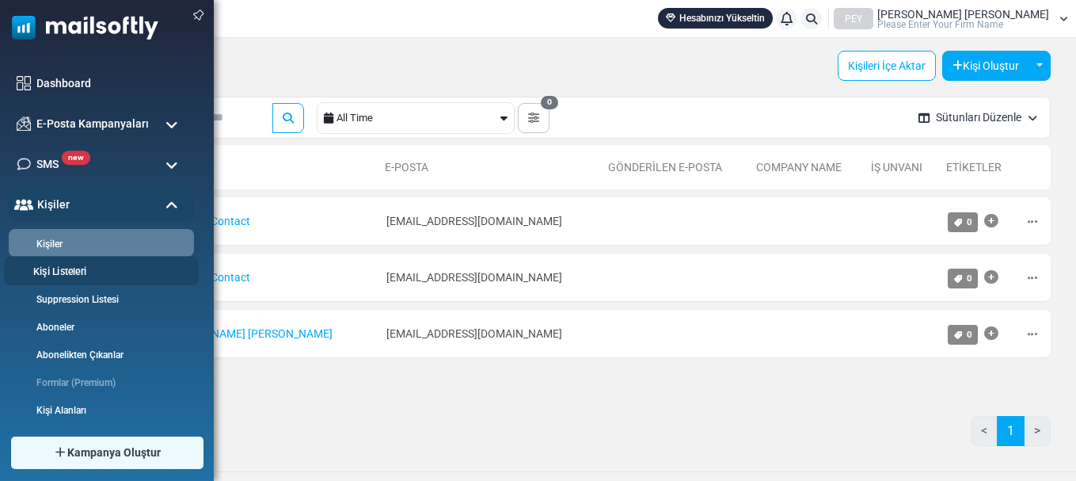
click at [73, 274] on link "Kişi Listeleri" at bounding box center [99, 272] width 190 height 15
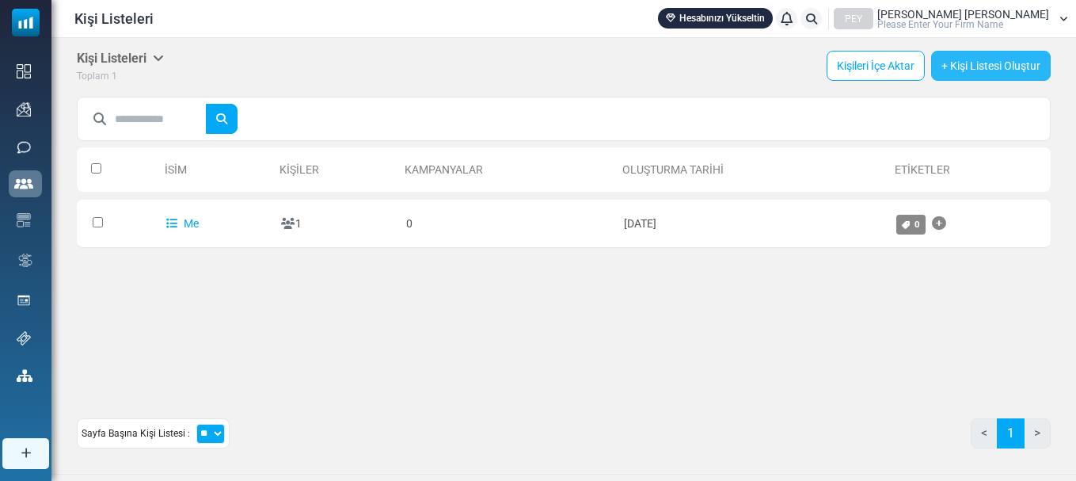
click at [981, 72] on link "+ Kişi Listesi Oluştur" at bounding box center [991, 66] width 120 height 30
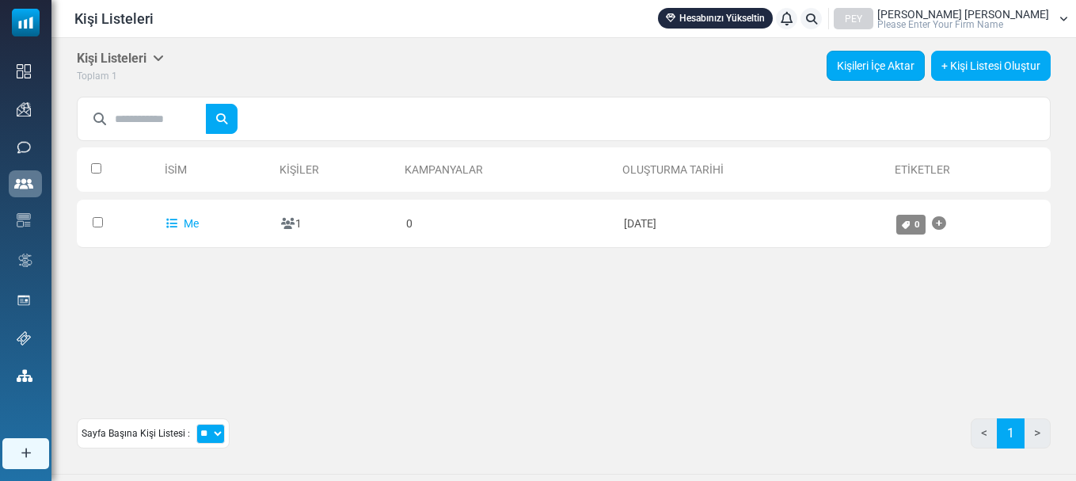
click at [897, 76] on link "Kişileri İçe Aktar" at bounding box center [876, 66] width 98 height 30
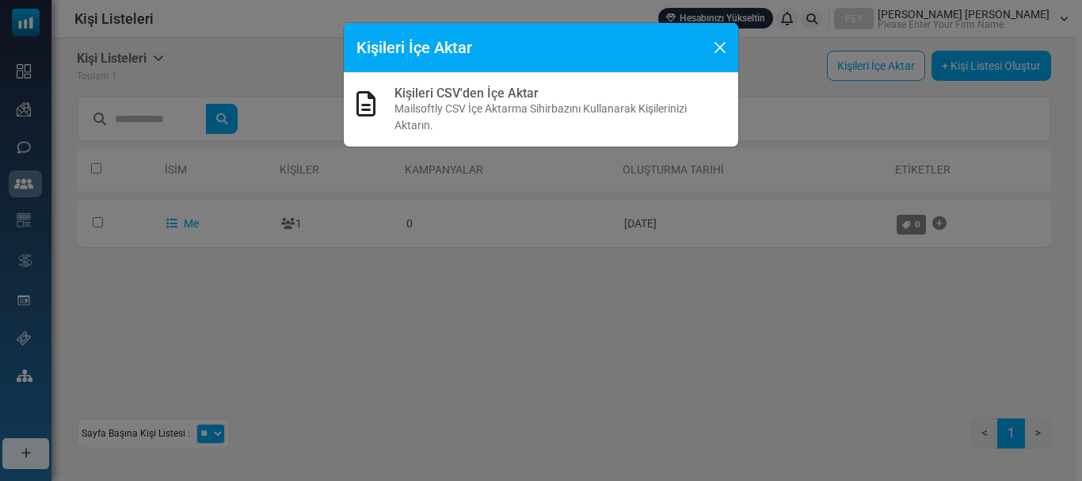
click at [463, 105] on p "Mailsoftly CSV İçe Aktarma Sihirbazını Kullanarak Kişilerinizi Aktarın." at bounding box center [559, 117] width 331 height 33
click at [441, 107] on p "Mailsoftly CSV İçe Aktarma Sihirbazını Kullanarak Kişilerinizi Aktarın." at bounding box center [559, 117] width 331 height 33
click at [436, 77] on div "Kişileri CSV'den İçe Aktar Mailsoftly CSV İçe Aktarma Sihirbazını Kullanarak Ki…" at bounding box center [541, 110] width 394 height 74
click at [727, 48] on button "Close" at bounding box center [720, 48] width 24 height 24
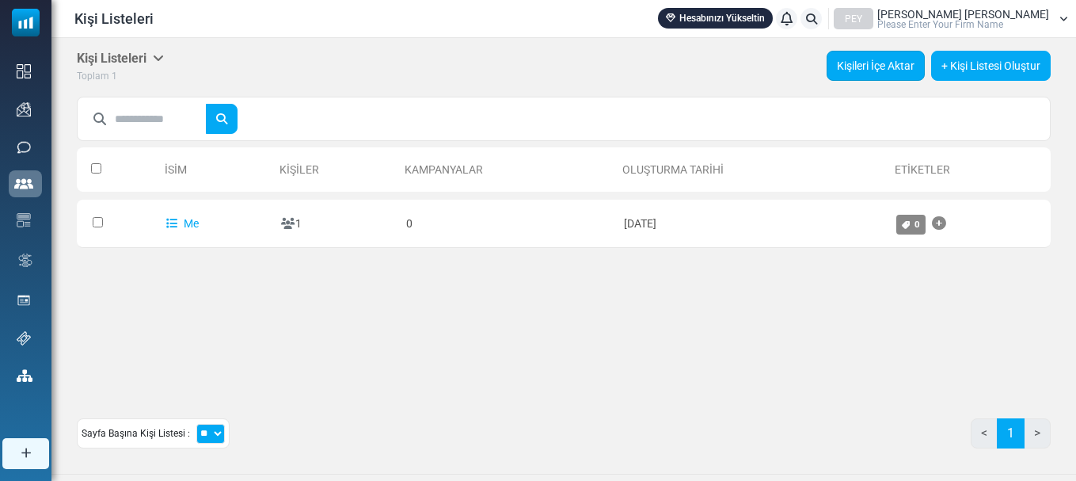
click at [884, 59] on link "Kişileri İçe Aktar" at bounding box center [876, 66] width 98 height 30
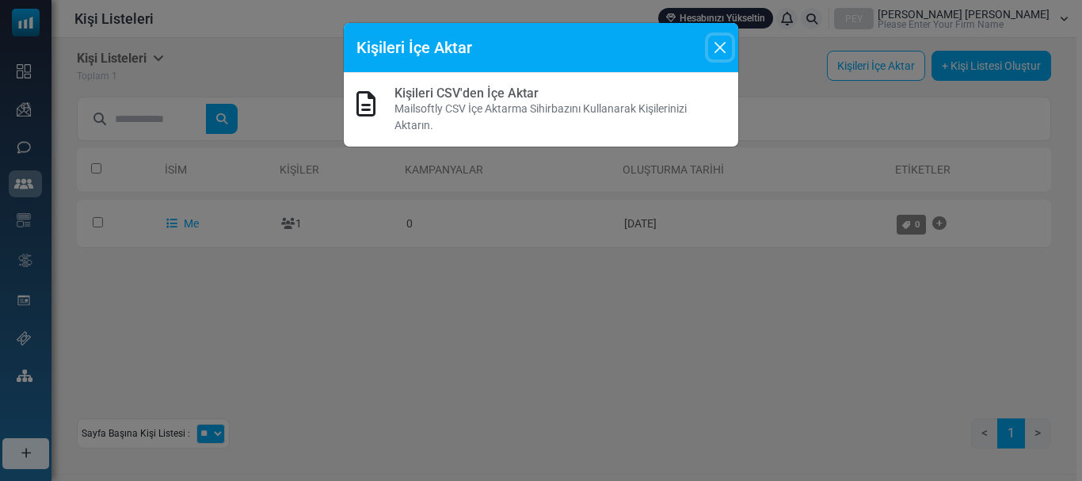
click at [711, 48] on button "Close" at bounding box center [720, 48] width 24 height 24
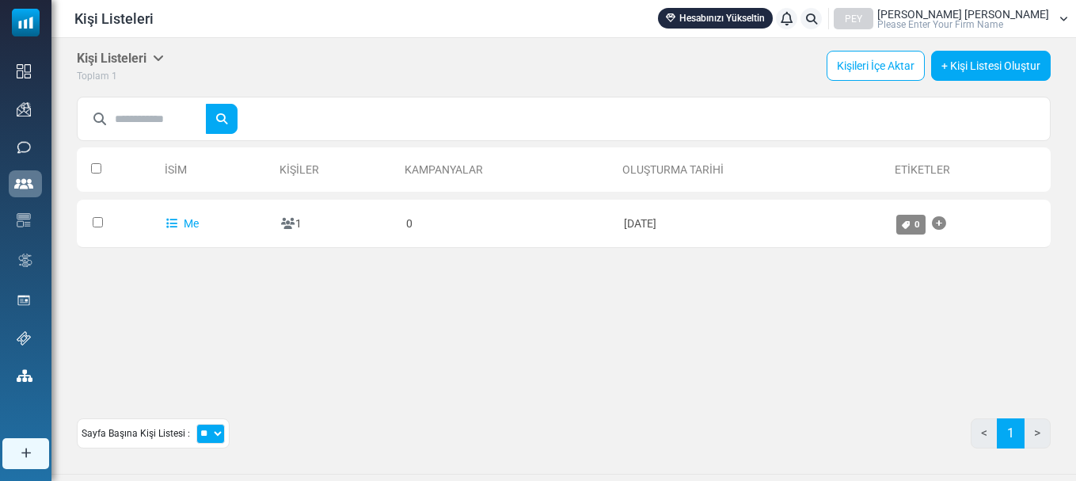
click at [177, 226] on link "Me" at bounding box center [182, 223] width 32 height 13
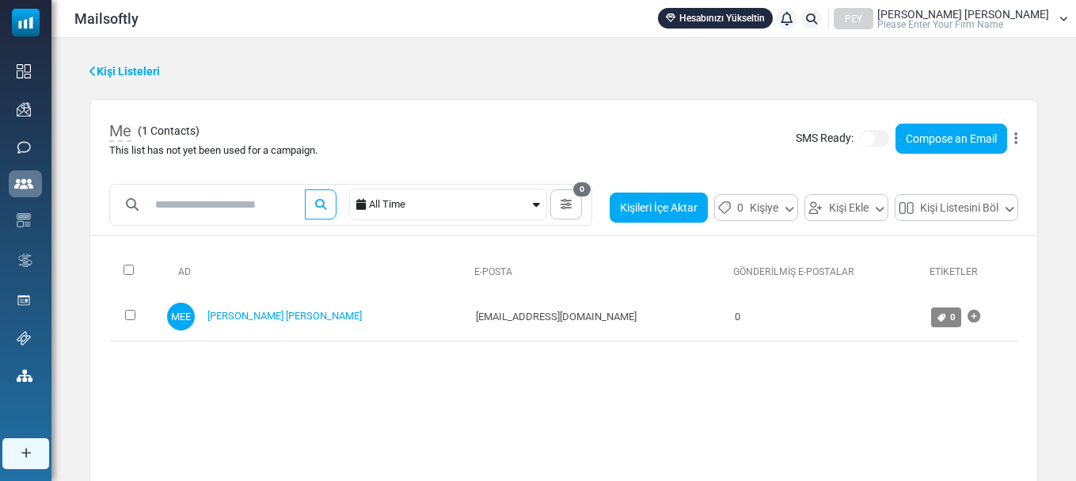
click at [680, 203] on button "Kişileri İçe Aktar" at bounding box center [659, 207] width 98 height 30
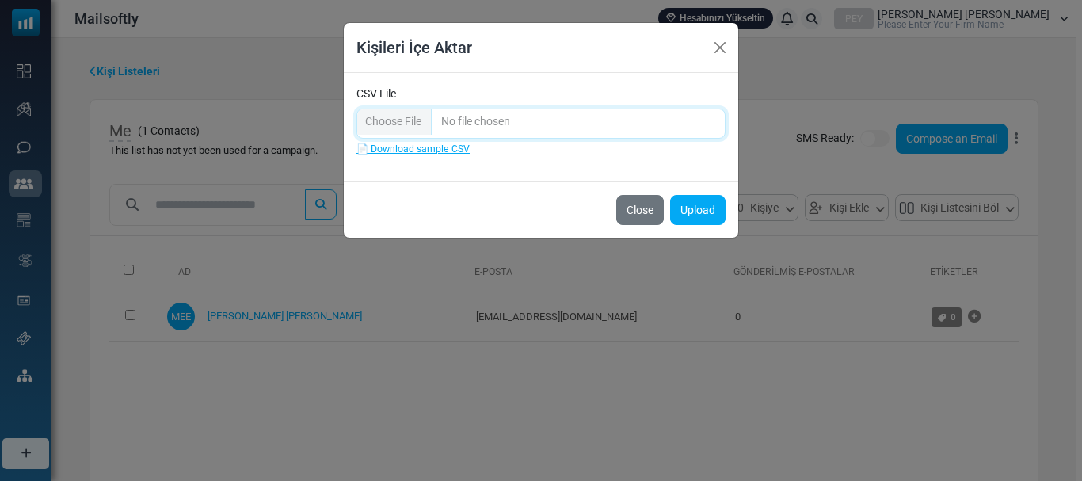
click at [414, 124] on input "CSV File" at bounding box center [540, 124] width 369 height 30
type input "**********"
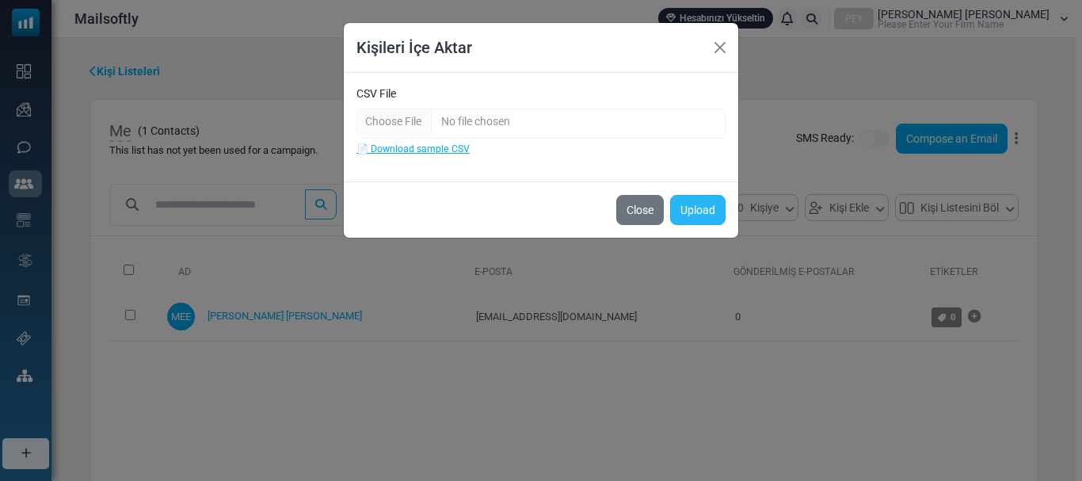
click at [703, 208] on button "Upload" at bounding box center [697, 210] width 55 height 30
